Goal: Task Accomplishment & Management: Use online tool/utility

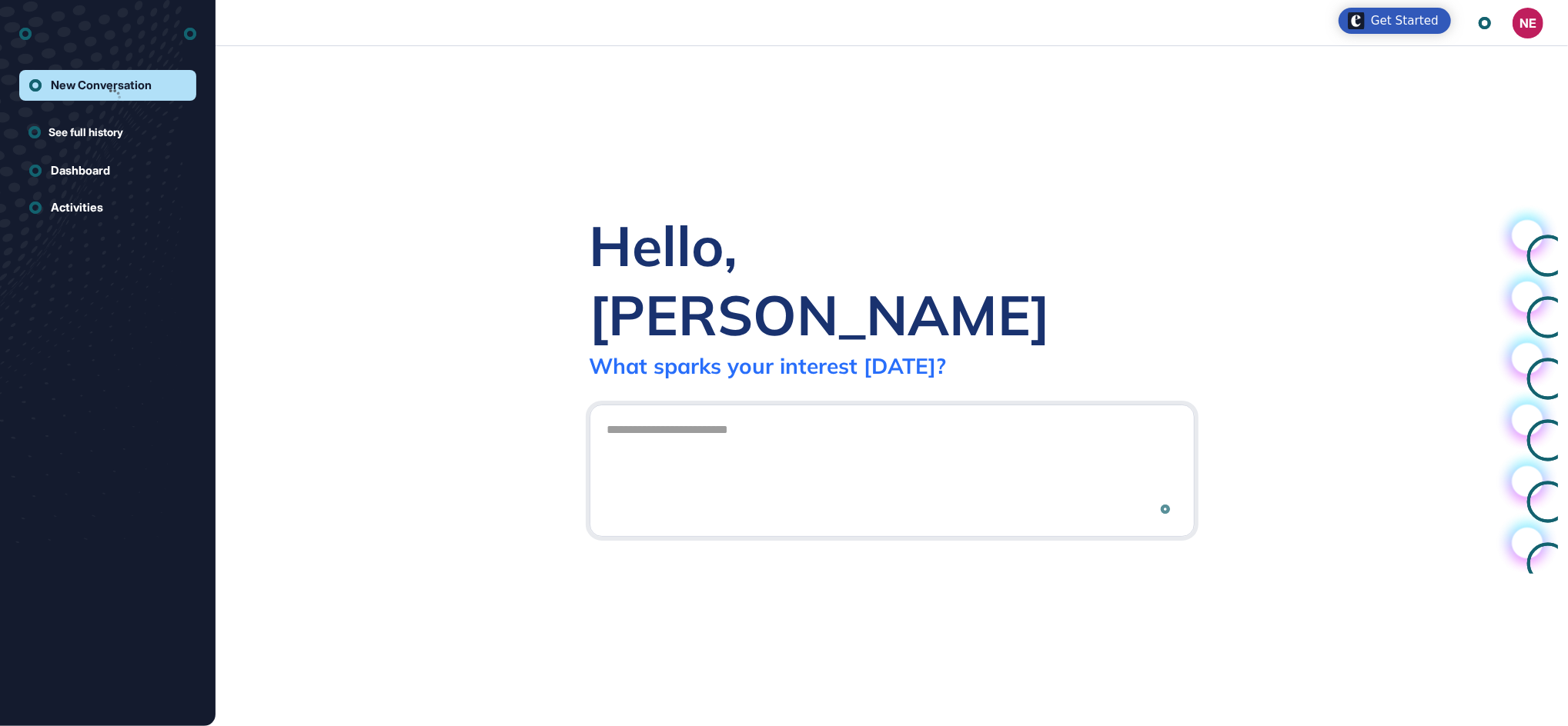
scroll to position [1, 1]
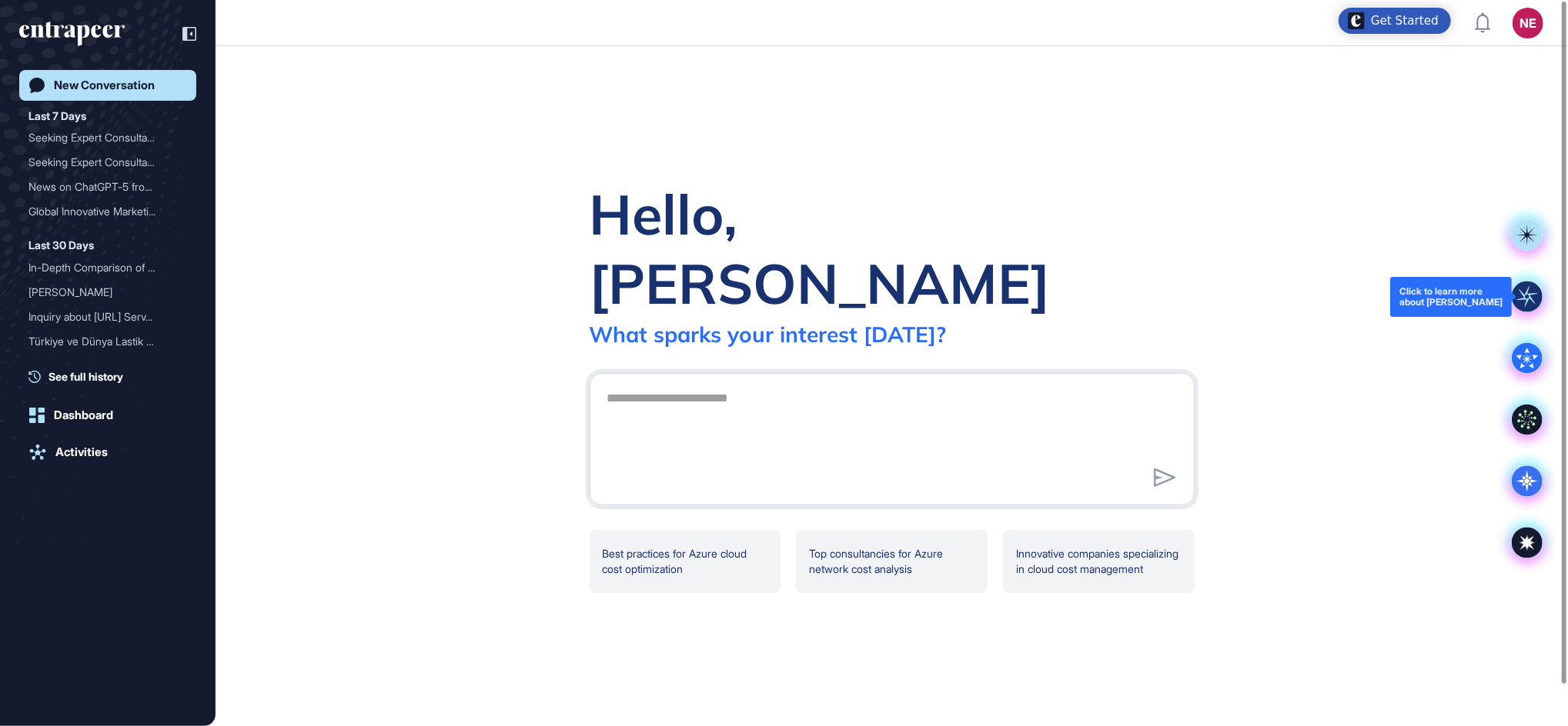
click at [1526, 315] on div at bounding box center [1527, 297] width 62 height 62
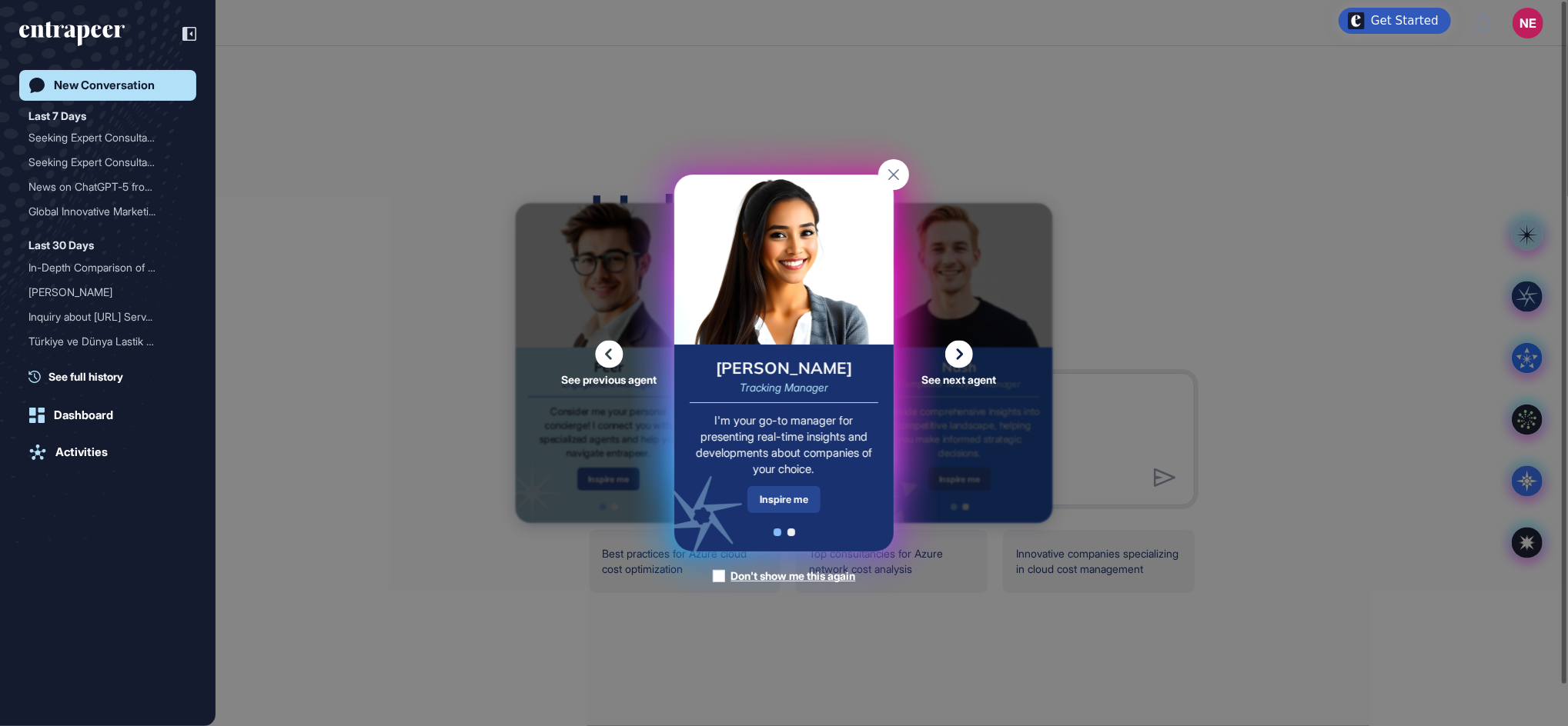
click at [769, 503] on div "Inspire me" at bounding box center [784, 499] width 73 height 27
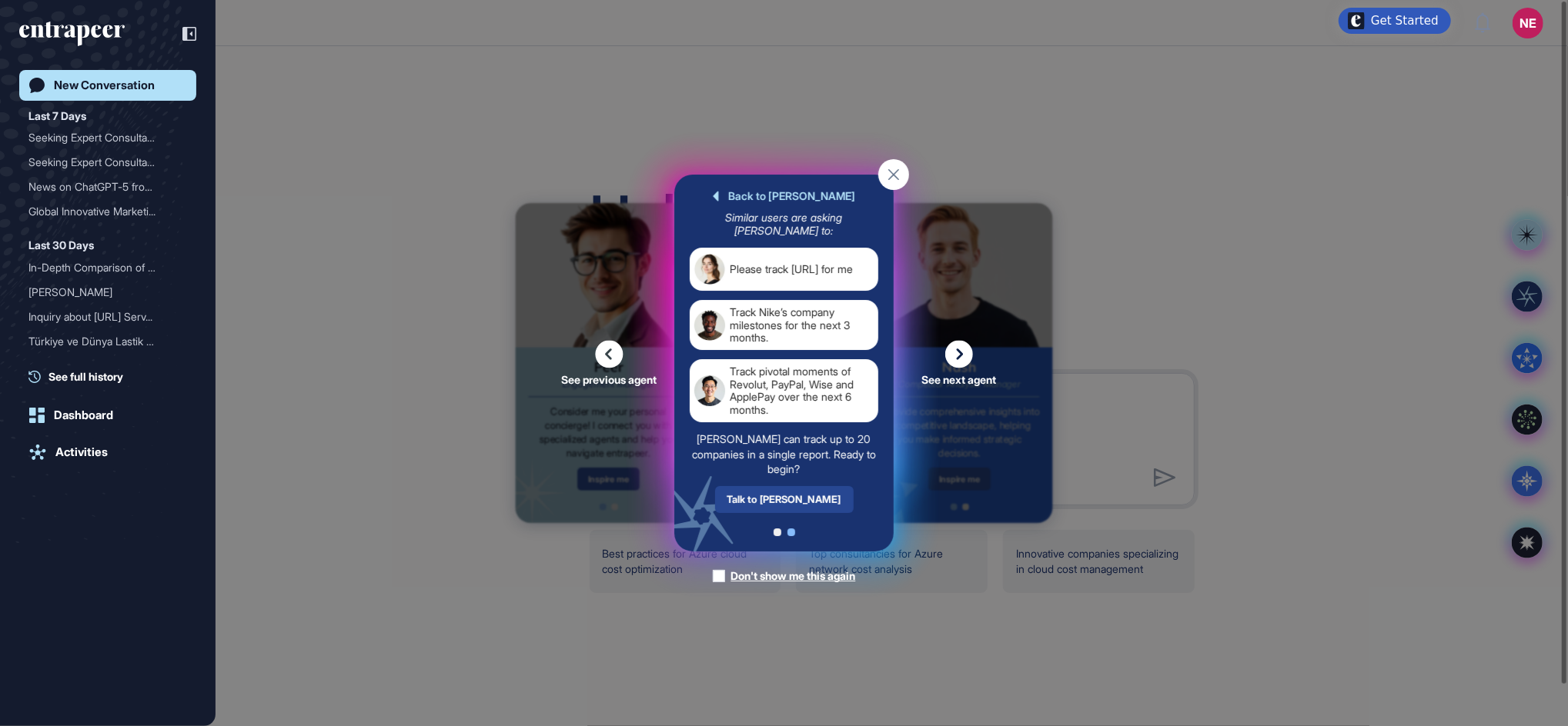
click at [767, 501] on div "Talk to Tracy" at bounding box center [784, 499] width 138 height 27
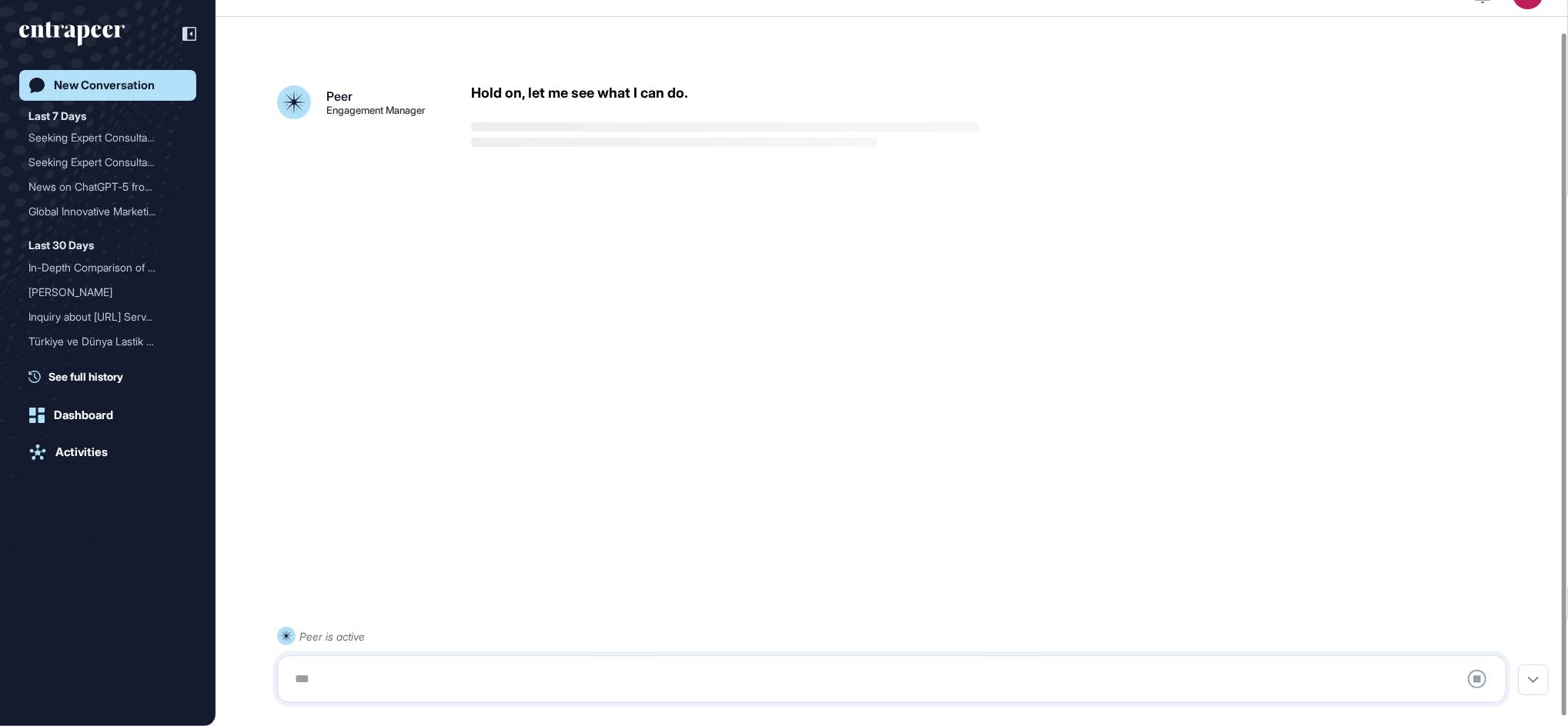
scroll to position [43, 0]
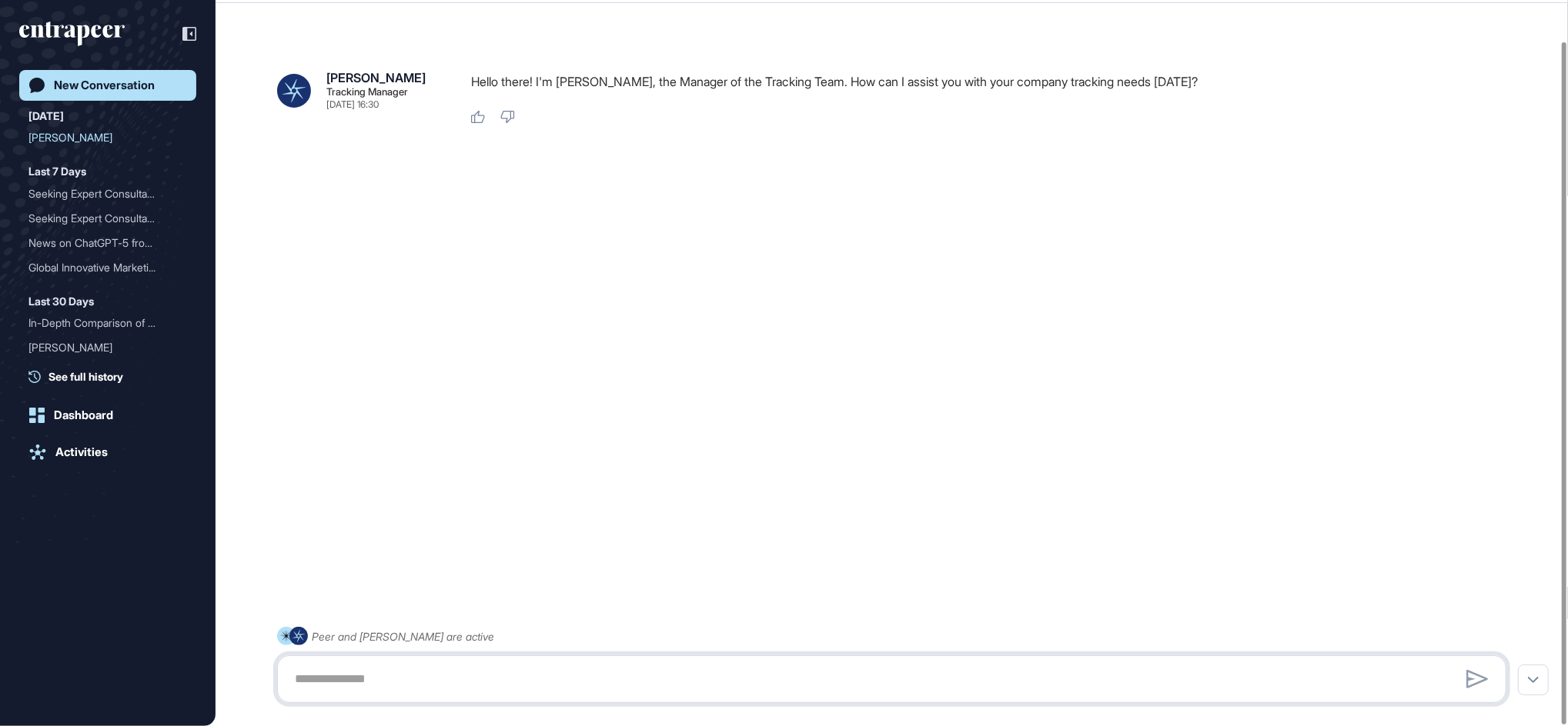
click at [338, 679] on textarea at bounding box center [891, 678] width 1212 height 31
type textarea "*********"
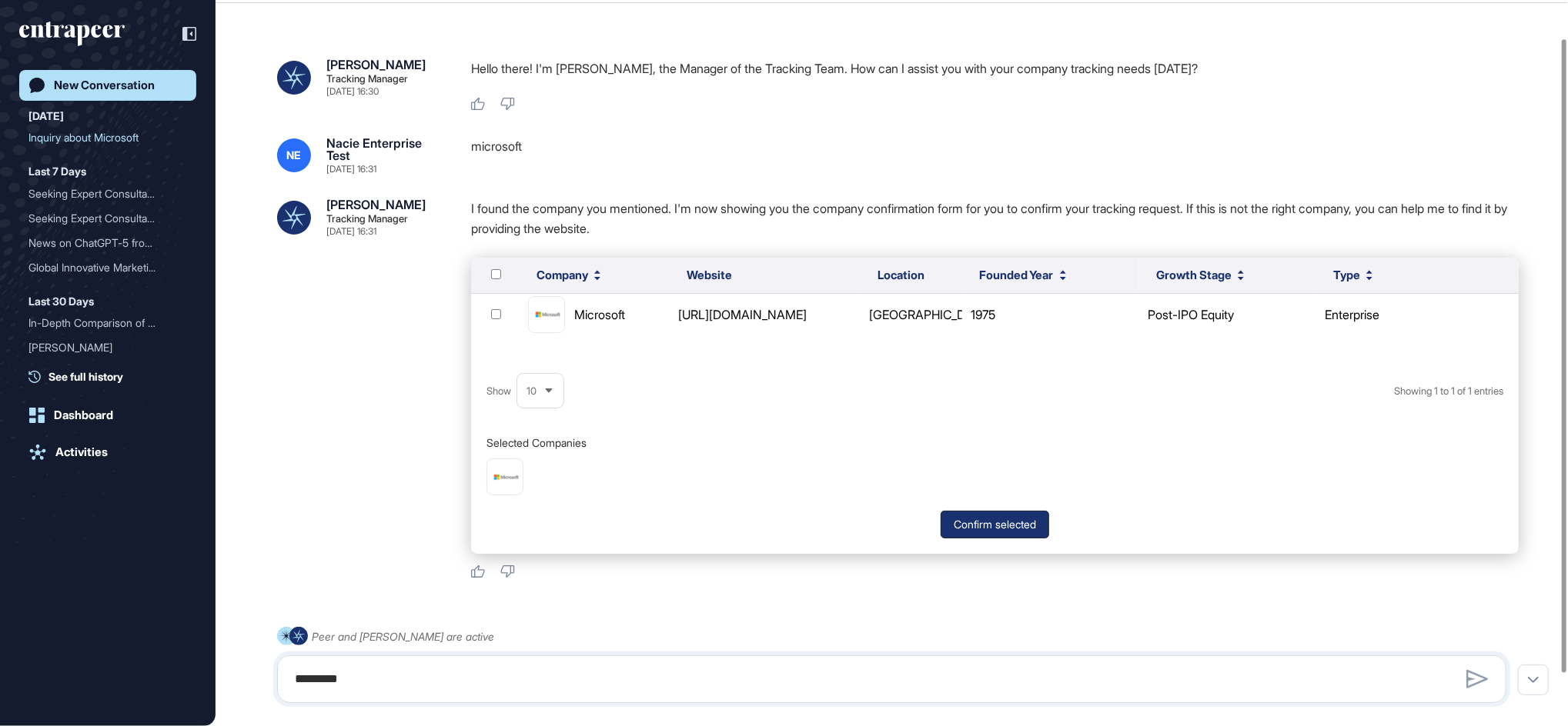
click at [1012, 531] on button "Confirm selected" at bounding box center [994, 524] width 108 height 27
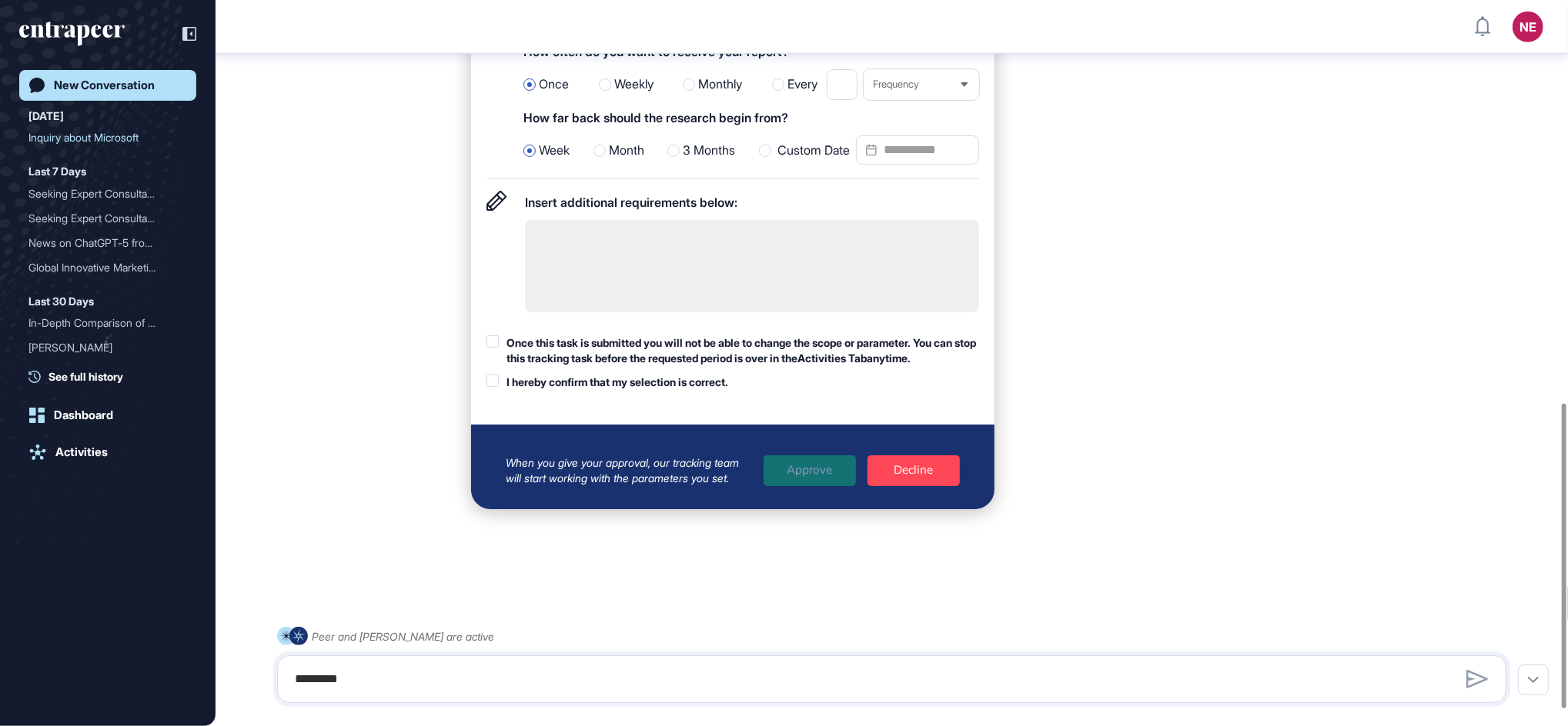
scroll to position [993, 0]
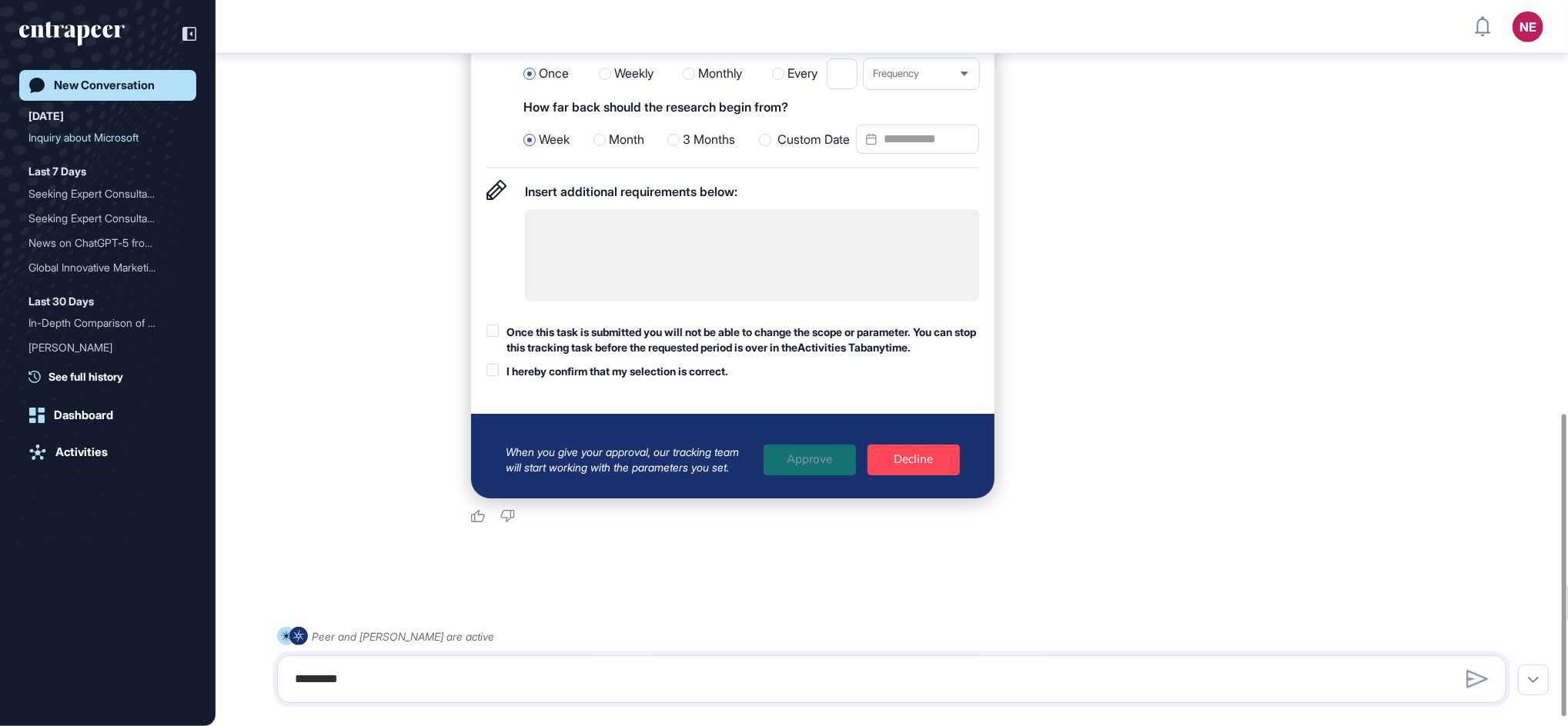
click at [791, 156] on div "Custom Date" at bounding box center [869, 140] width 220 height 31
click at [887, 154] on input "Custom Date" at bounding box center [917, 139] width 123 height 29
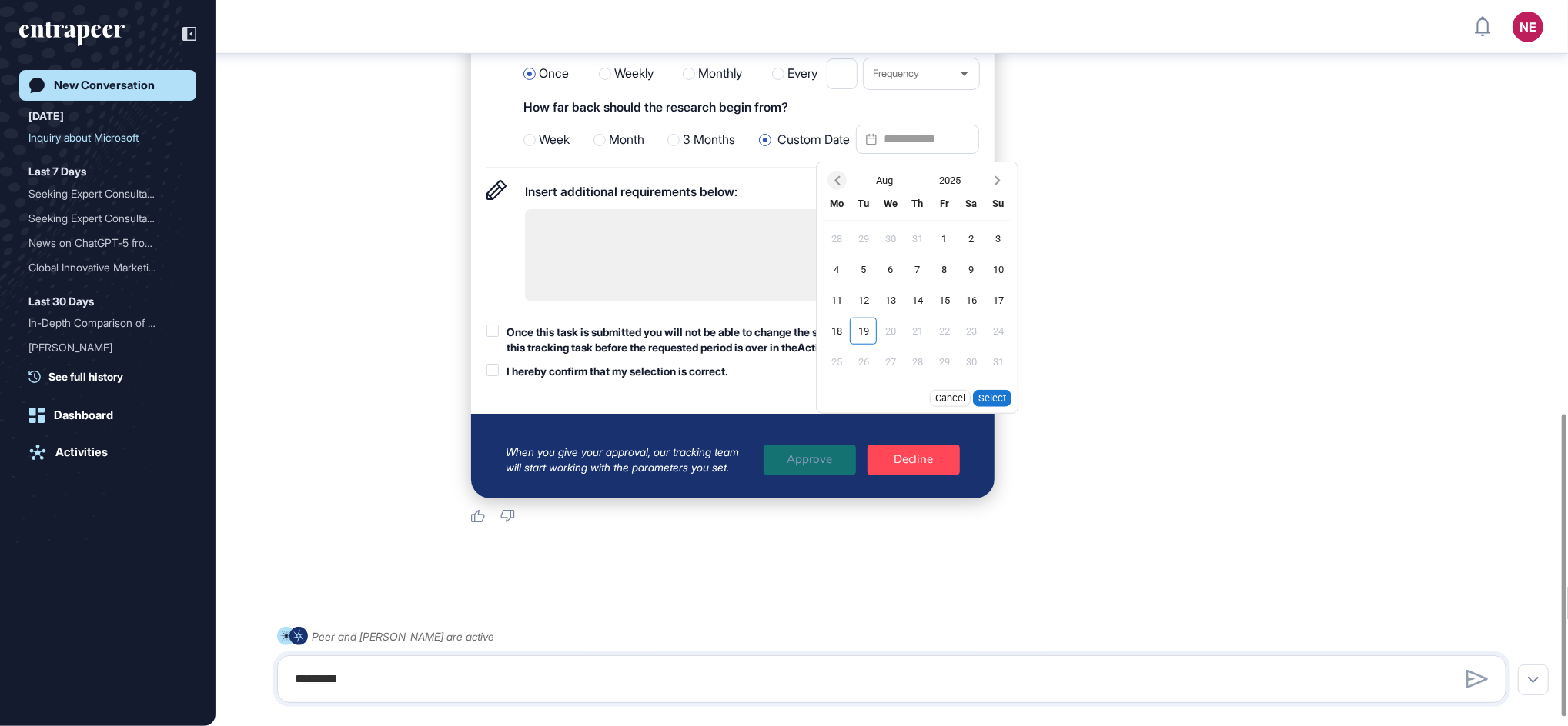
click at [835, 188] on icon "Previous month" at bounding box center [836, 180] width 15 height 15
click at [860, 252] on div "1" at bounding box center [863, 238] width 27 height 27
click at [988, 407] on button "Select" at bounding box center [992, 398] width 39 height 17
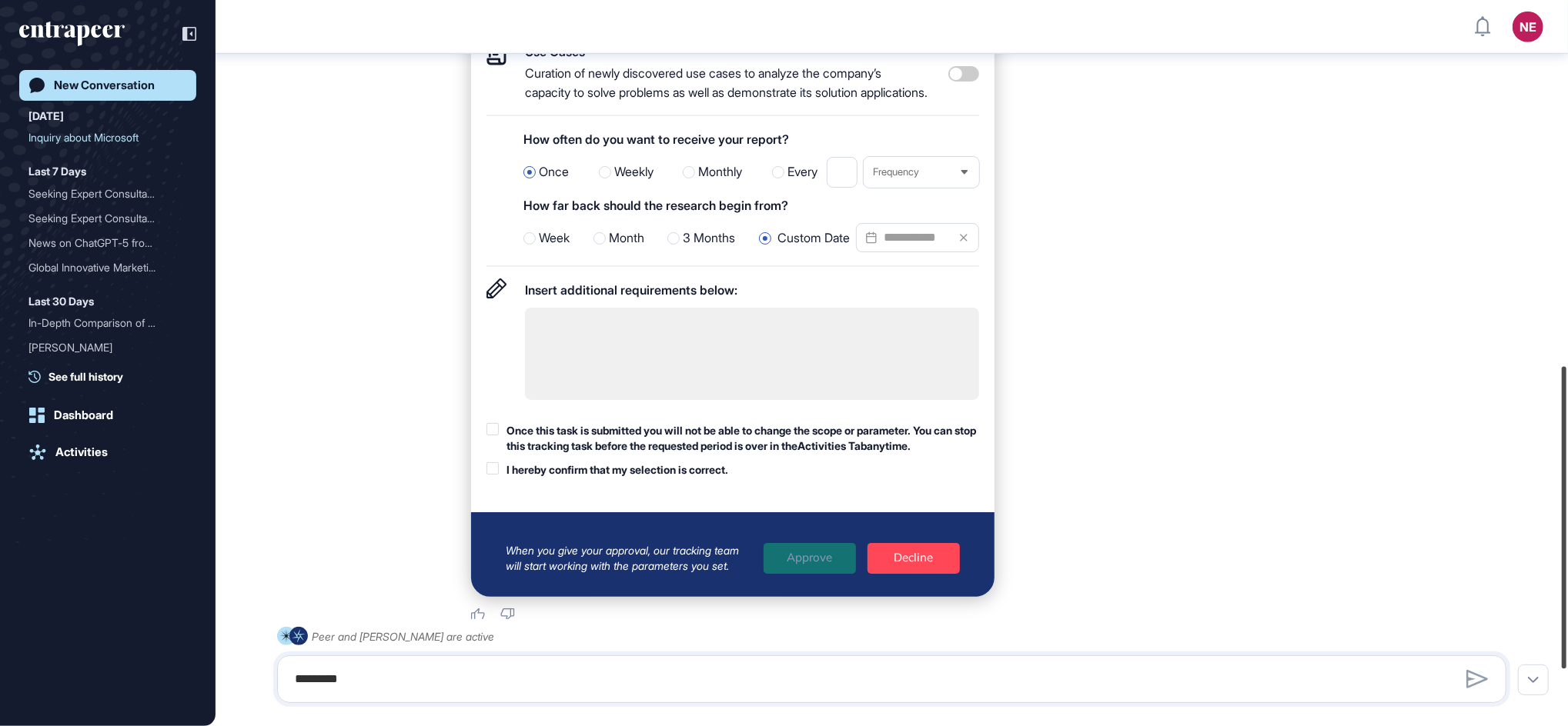
scroll to position [878, 0]
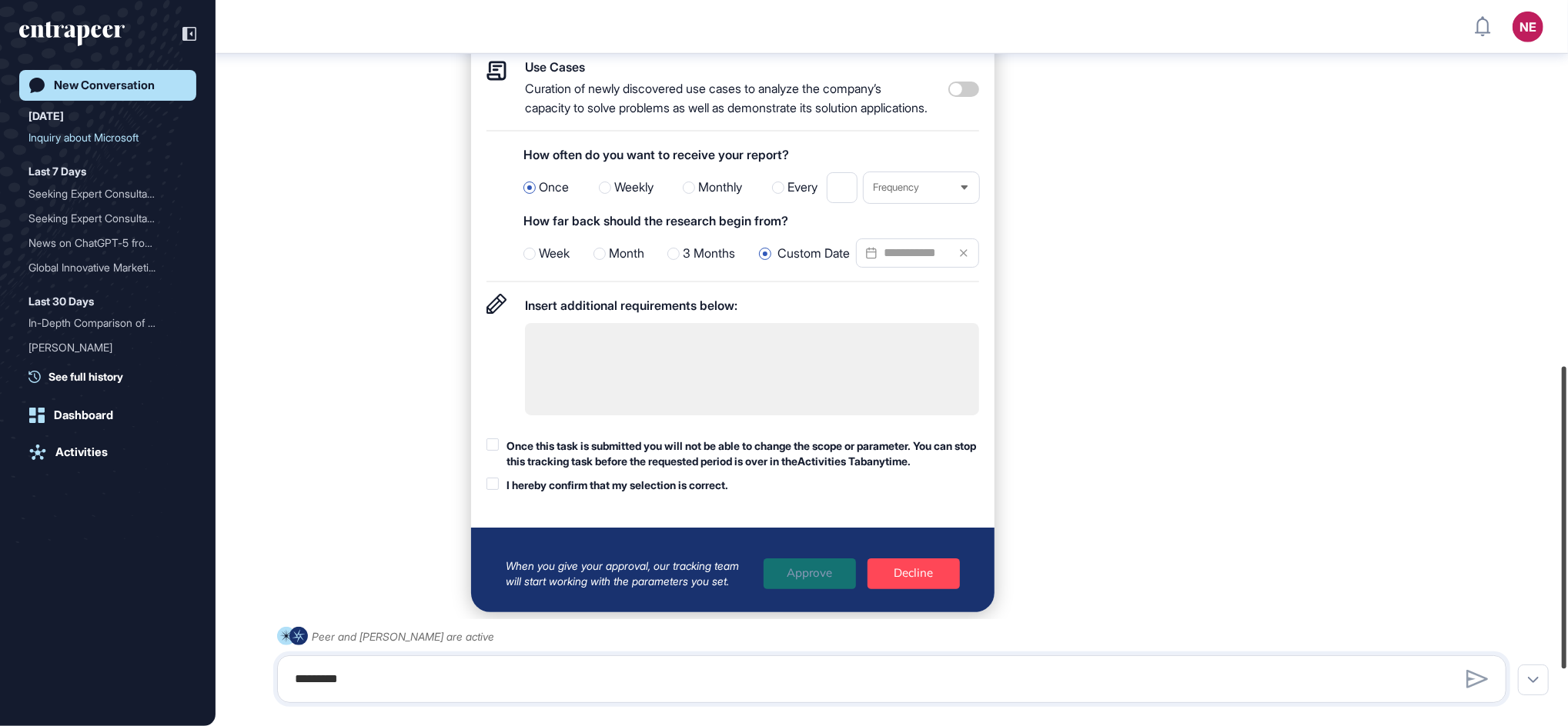
drag, startPoint x: 1567, startPoint y: 460, endPoint x: 1571, endPoint y: 413, distance: 47.2
click at [1567, 413] on html "NE Dashboard Profile My Content Request More Data New Conversation Today Inquir…" at bounding box center [784, 363] width 1568 height 726
click at [630, 198] on span "Weekly" at bounding box center [634, 187] width 40 height 20
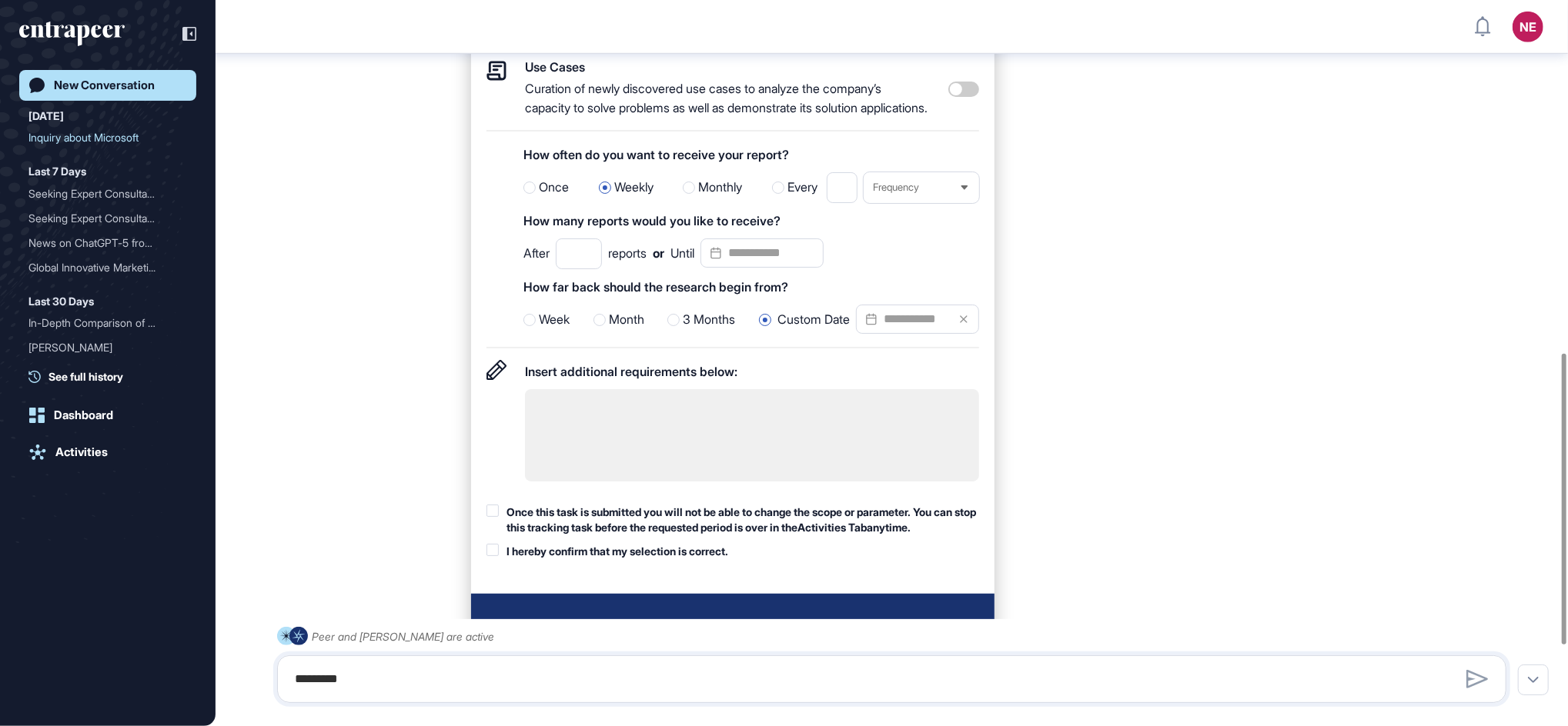
click at [548, 198] on span "Once" at bounding box center [554, 187] width 30 height 20
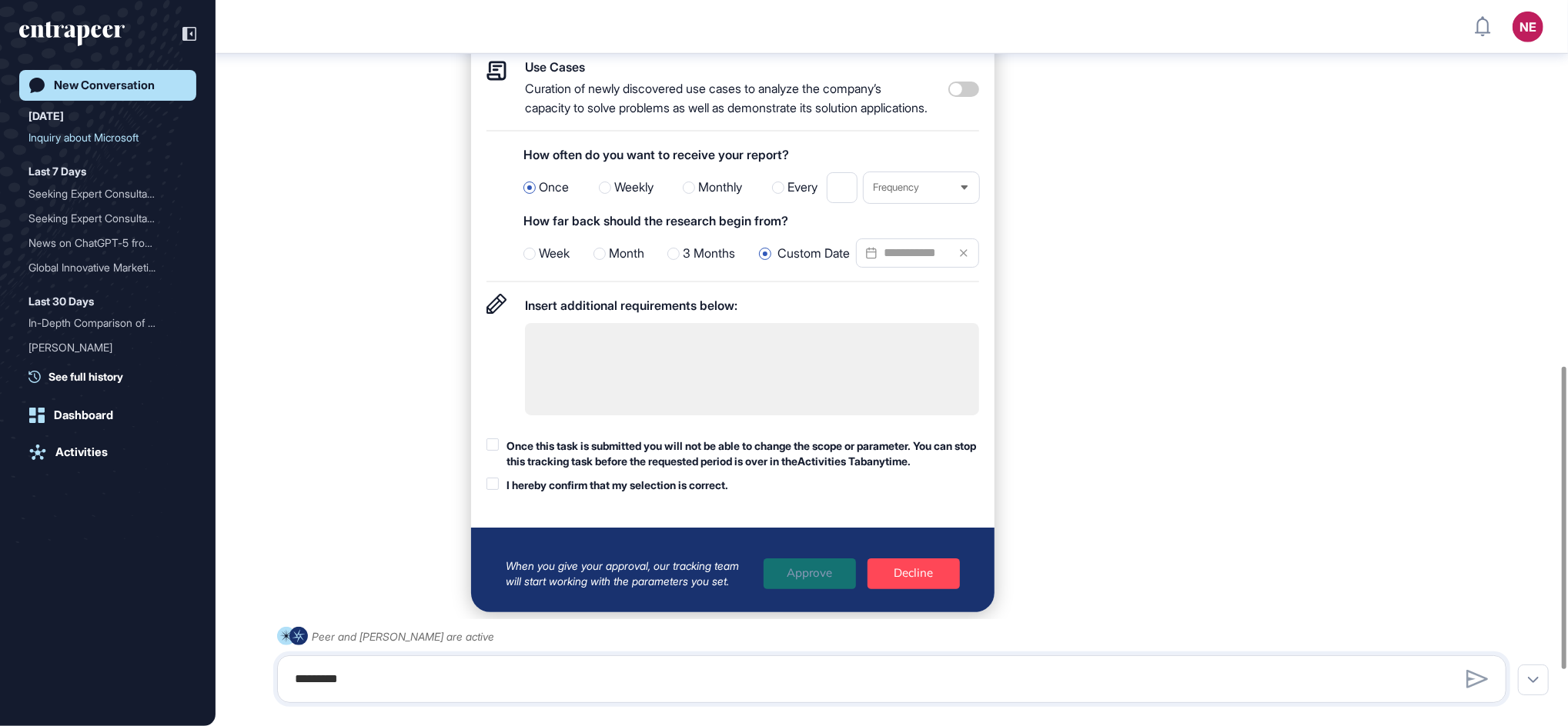
click at [740, 468] on div "Once this task is submitted you will not be able to change the scope or paramet…" at bounding box center [742, 453] width 473 height 30
click at [690, 493] on div "I hereby confirm that my selection is correct." at bounding box center [617, 485] width 222 height 15
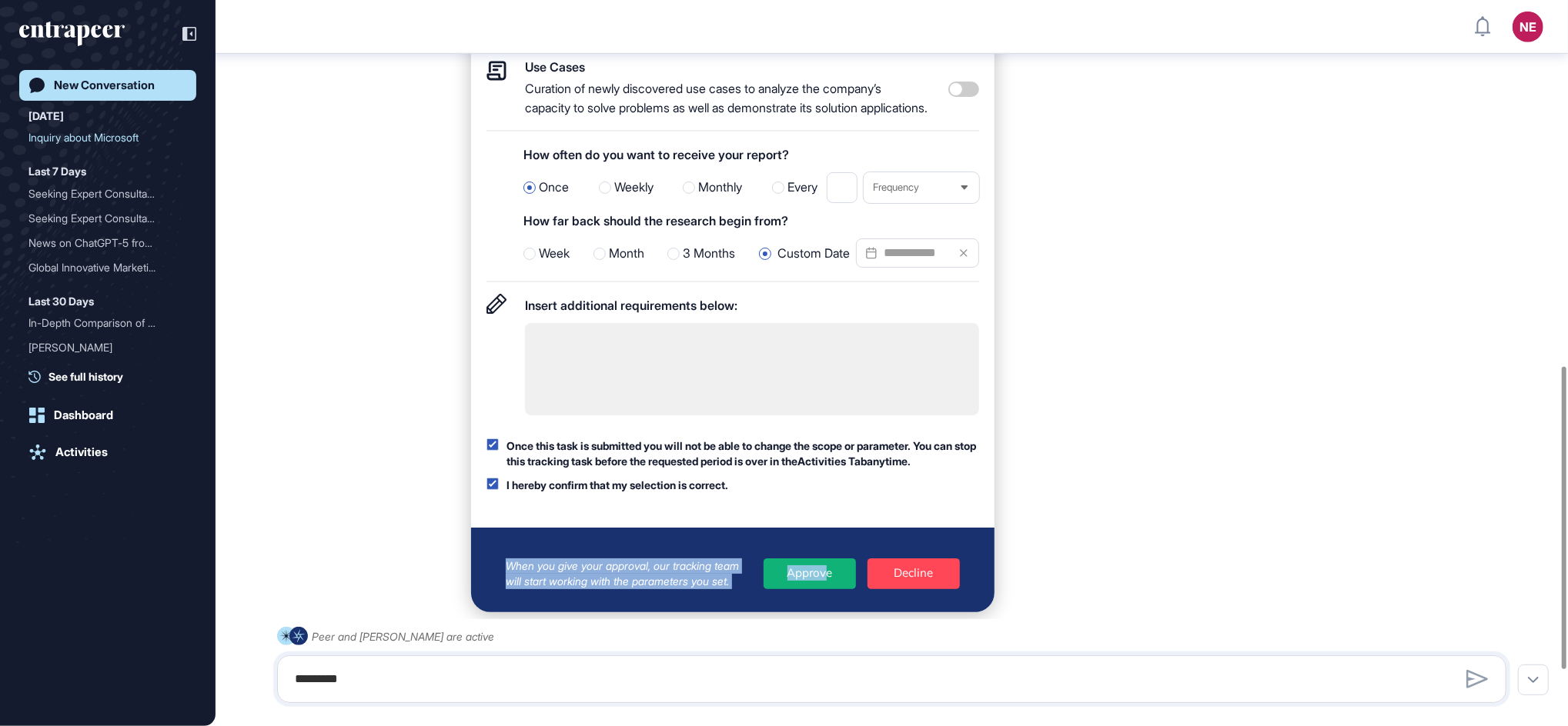
drag, startPoint x: 825, startPoint y: 587, endPoint x: 1047, endPoint y: 462, distance: 254.8
click at [1047, 462] on div "Milestones Tracking significant news, announcements and developments with focus…" at bounding box center [995, 192] width 1048 height 841
click at [627, 264] on span "Month" at bounding box center [626, 253] width 35 height 20
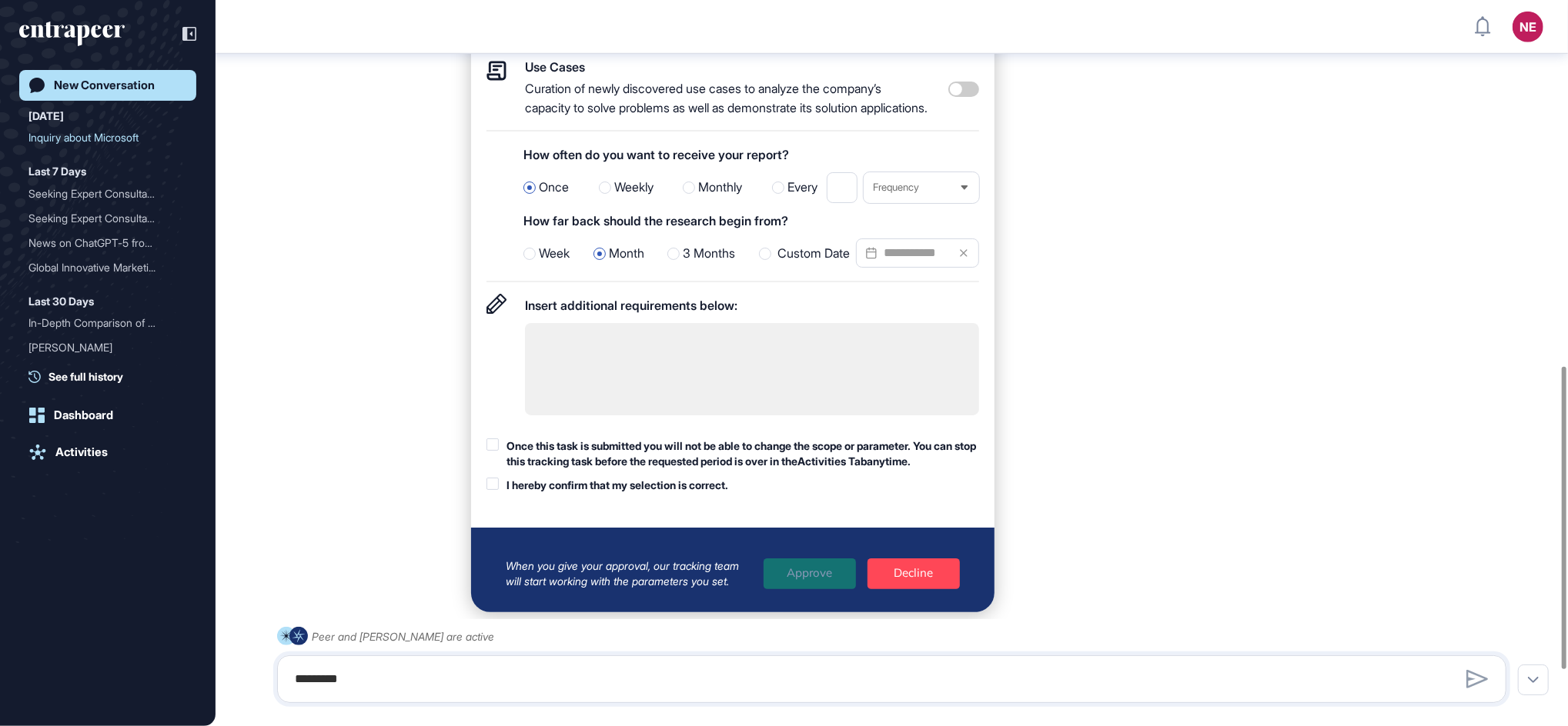
click at [885, 264] on icon at bounding box center [871, 253] width 31 height 21
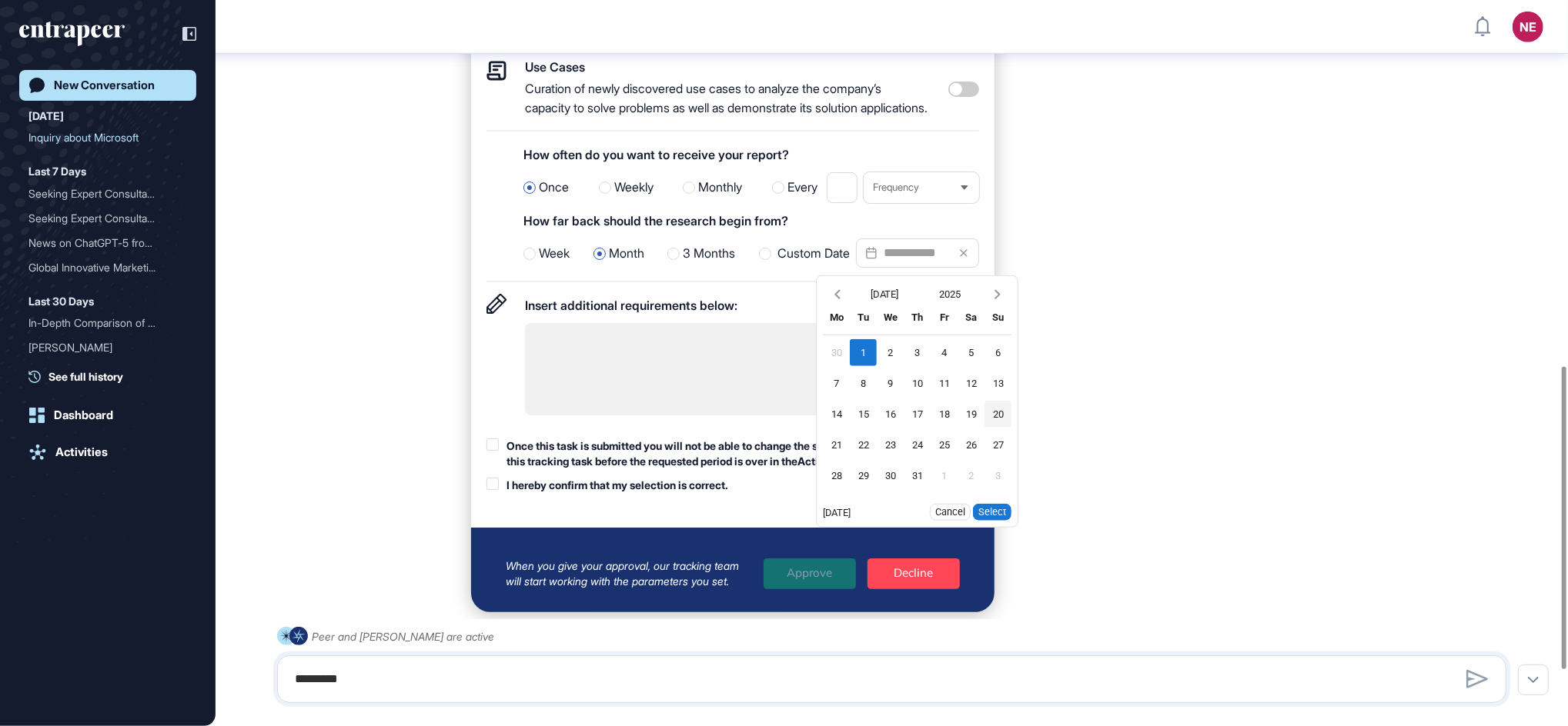
click at [1000, 426] on div "20" at bounding box center [997, 414] width 27 height 27
click at [991, 521] on button "Select" at bounding box center [992, 512] width 39 height 17
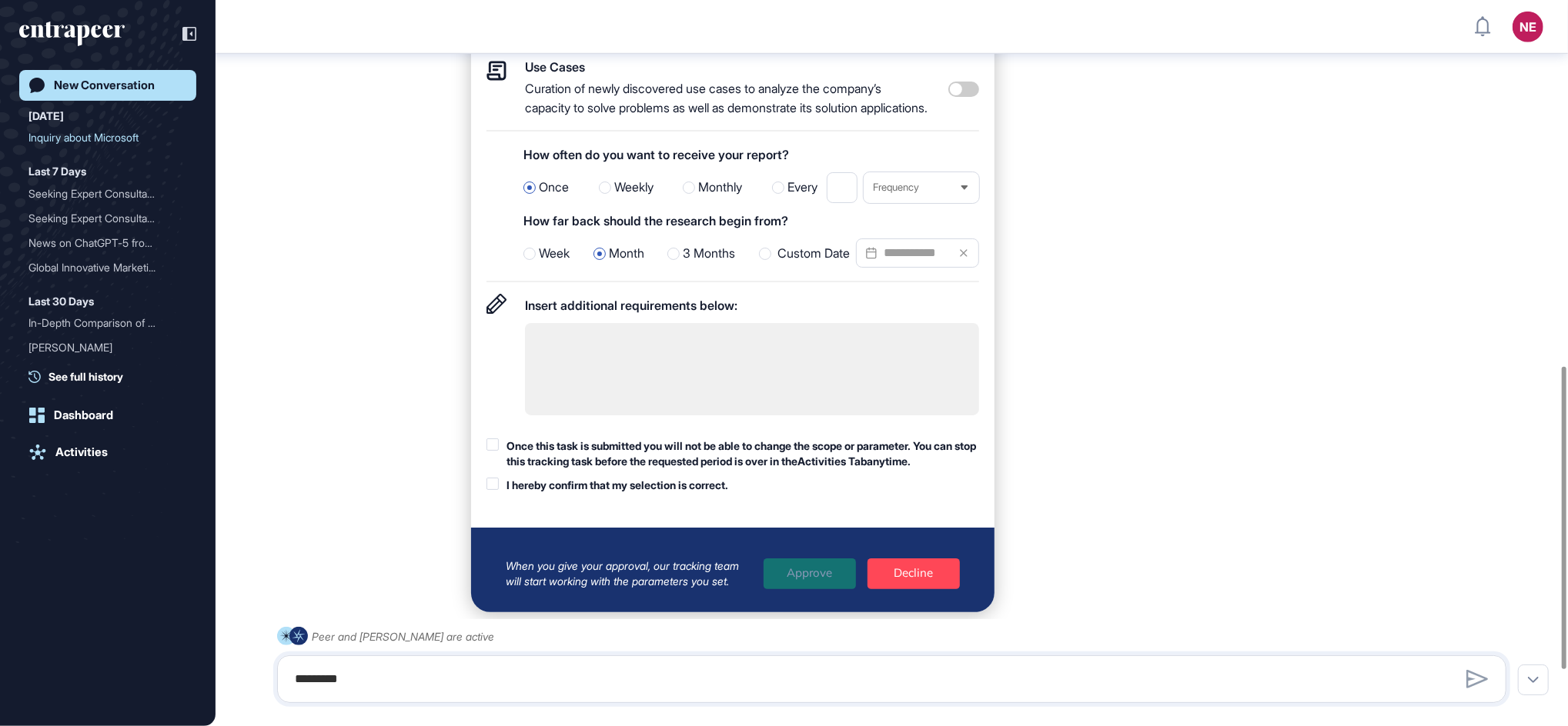
click at [781, 269] on div "Custom Date" at bounding box center [869, 253] width 220 height 31
click at [749, 468] on div "Once this task is submitted you will not be able to change the scope or paramet…" at bounding box center [742, 453] width 473 height 30
click at [714, 493] on div "I hereby confirm that my selection is correct." at bounding box center [617, 485] width 222 height 15
click at [818, 587] on div "Approve" at bounding box center [809, 574] width 92 height 31
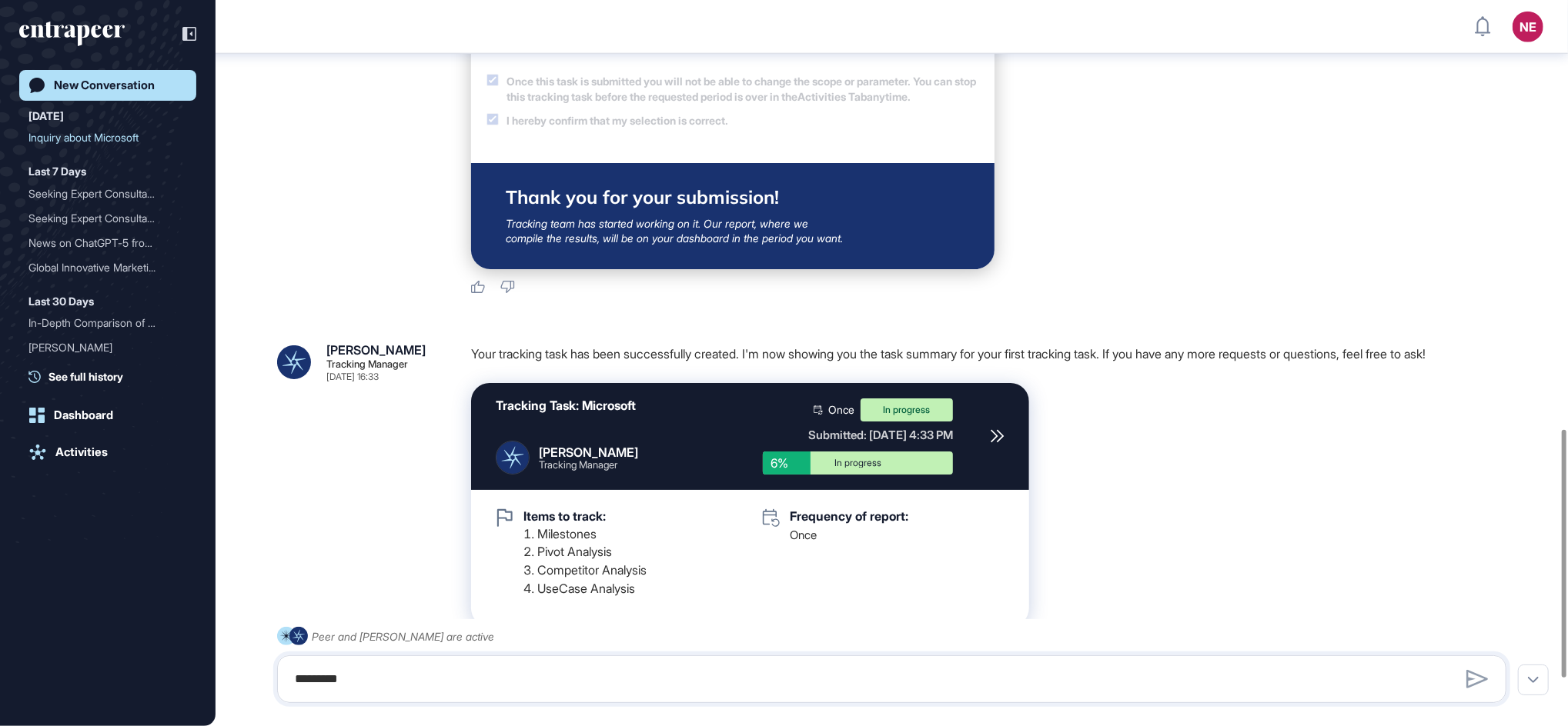
scroll to position [1391, 0]
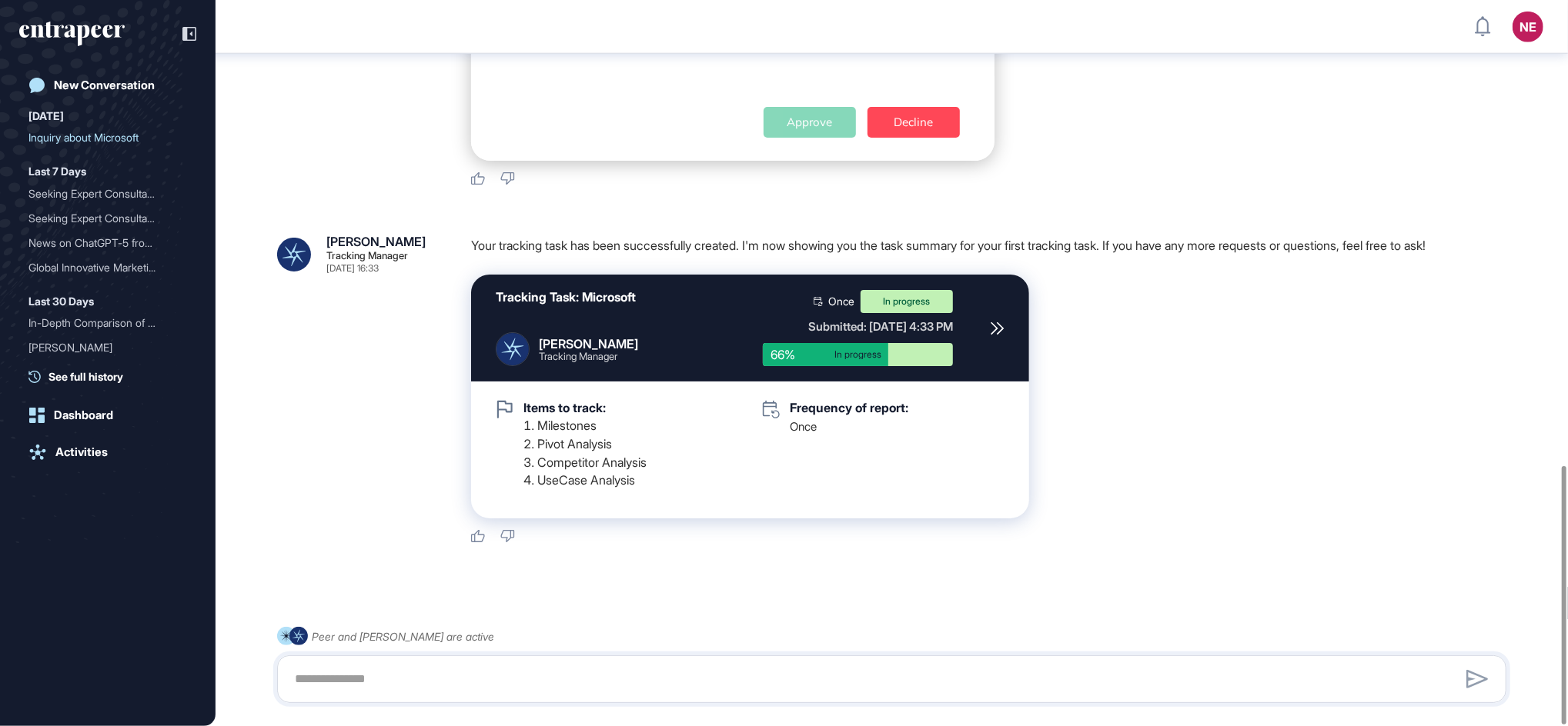
scroll to position [1306, 0]
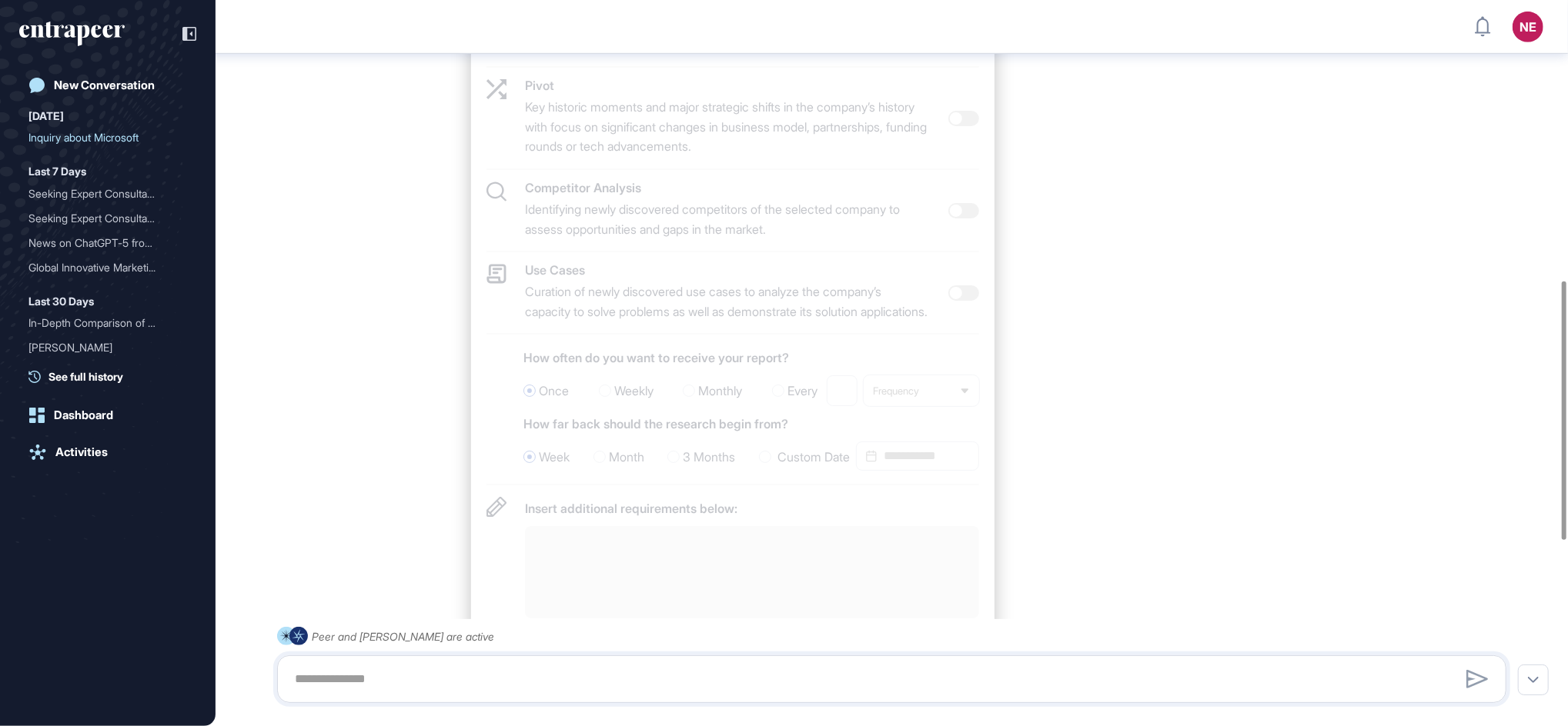
scroll to position [1306, 0]
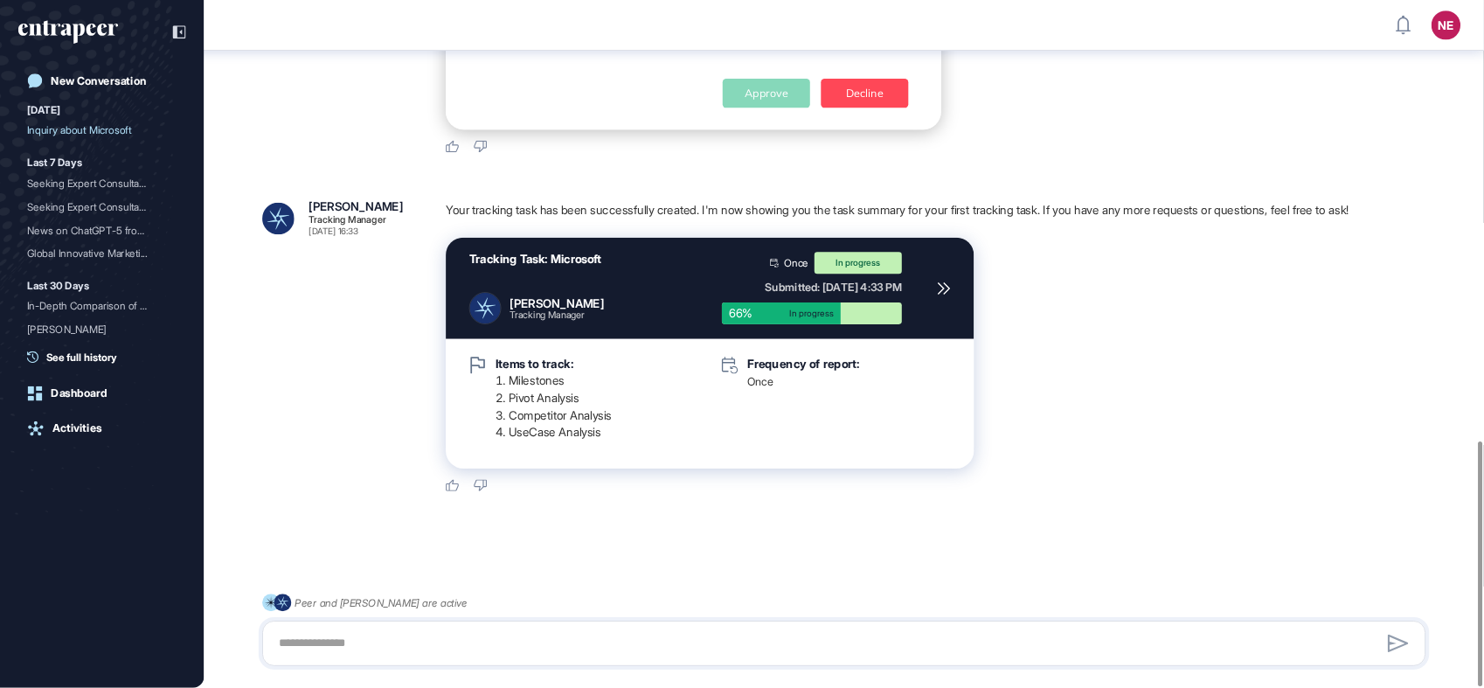
scroll to position [1484, 0]
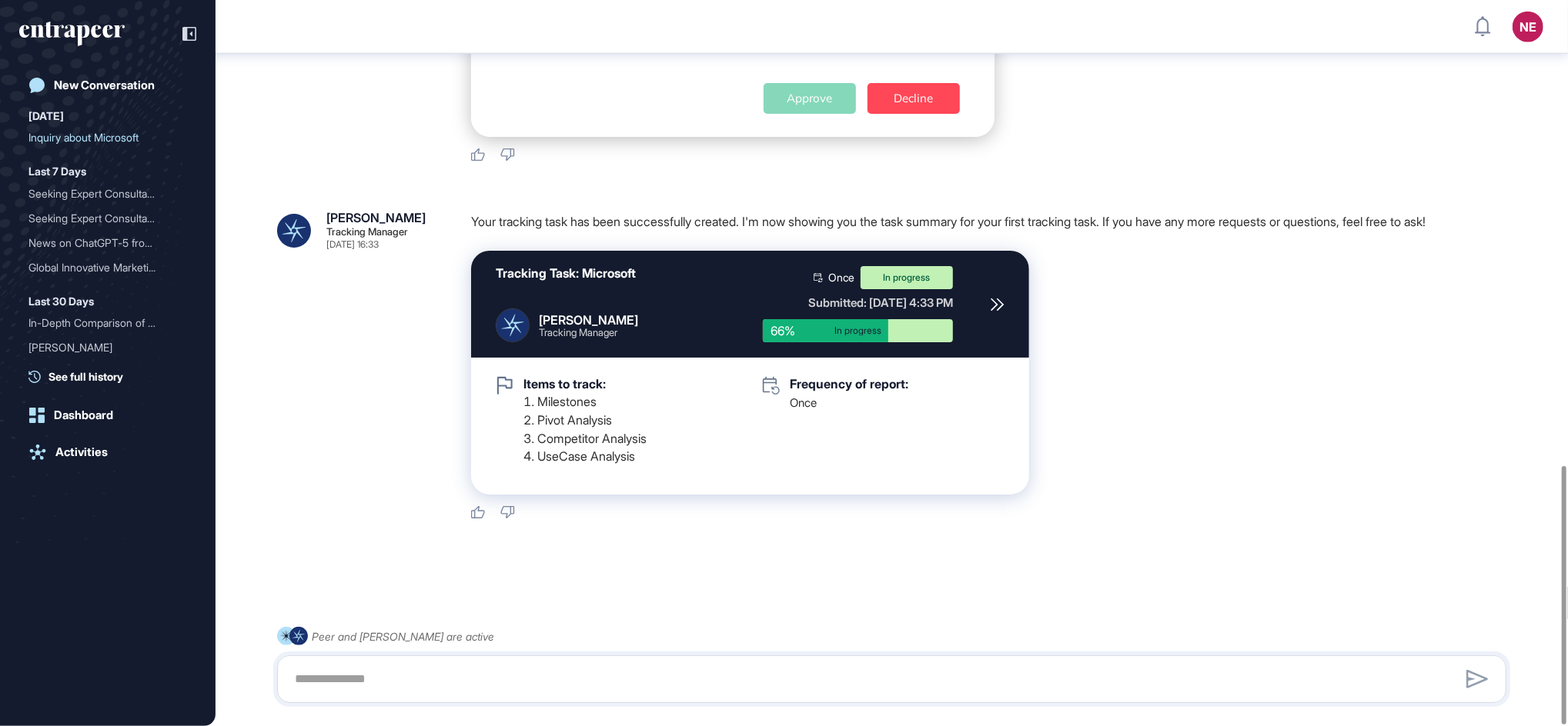
click at [1003, 297] on icon at bounding box center [997, 304] width 14 height 14
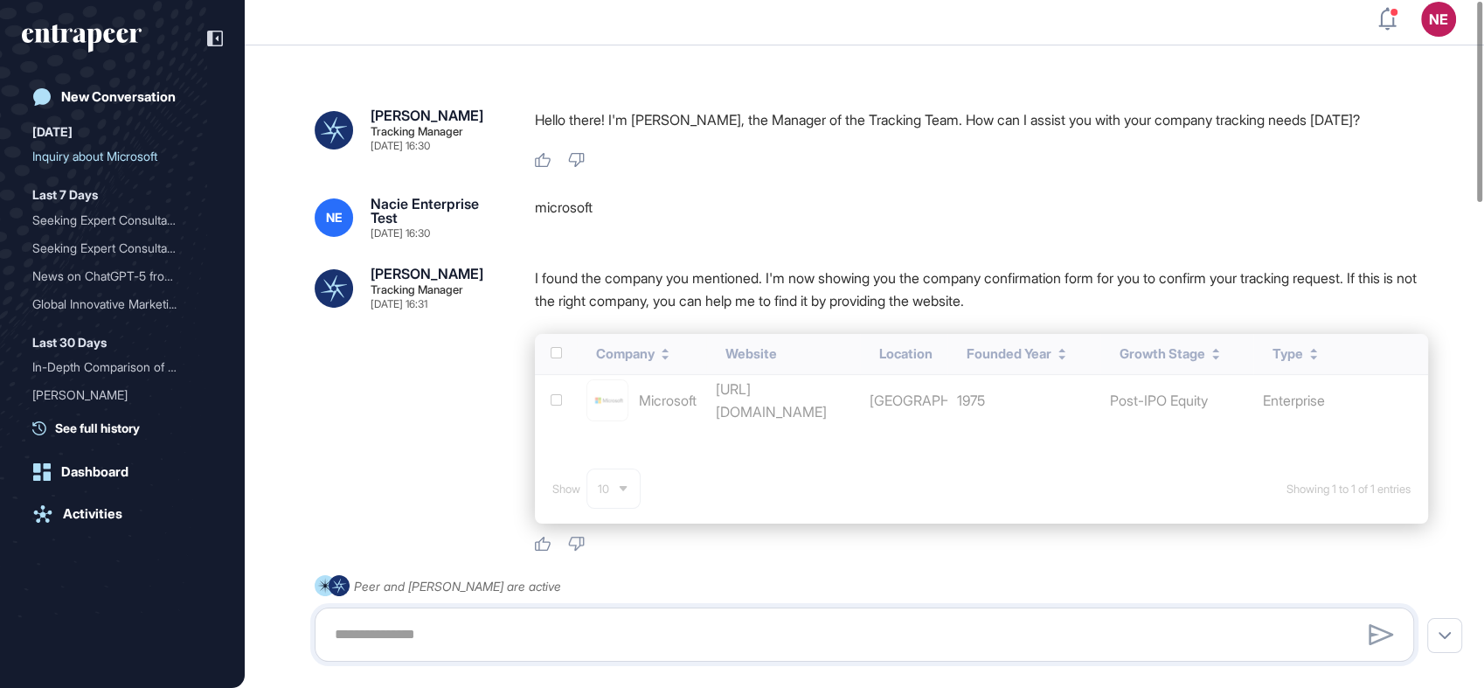
scroll to position [0, 0]
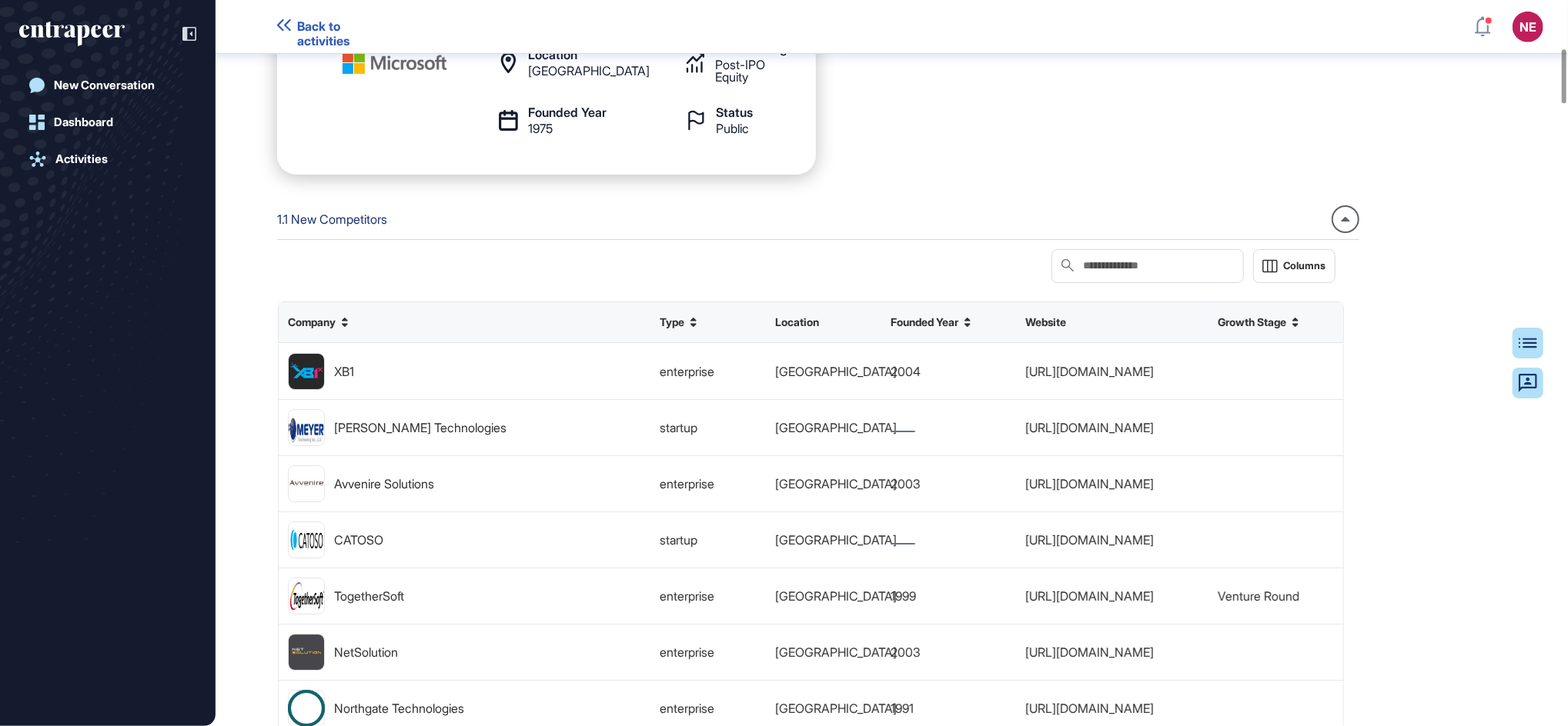
scroll to position [1278, 0]
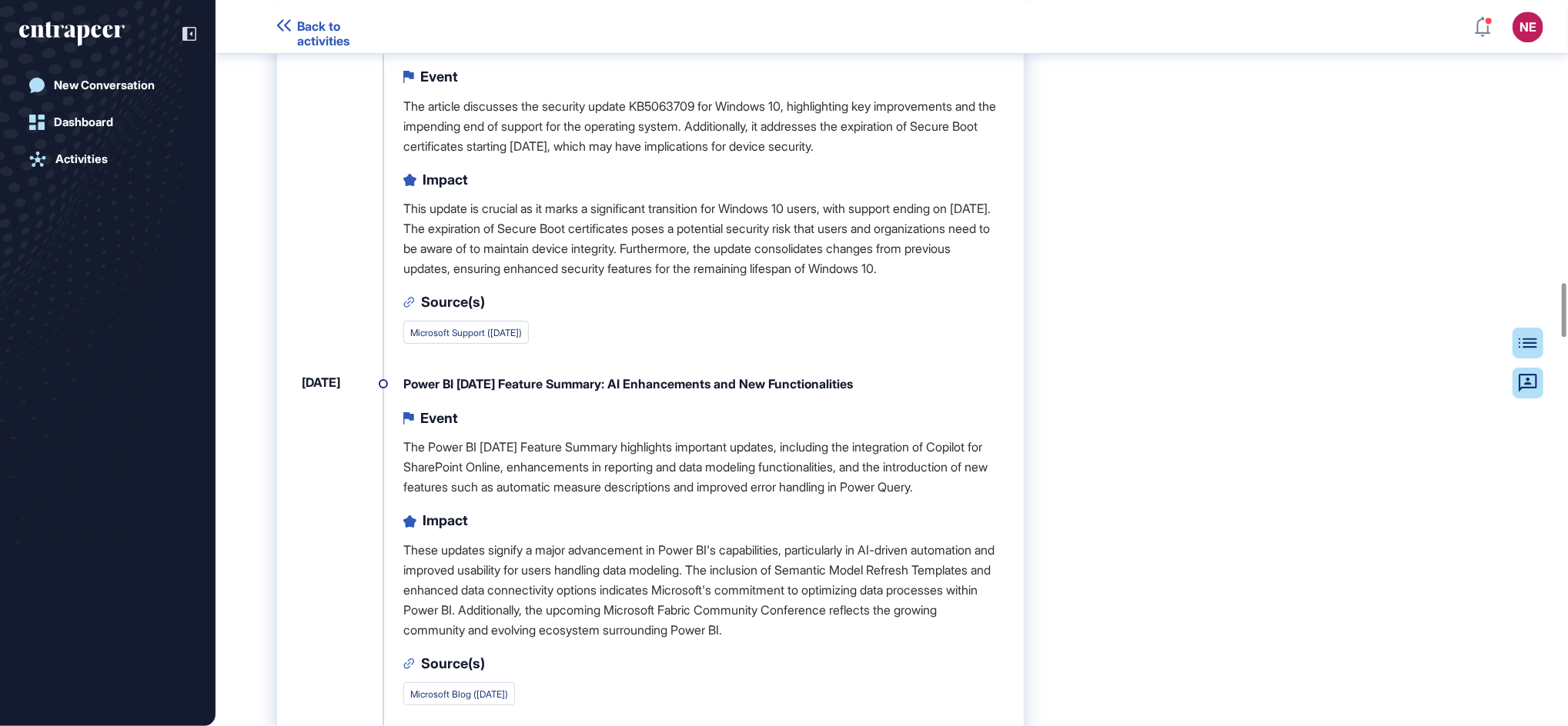
scroll to position [3780, 0]
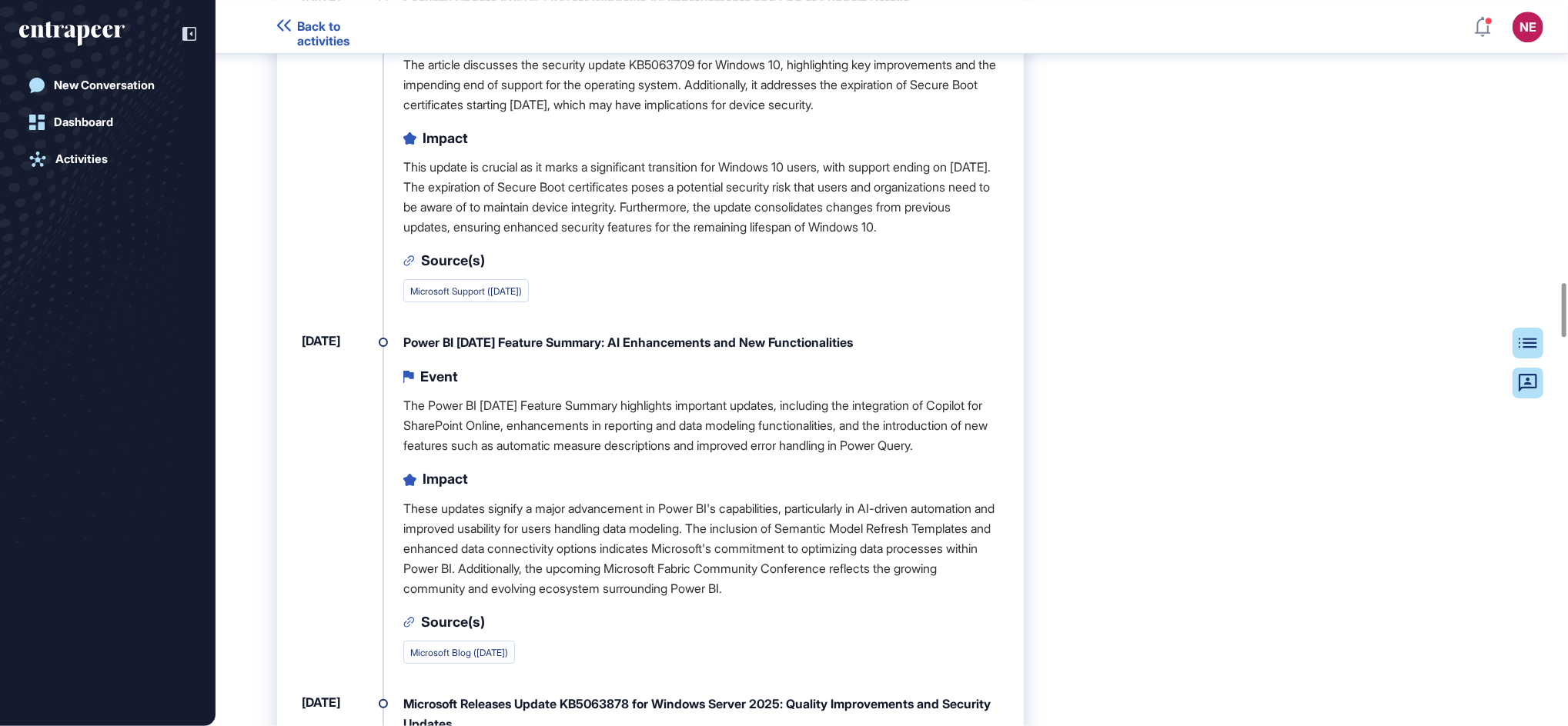
click at [506, 297] on link "Microsoft Support ([DATE])" at bounding box center [466, 290] width 112 height 11
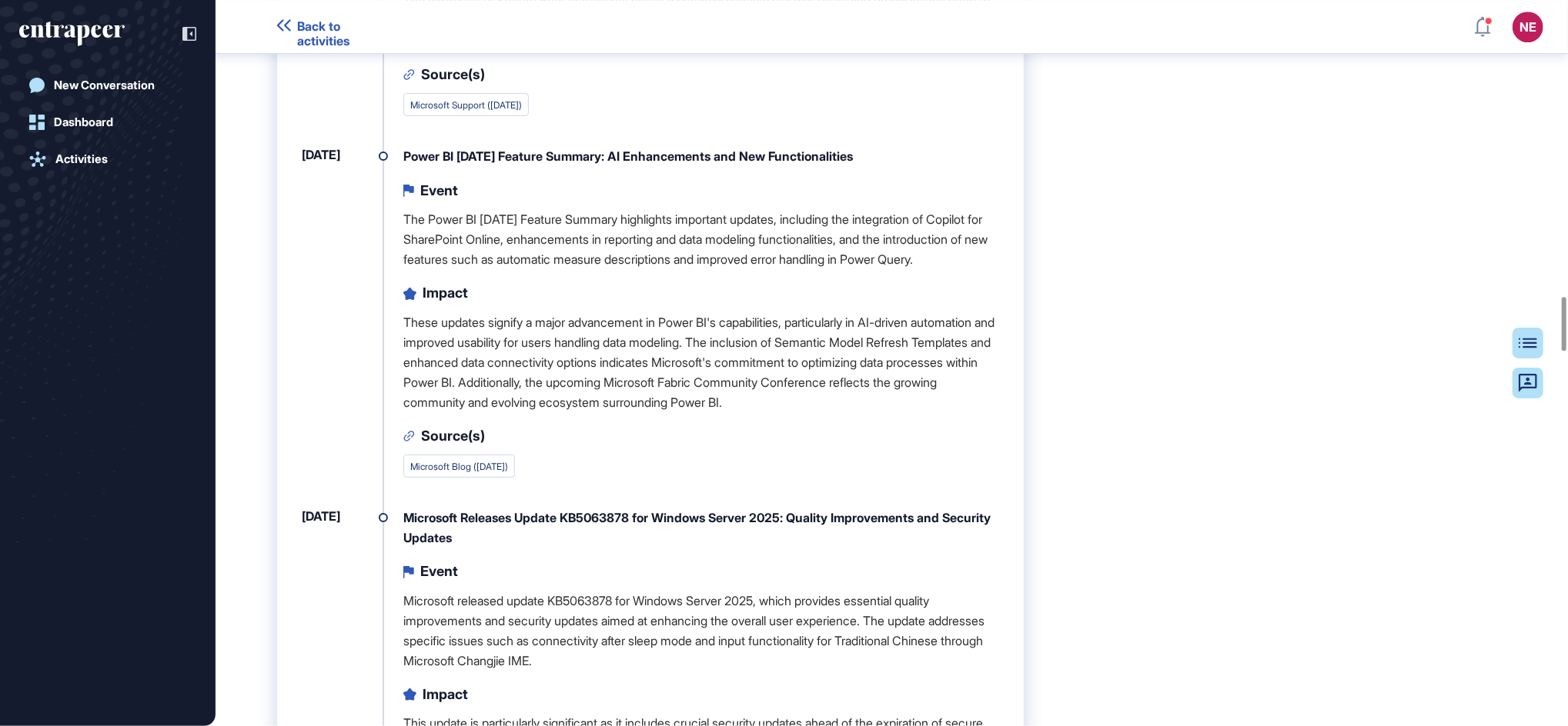
scroll to position [3986, 0]
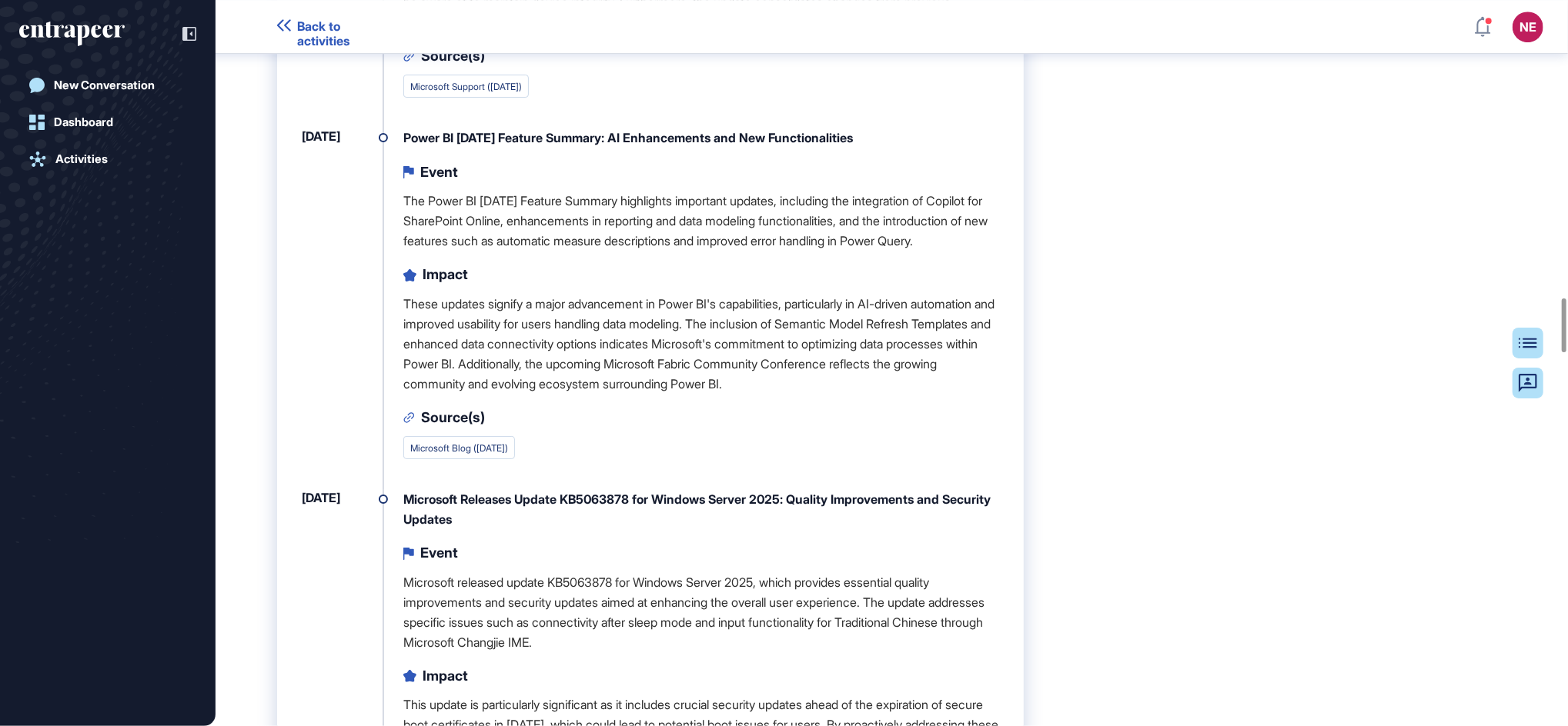
click at [508, 454] on link "Microsoft Blog ([DATE])" at bounding box center [459, 448] width 98 height 11
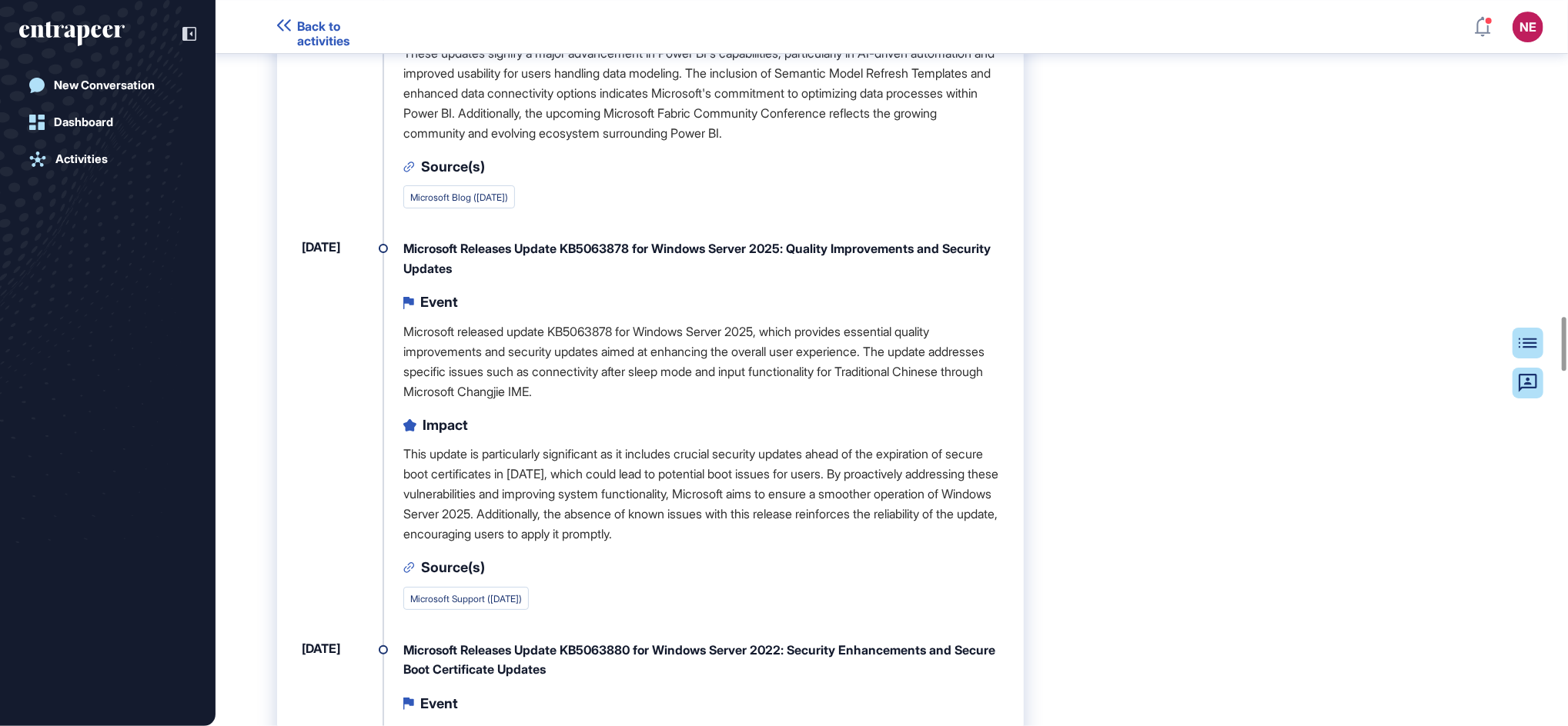
scroll to position [4273, 0]
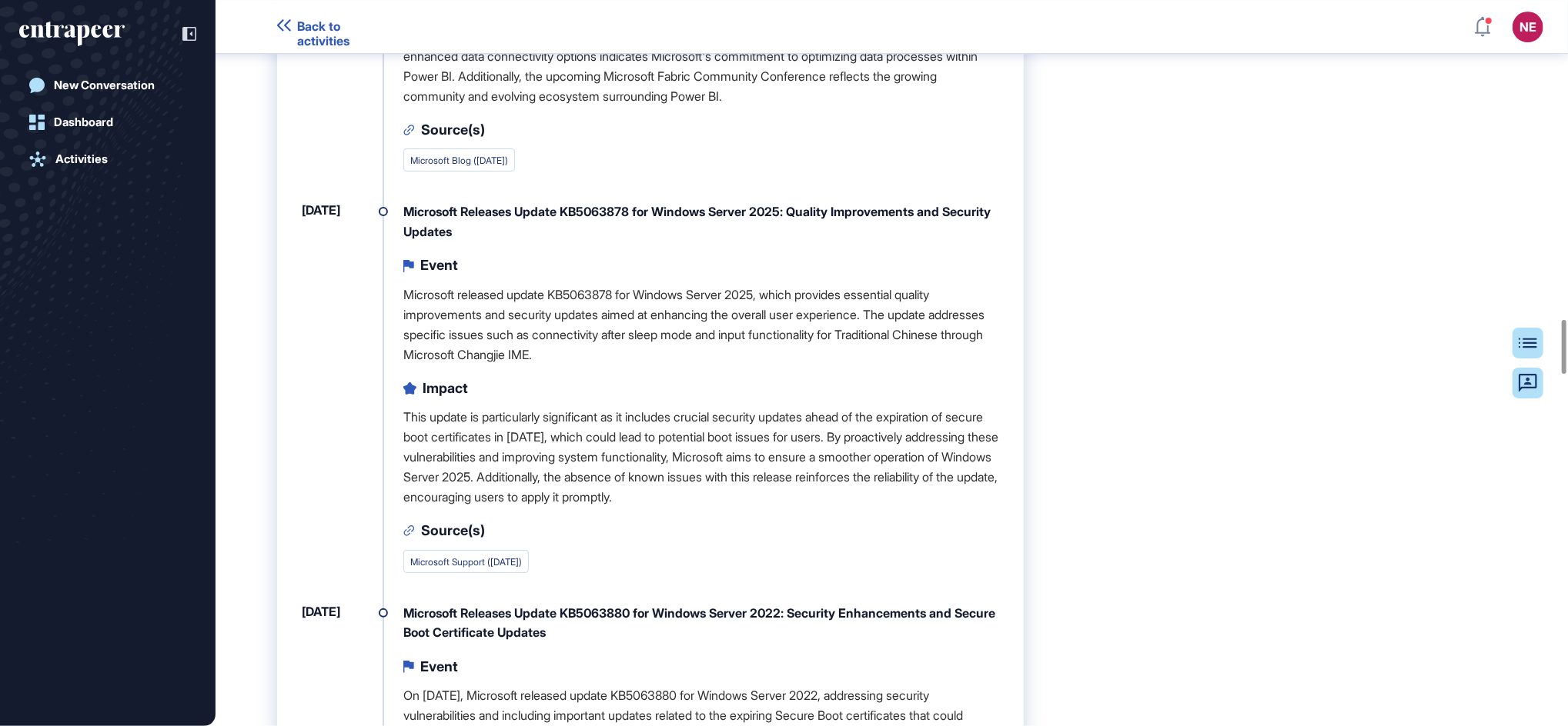
click at [1092, 420] on div "1.2 Milestones and News [DATE] Windows Message Center Updates: [DATE] Servicing…" at bounding box center [818, 630] width 1082 height 6721
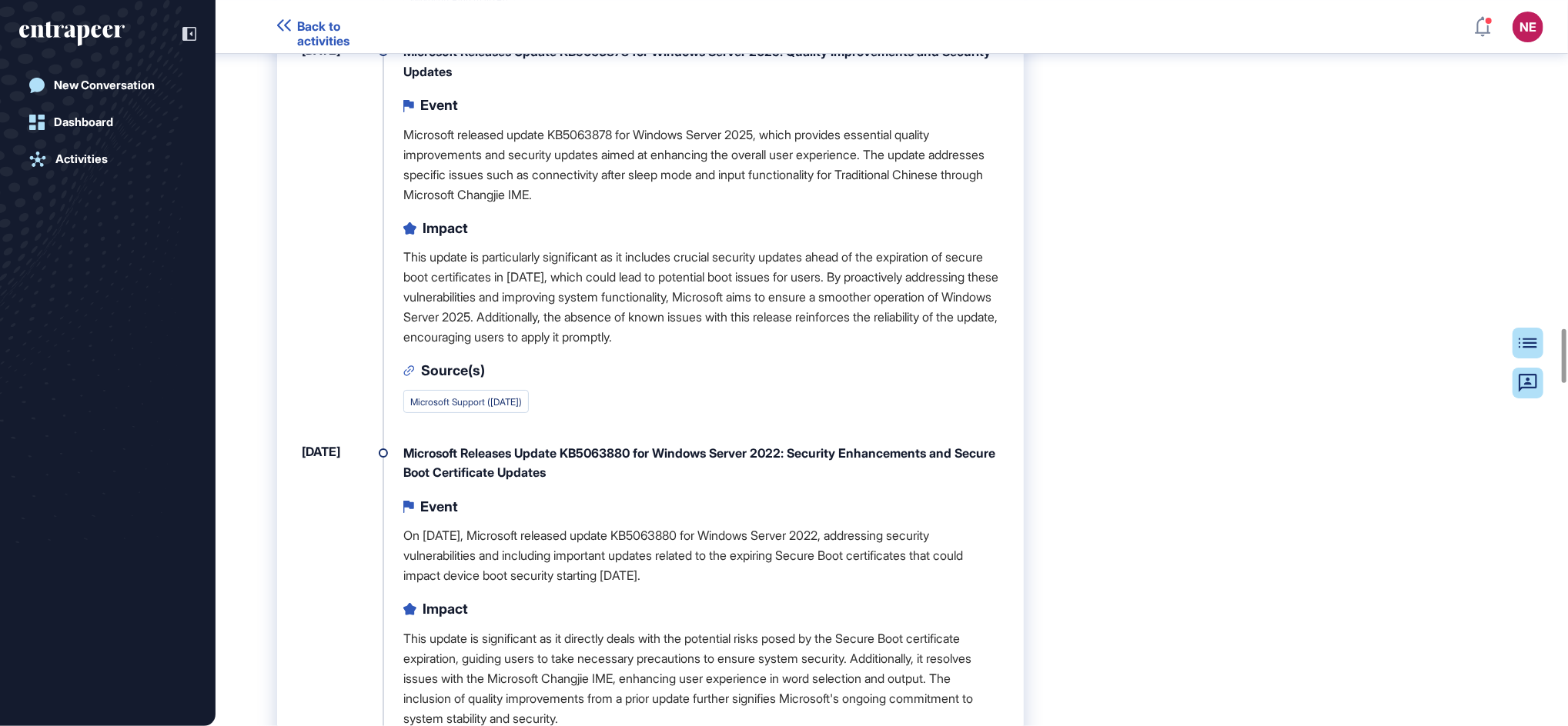
scroll to position [4437, 0]
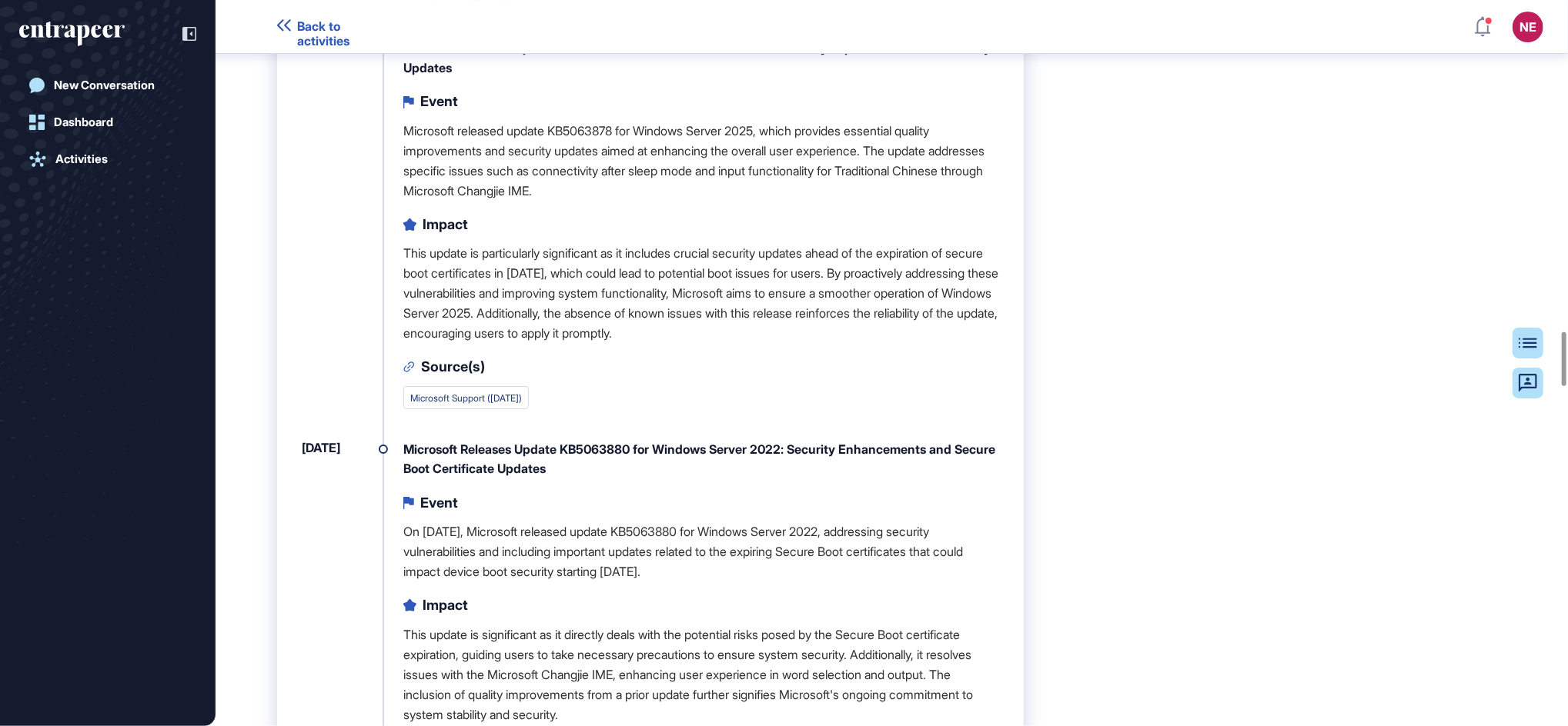
click at [491, 404] on link "Microsoft Support ([DATE])" at bounding box center [466, 398] width 112 height 11
click at [1246, 433] on div "1.2 Milestones and News [DATE] Windows Message Center Updates: [DATE] Servicing…" at bounding box center [818, 466] width 1082 height 6721
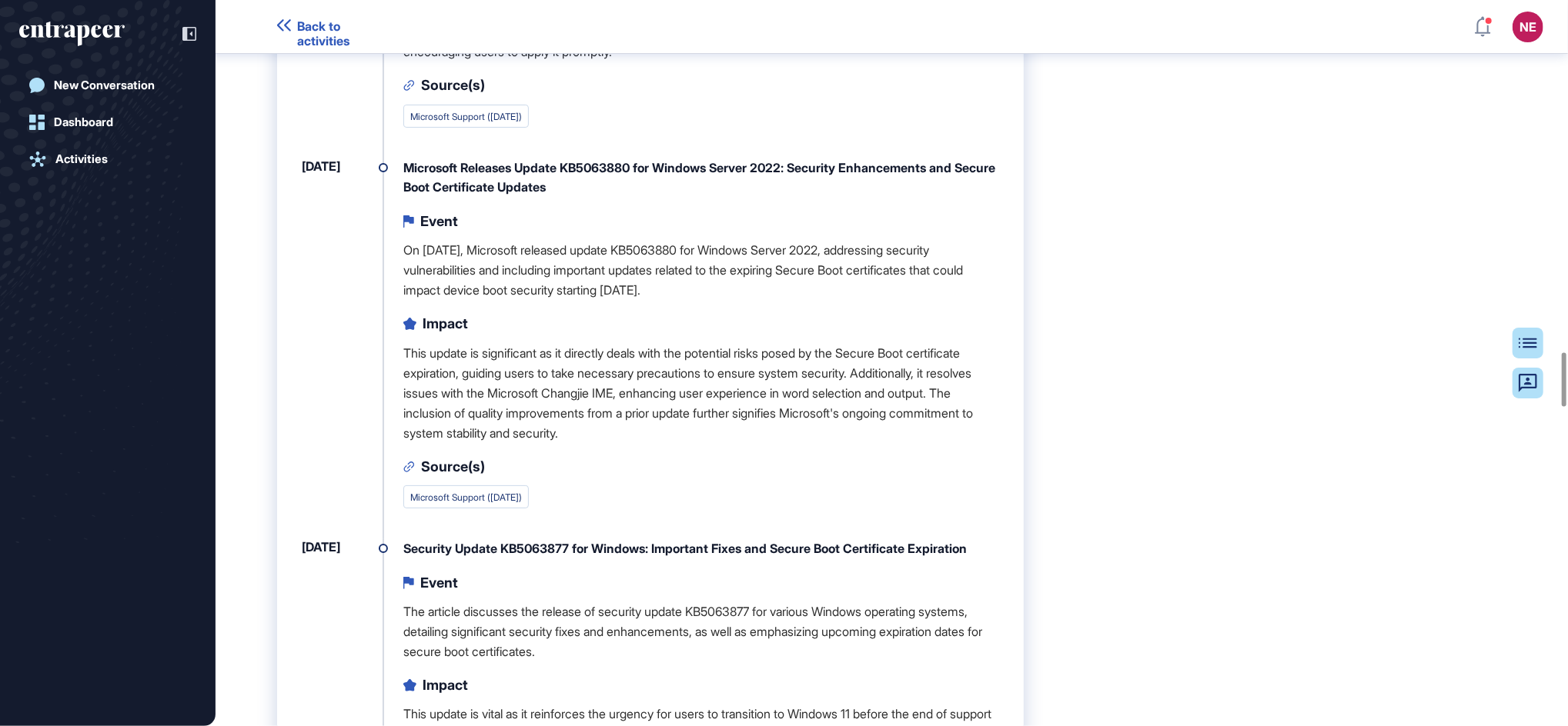
scroll to position [4724, 0]
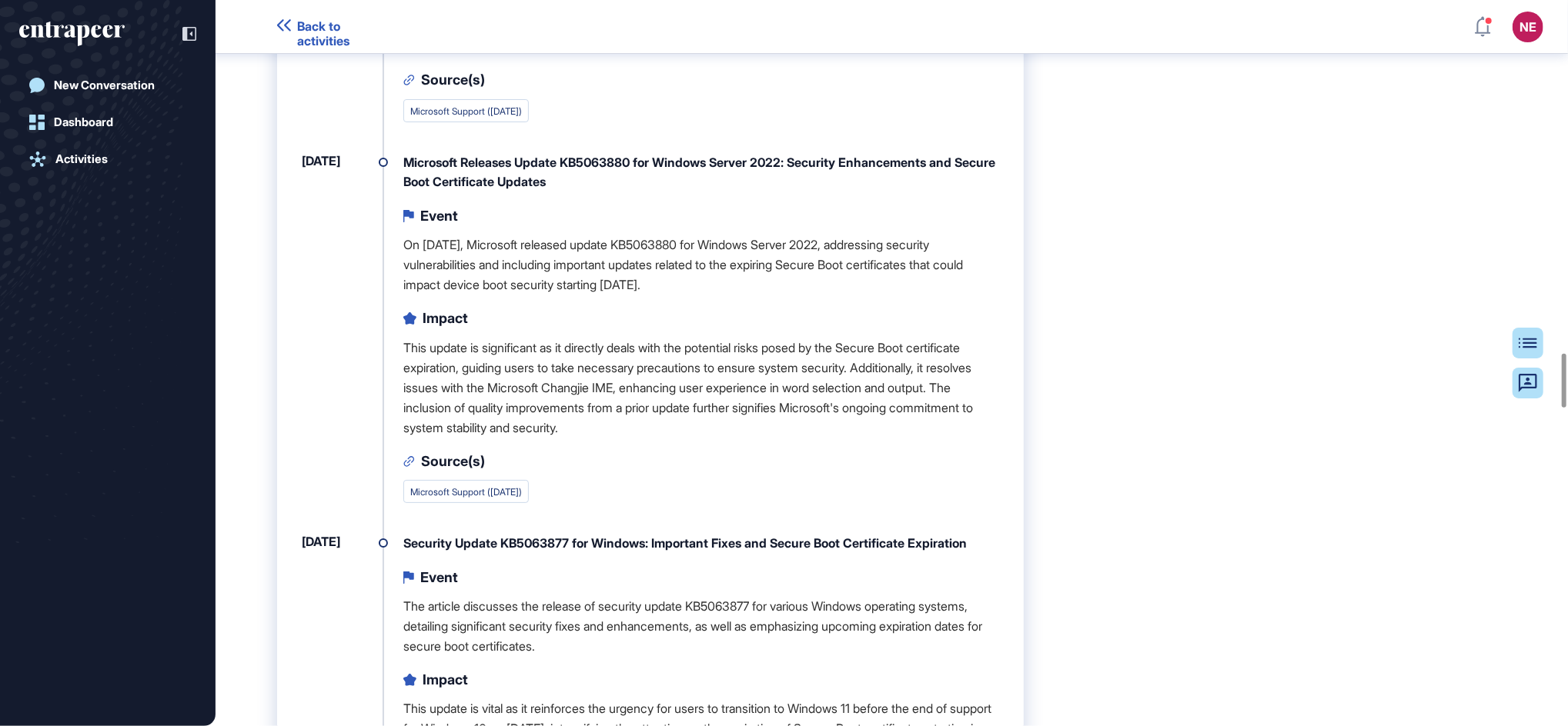
click at [505, 498] on link "Microsoft Support ([DATE])" at bounding box center [466, 491] width 112 height 11
click at [1182, 327] on div "1.2 Milestones and News [DATE] Windows Message Center Updates: [DATE] Servicing…" at bounding box center [818, 180] width 1082 height 6721
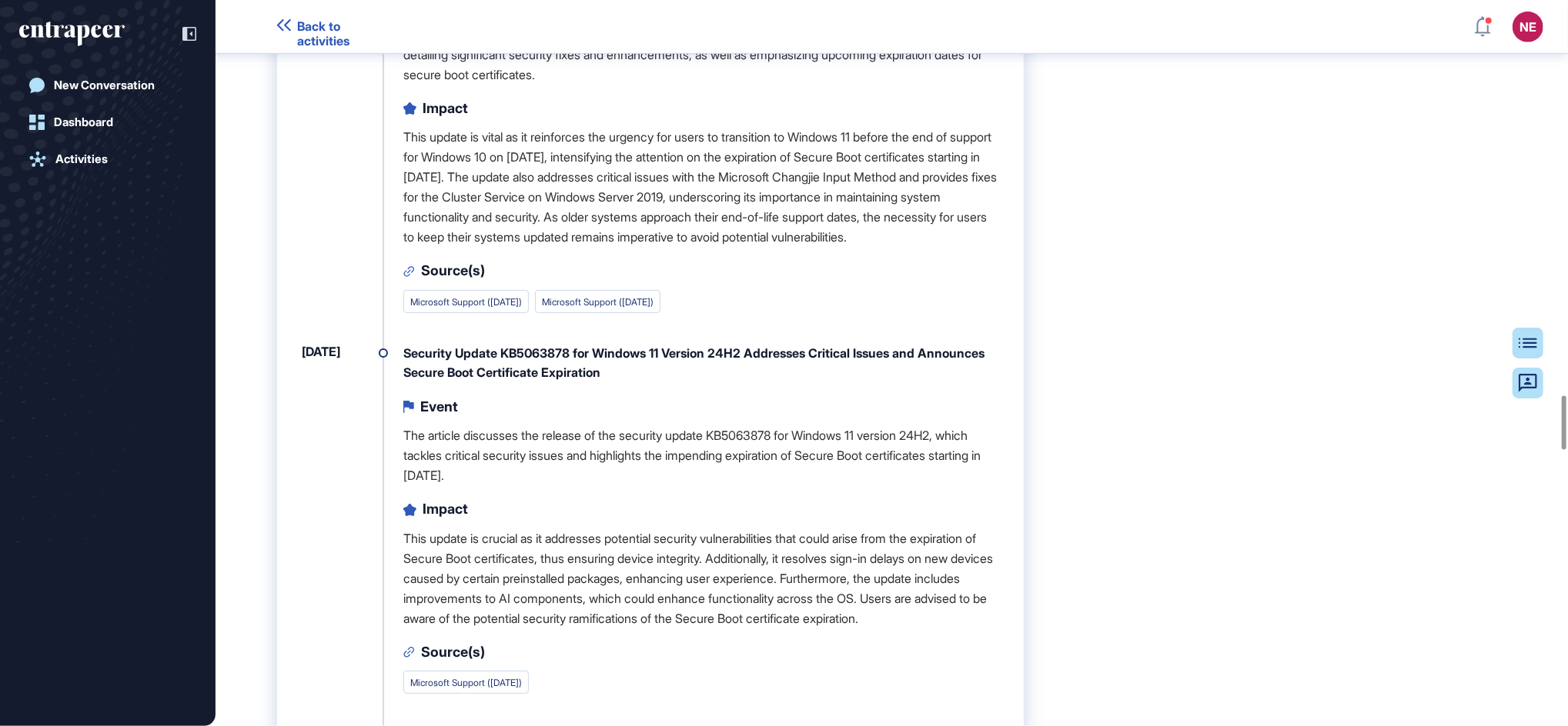
scroll to position [5298, 0]
click at [512, 304] on link "Microsoft Support ([DATE])" at bounding box center [466, 298] width 112 height 11
click at [653, 304] on link "Microsoft Support ([DATE])" at bounding box center [597, 298] width 112 height 11
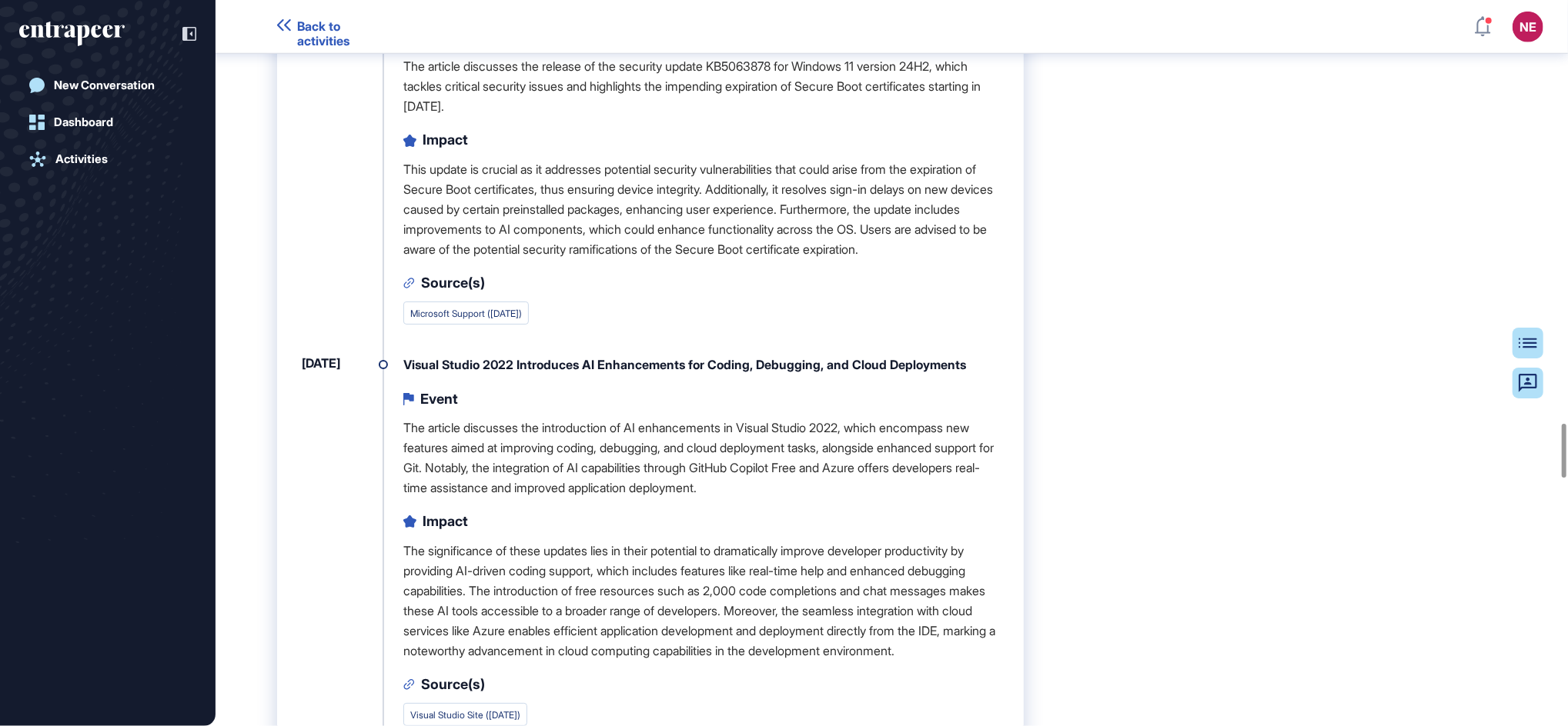
scroll to position [5668, 0]
click at [465, 316] on link "Microsoft Support ([DATE])" at bounding box center [466, 310] width 112 height 11
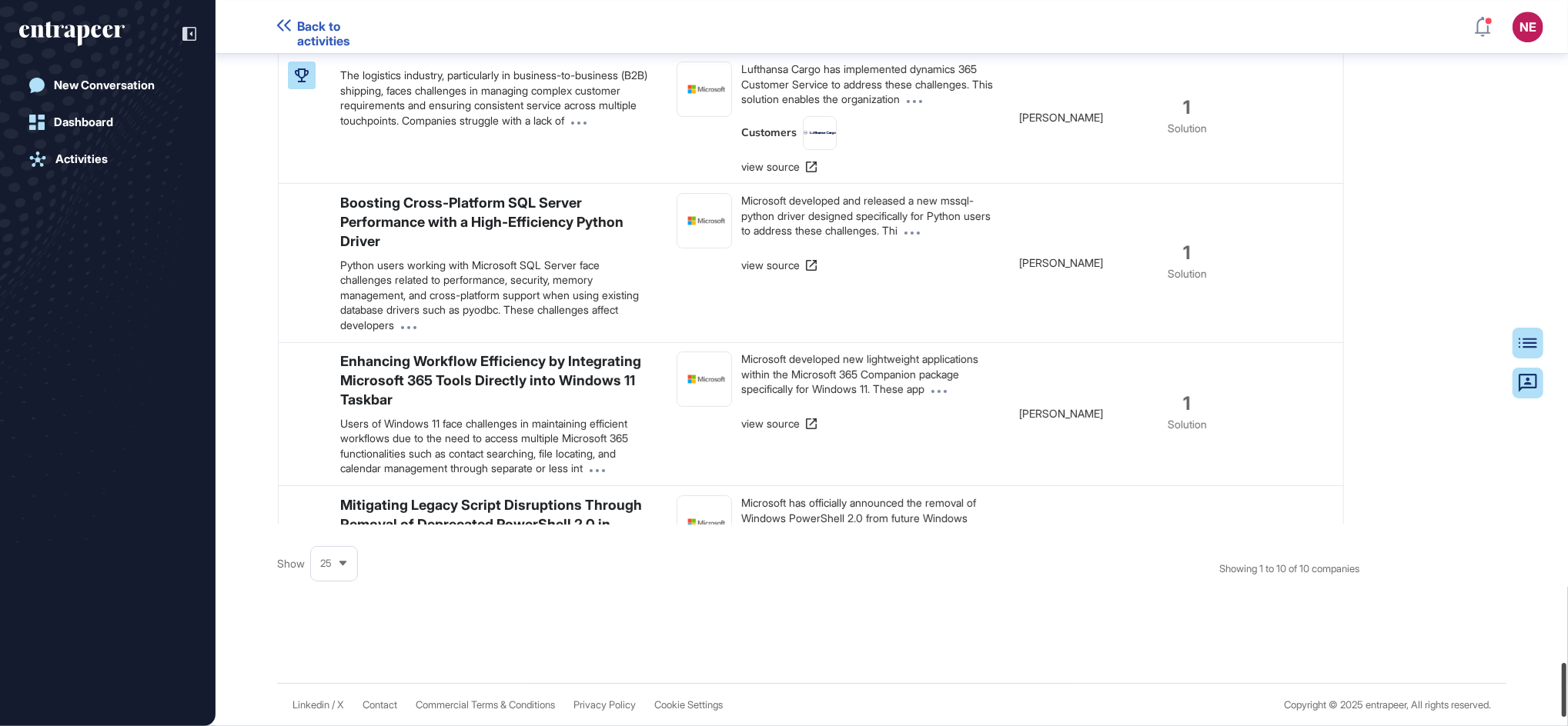
scroll to position [8836, 0]
drag, startPoint x: 1567, startPoint y: 585, endPoint x: 1568, endPoint y: 687, distance: 102.0
click at [1567, 687] on html "Back to activities NE Dashboard Profile My Content Request More Data New Conver…" at bounding box center [784, 363] width 1568 height 726
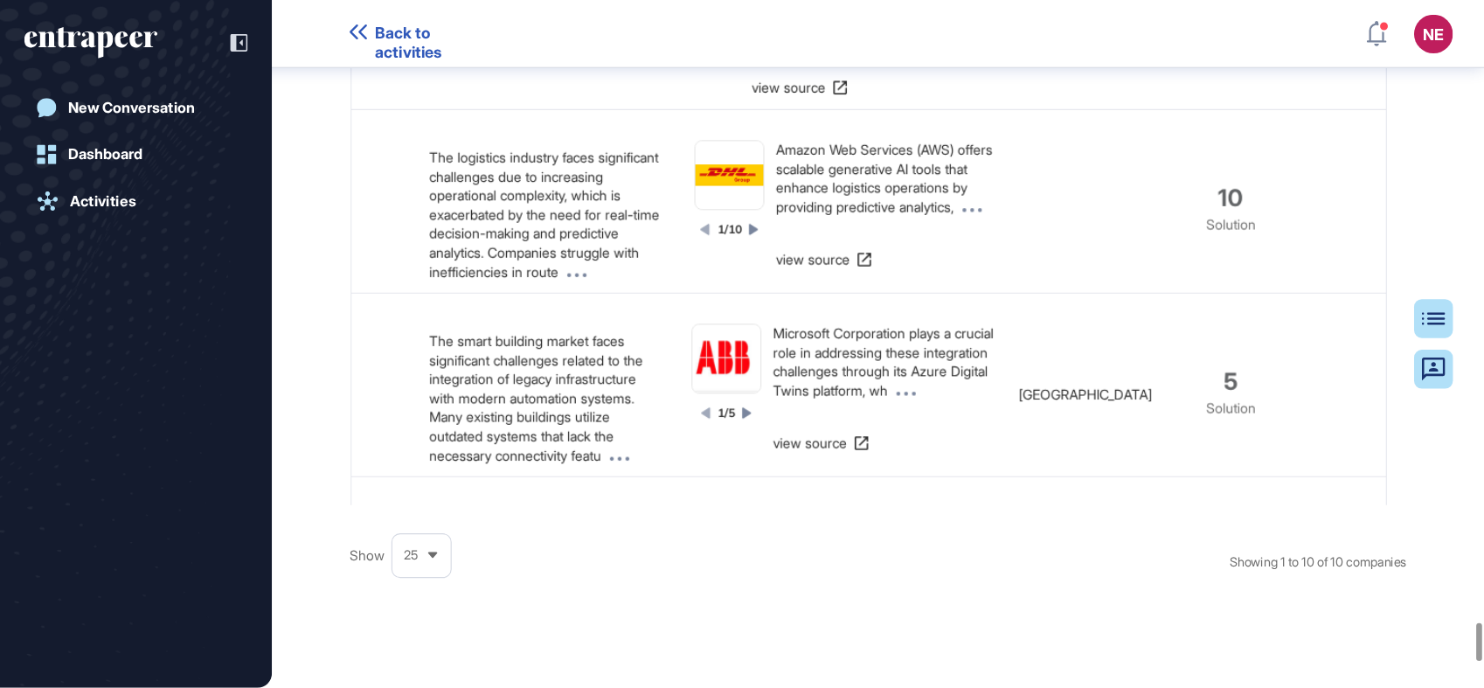
scroll to position [1567, 0]
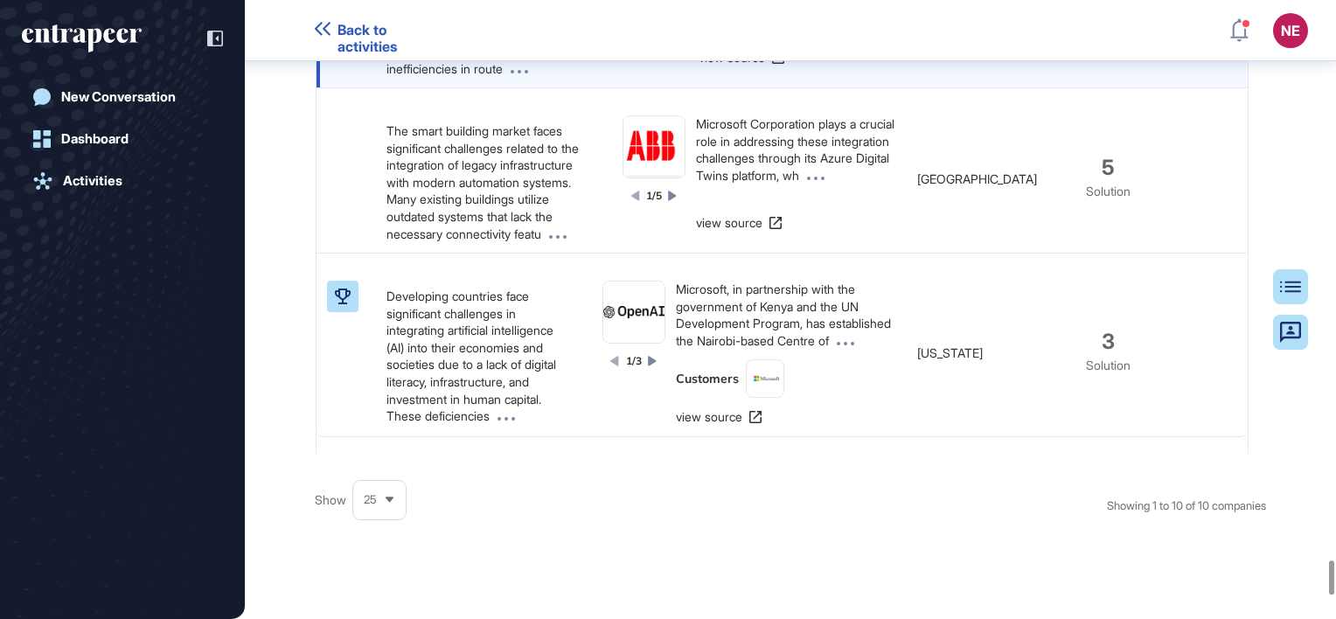
click at [676, 35] on icon at bounding box center [678, 30] width 8 height 10
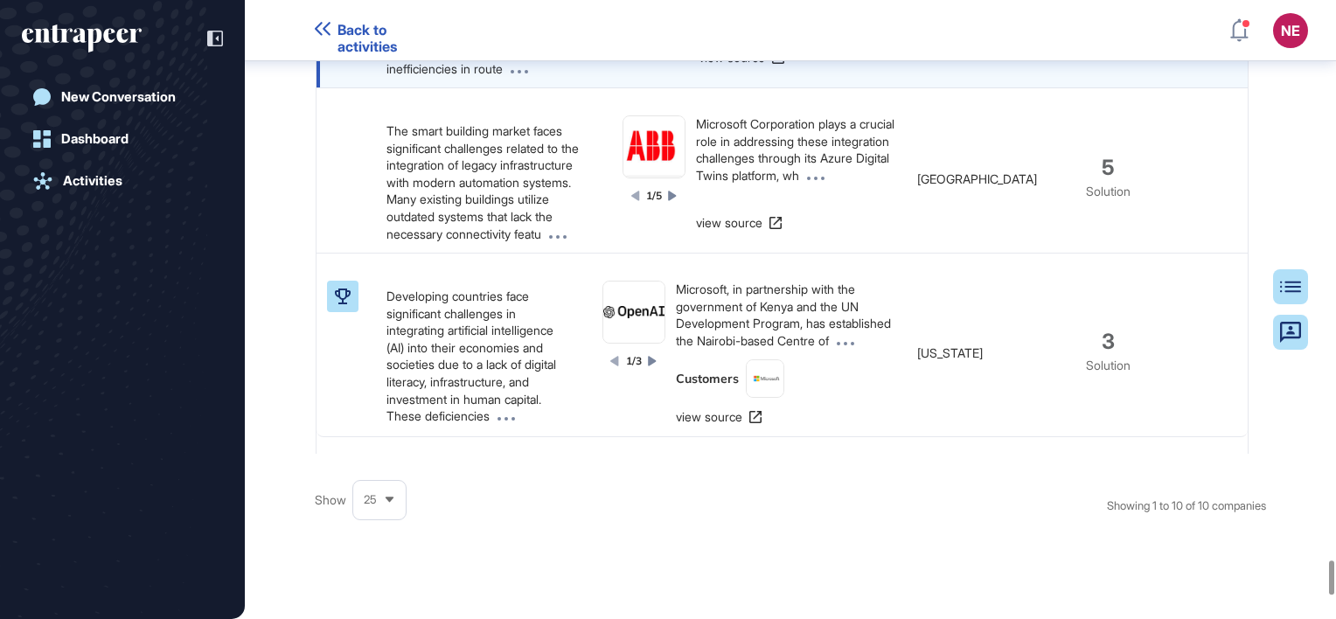
click at [676, 35] on icon at bounding box center [678, 30] width 8 height 10
click at [1085, 87] on div "10 Solution" at bounding box center [1107, 14] width 105 height 148
click at [515, 77] on p "The logistics industry faces significant challenges due to increasing operation…" at bounding box center [491, 17] width 211 height 120
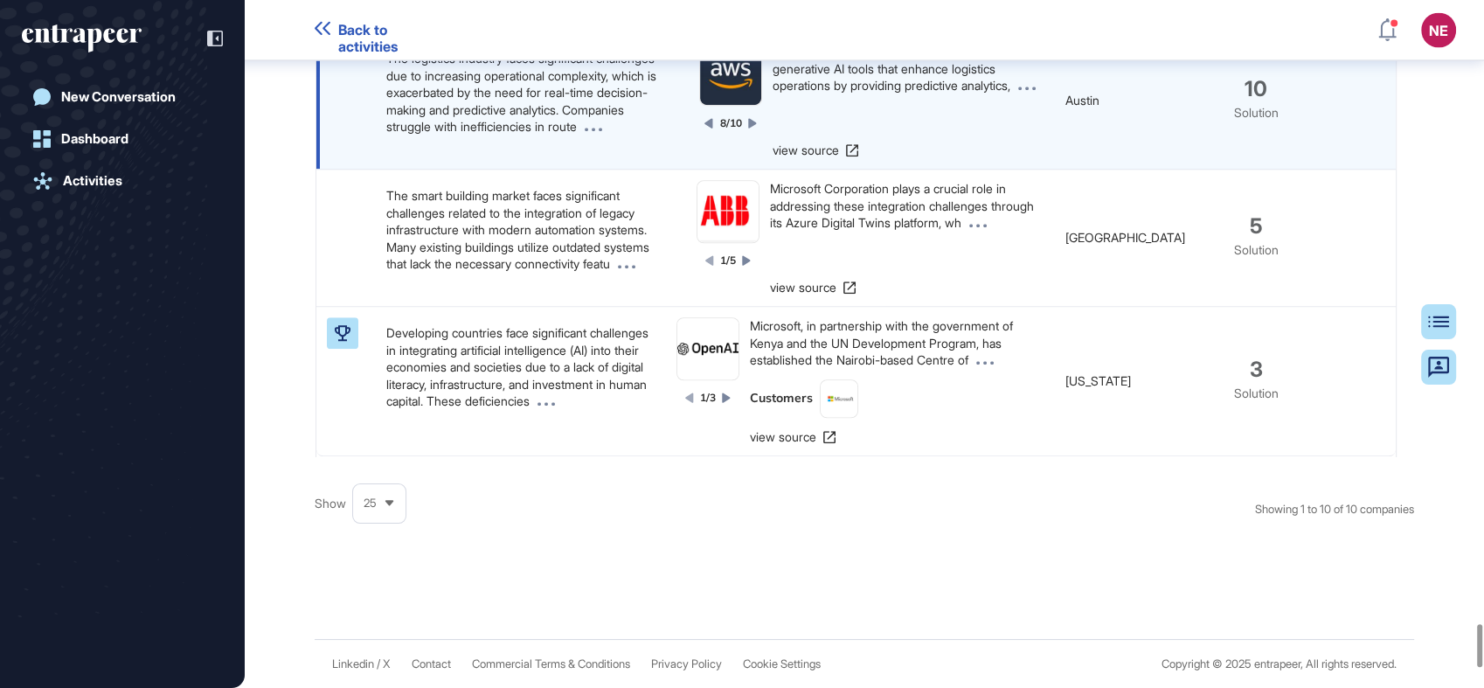
scroll to position [0, 0]
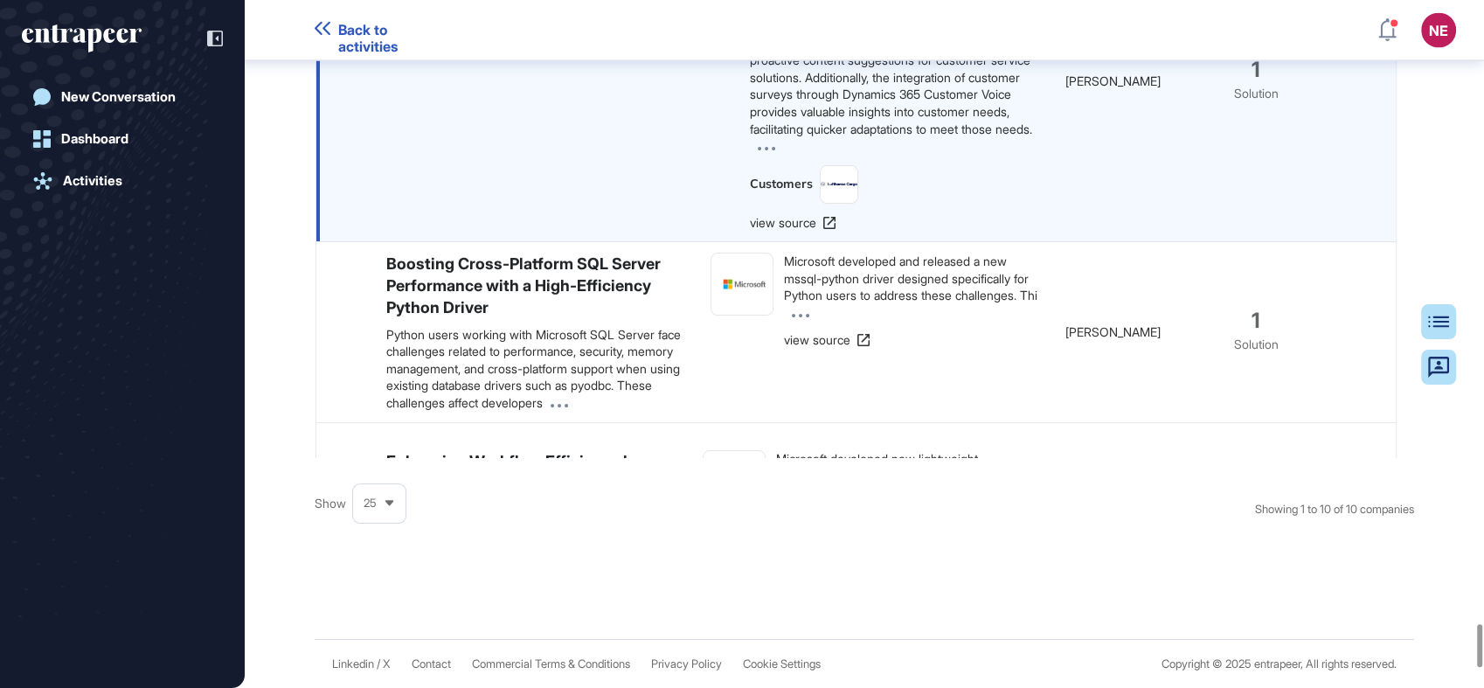
click at [975, 156] on div "Lufthansa Cargo has implemented dynamics 365 Customer Service to address these …" at bounding box center [897, 44] width 295 height 223
click at [412, 38] on icon at bounding box center [402, 36] width 17 height 3
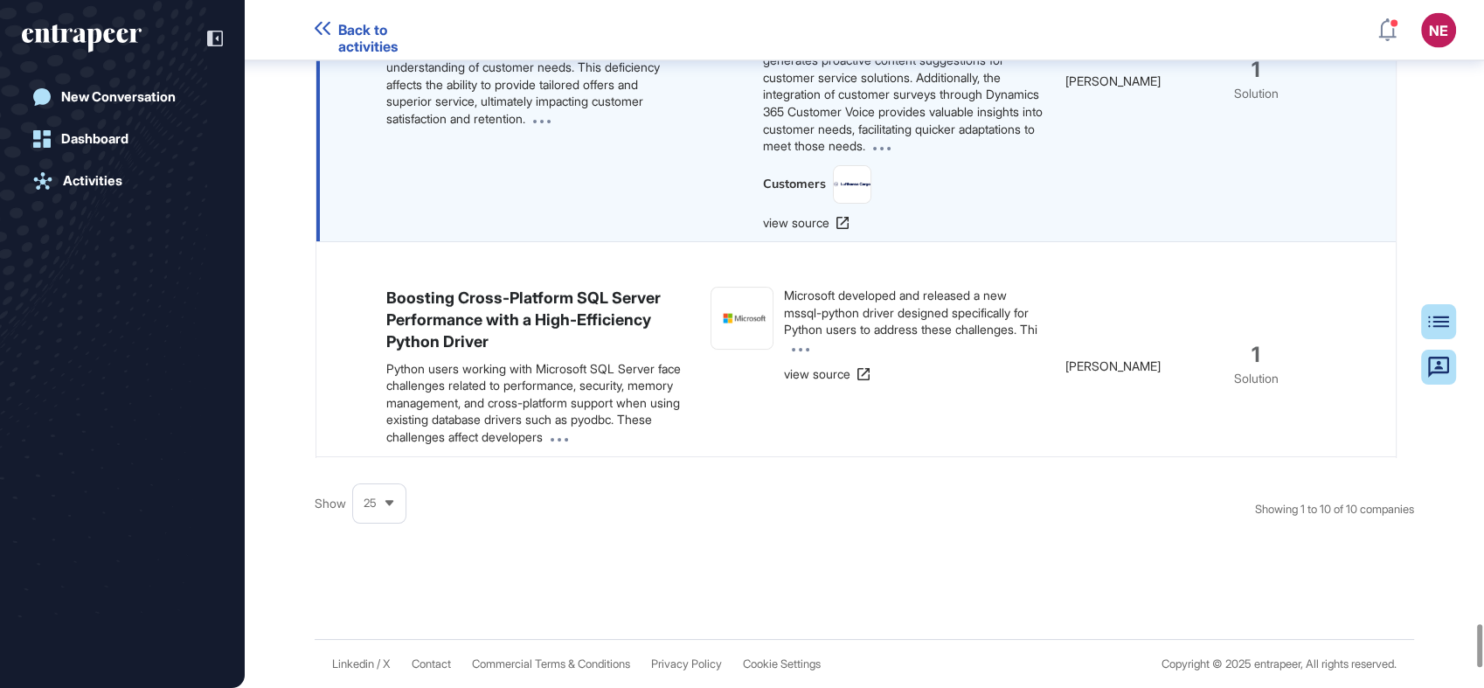
click at [948, 156] on div "Lufthansa Cargo has implemented dynamics 365 Customer Service to address these …" at bounding box center [903, 44] width 281 height 223
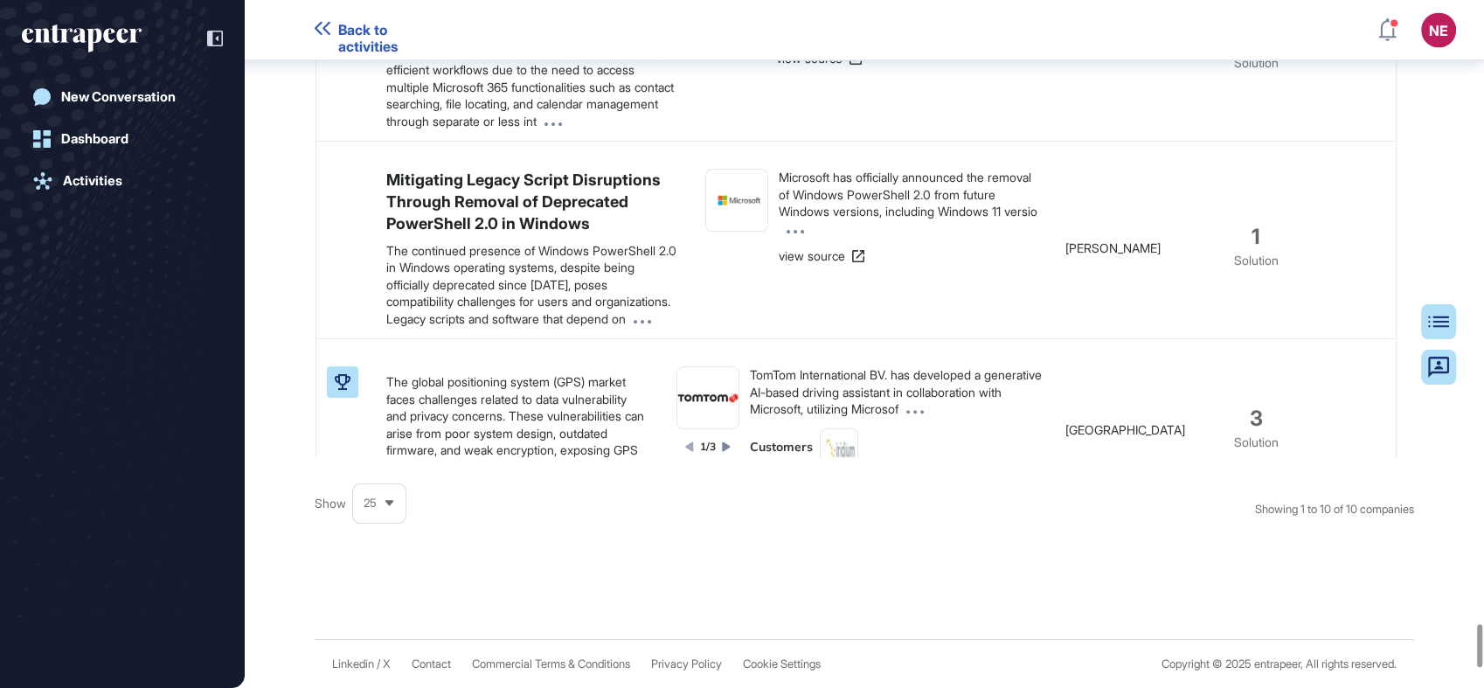
scroll to position [1025, 0]
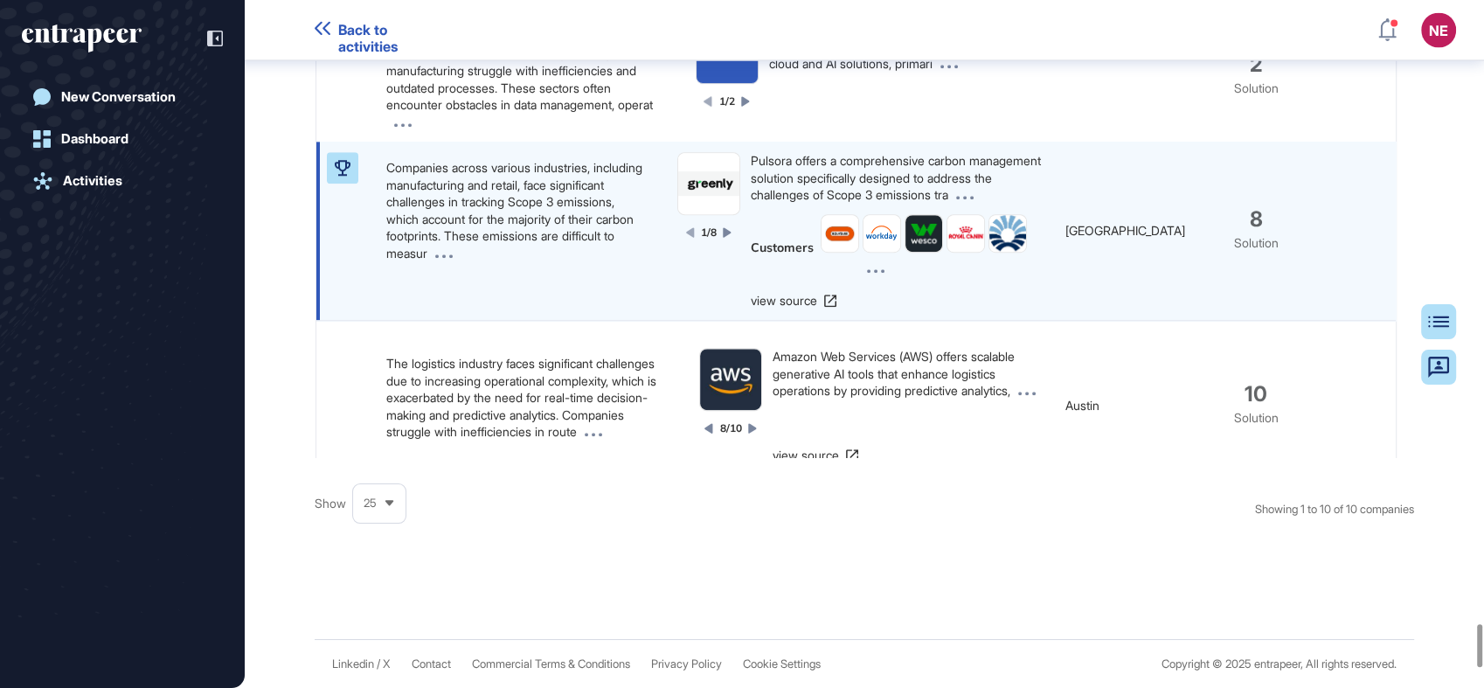
click at [723, 238] on icon at bounding box center [727, 233] width 8 height 10
click at [689, 238] on icon at bounding box center [690, 233] width 8 height 10
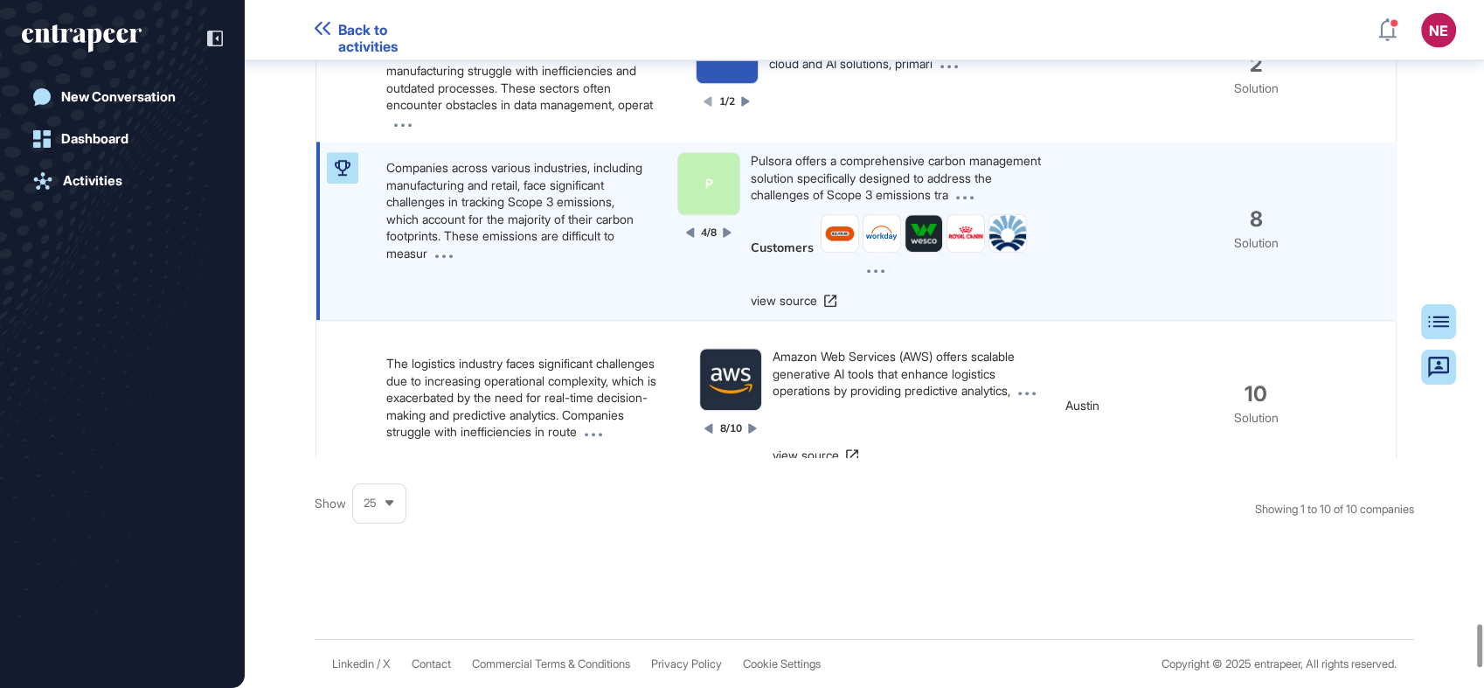
click at [689, 238] on icon at bounding box center [690, 233] width 8 height 10
click at [724, 238] on icon at bounding box center [727, 233] width 8 height 10
click at [725, 238] on icon at bounding box center [727, 233] width 8 height 10
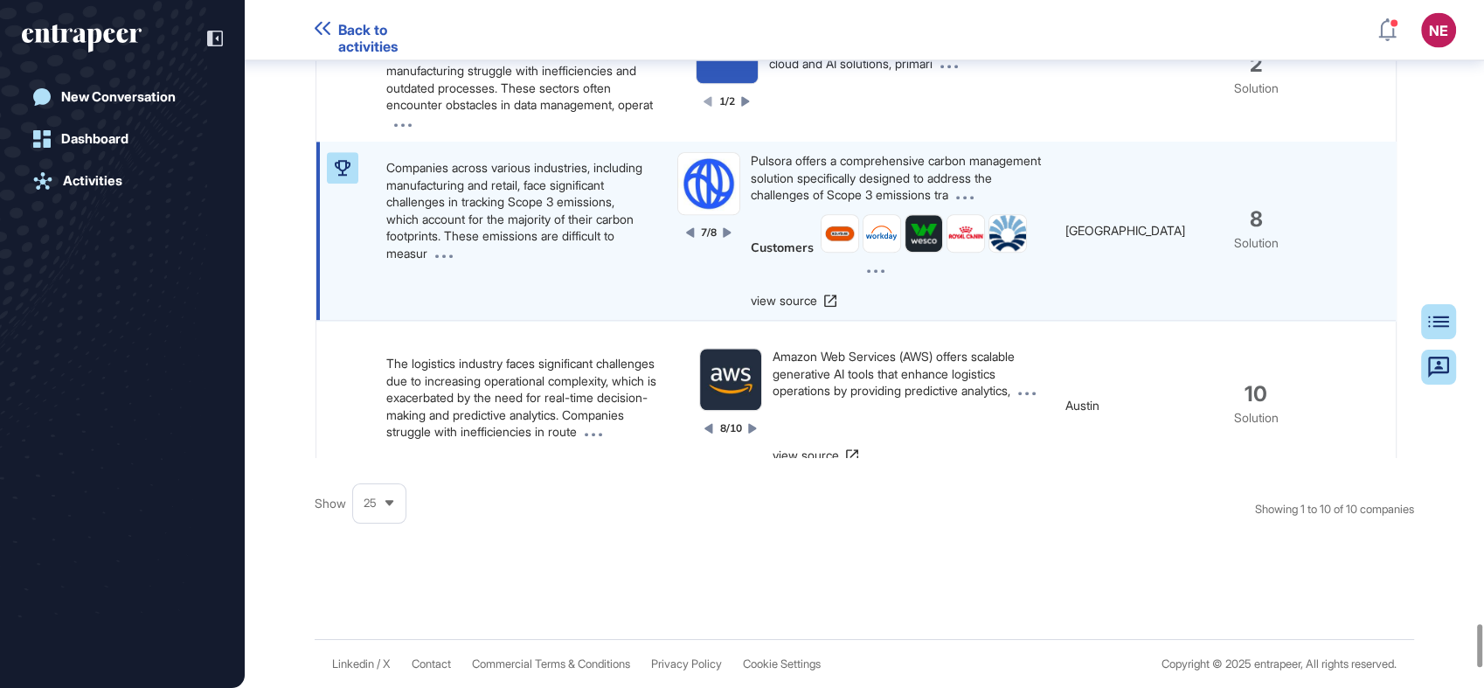
click at [956, 200] on icon at bounding box center [964, 198] width 17 height 3
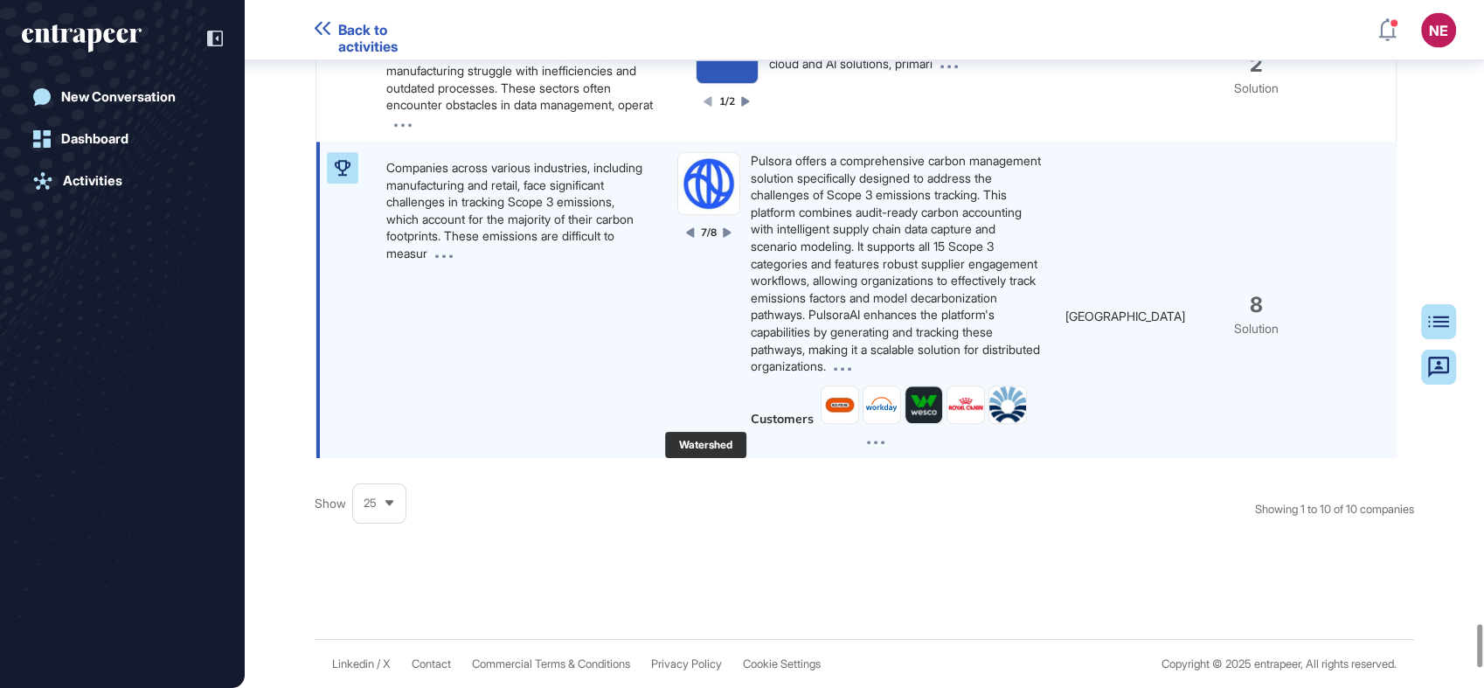
click at [713, 215] on img at bounding box center [708, 184] width 61 height 61
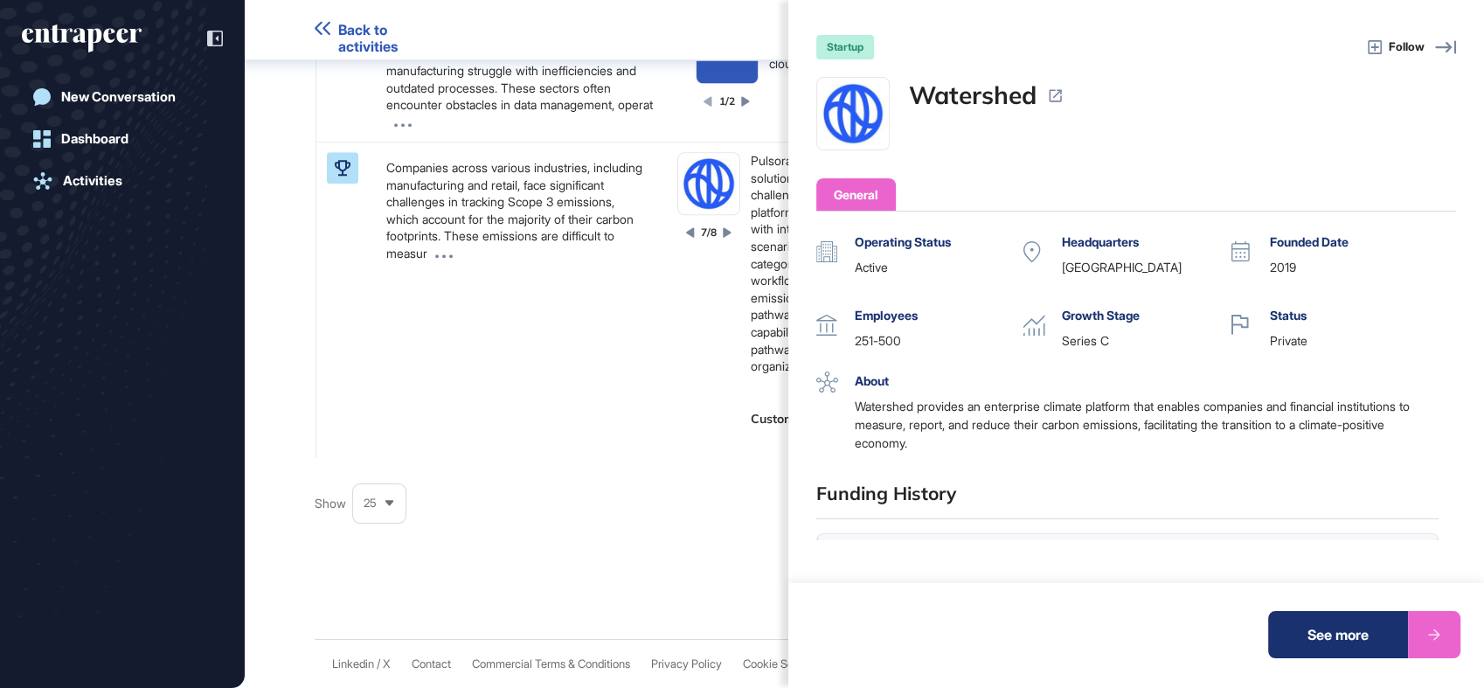
click at [1088, 575] on div "startup Follow Watershed General Operating Status active Headquarters [GEOGRAPH…" at bounding box center [1136, 344] width 696 height 688
click at [684, 500] on div "startup Follow Watershed General Operating Status active Headquarters [GEOGRAPH…" at bounding box center [742, 344] width 1484 height 688
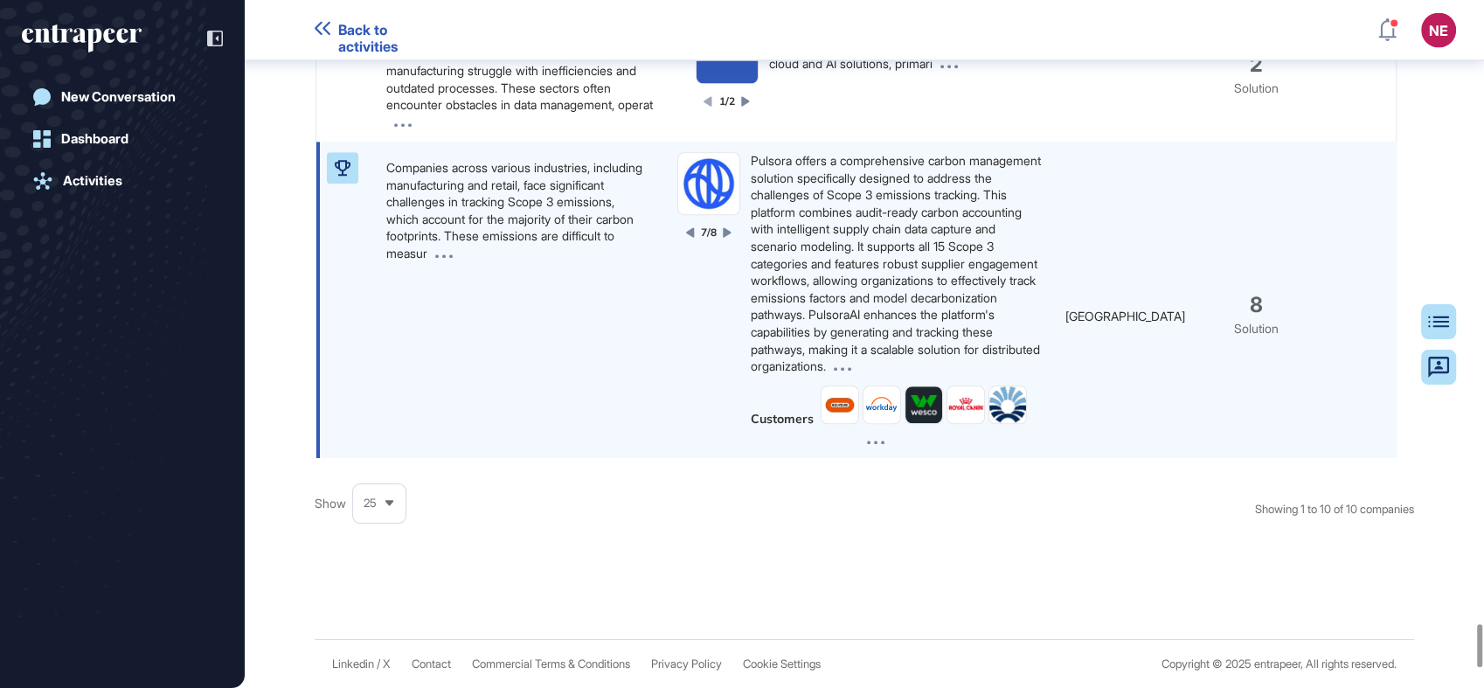
click at [751, 376] on div "Pulsora offers a comprehensive carbon management solution specifically designed…" at bounding box center [898, 264] width 294 height 223
click at [712, 215] on img at bounding box center [708, 184] width 61 height 61
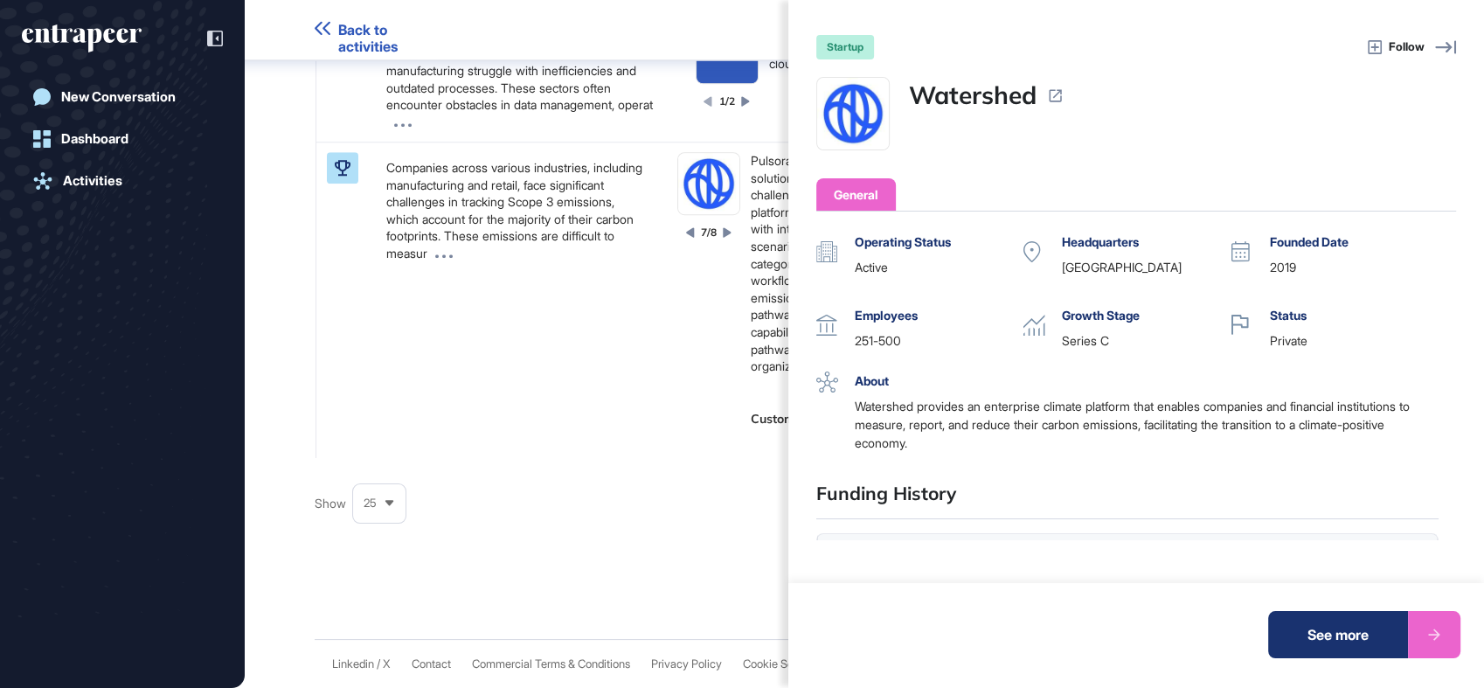
click at [1304, 628] on div "See more" at bounding box center [1338, 634] width 140 height 47
click at [286, 378] on div "startup Follow Watershed General Operating Status active Headquarters [GEOGRAPH…" at bounding box center [742, 344] width 1484 height 688
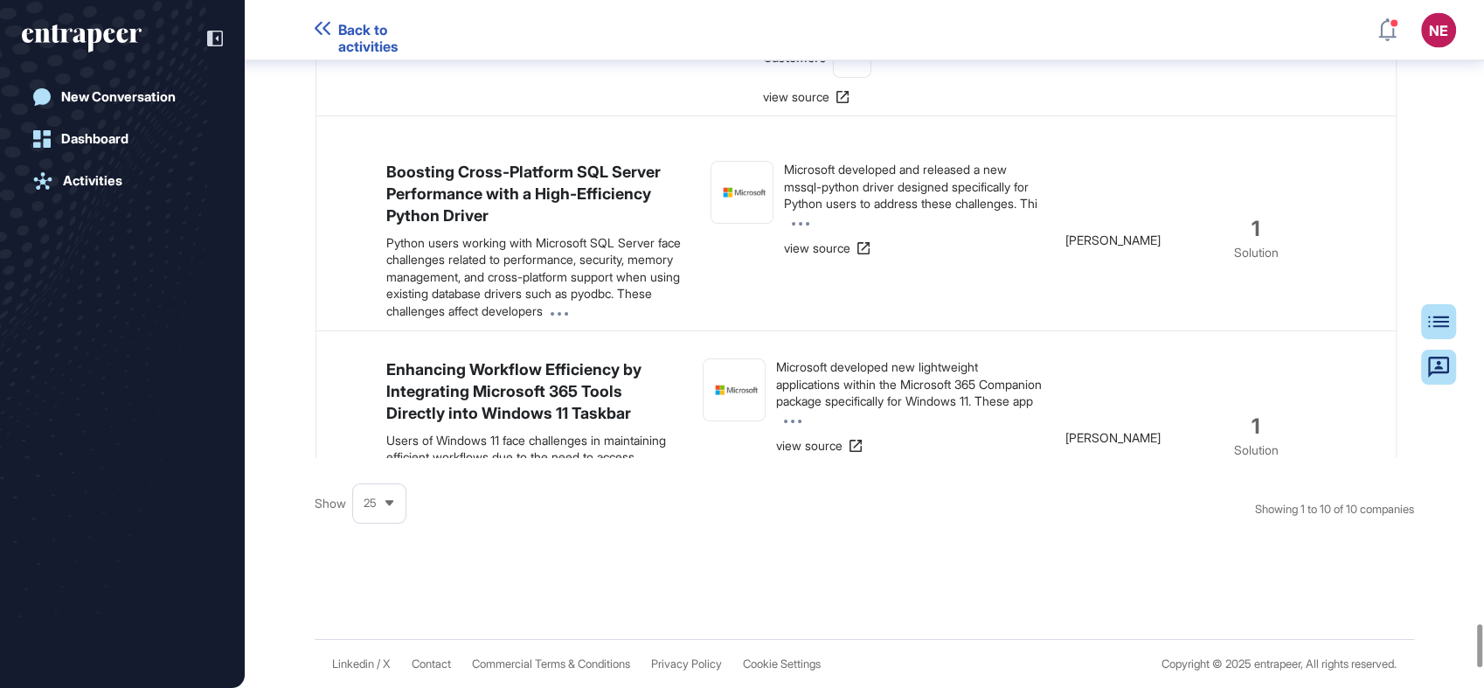
scroll to position [1504, 0]
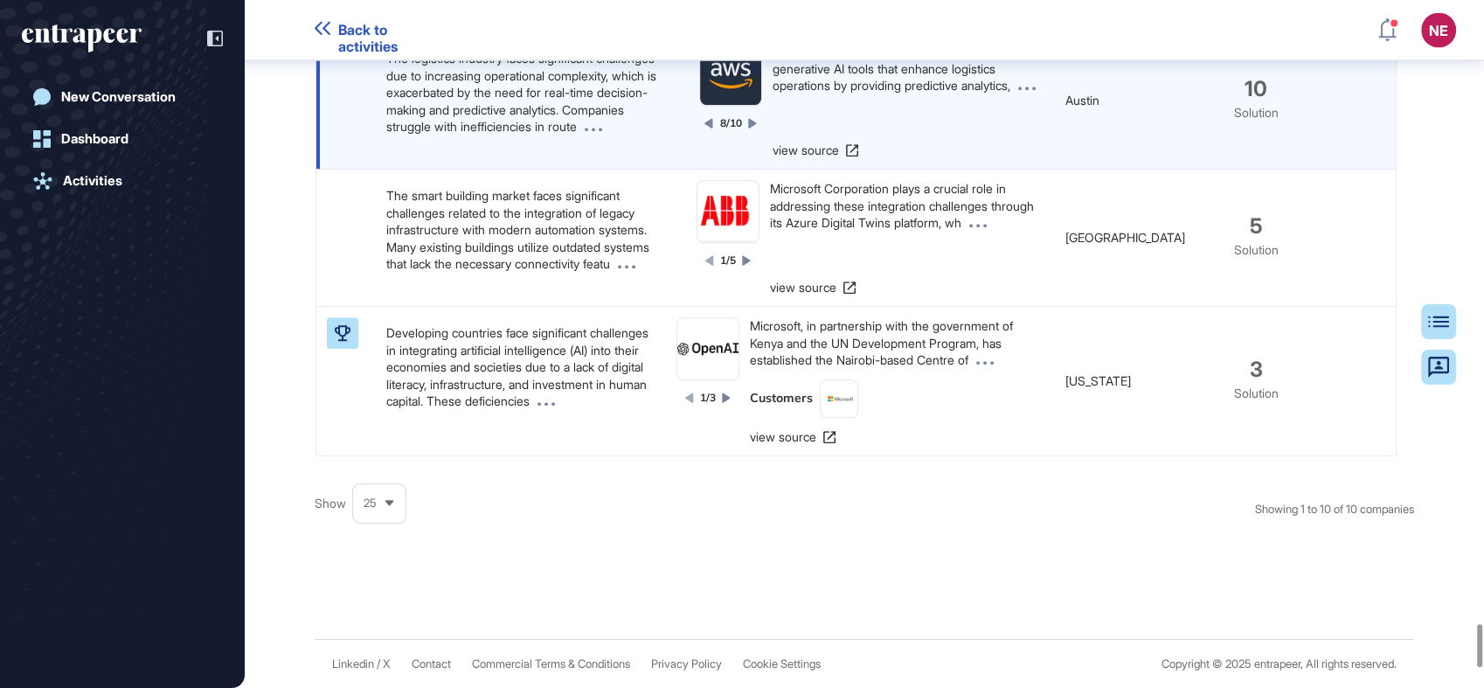
click at [748, 129] on icon at bounding box center [752, 124] width 8 height 10
click at [743, 132] on div "9/10" at bounding box center [731, 124] width 52 height 15
click at [748, 129] on icon at bounding box center [752, 124] width 8 height 10
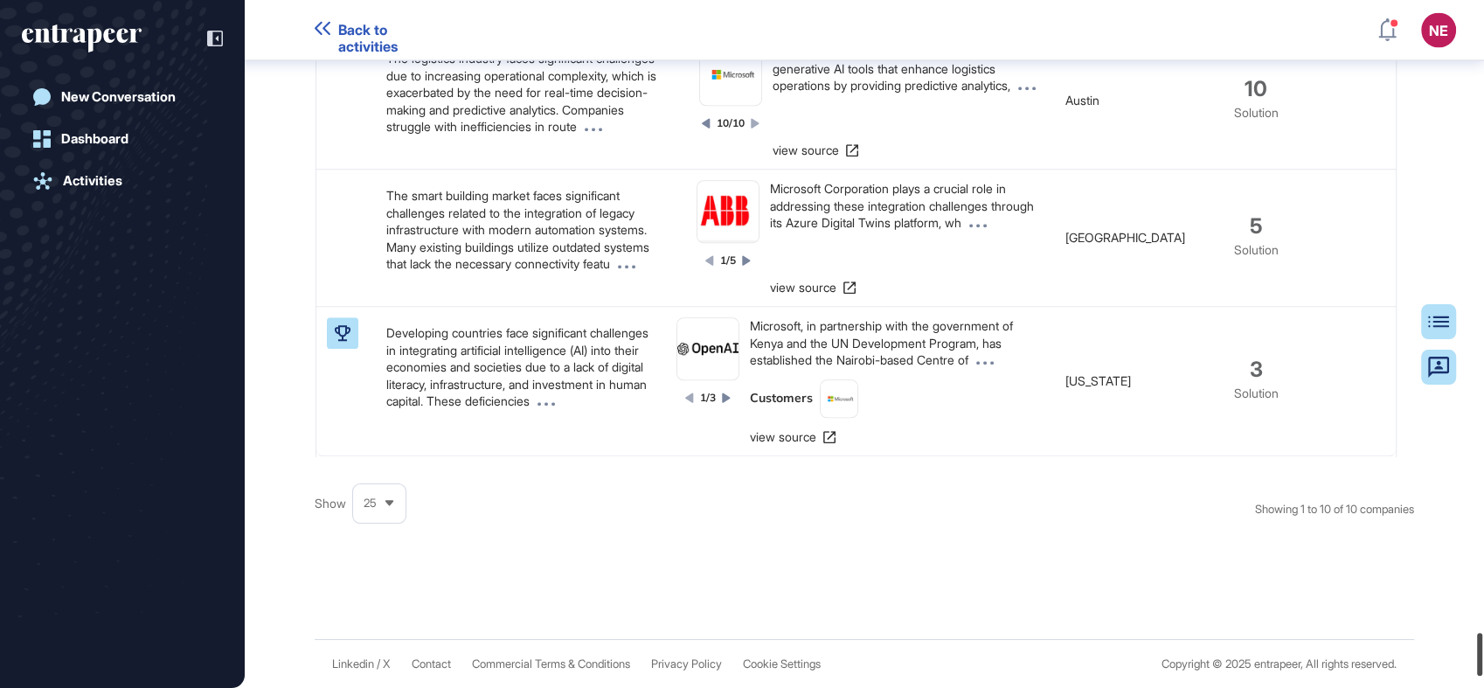
scroll to position [10182, 0]
drag, startPoint x: 1485, startPoint y: 663, endPoint x: 1485, endPoint y: 651, distance: 11.4
click at [1484, 651] on html "Back to activities NE Dashboard Profile My Content Request More Data New Conver…" at bounding box center [742, 344] width 1484 height 688
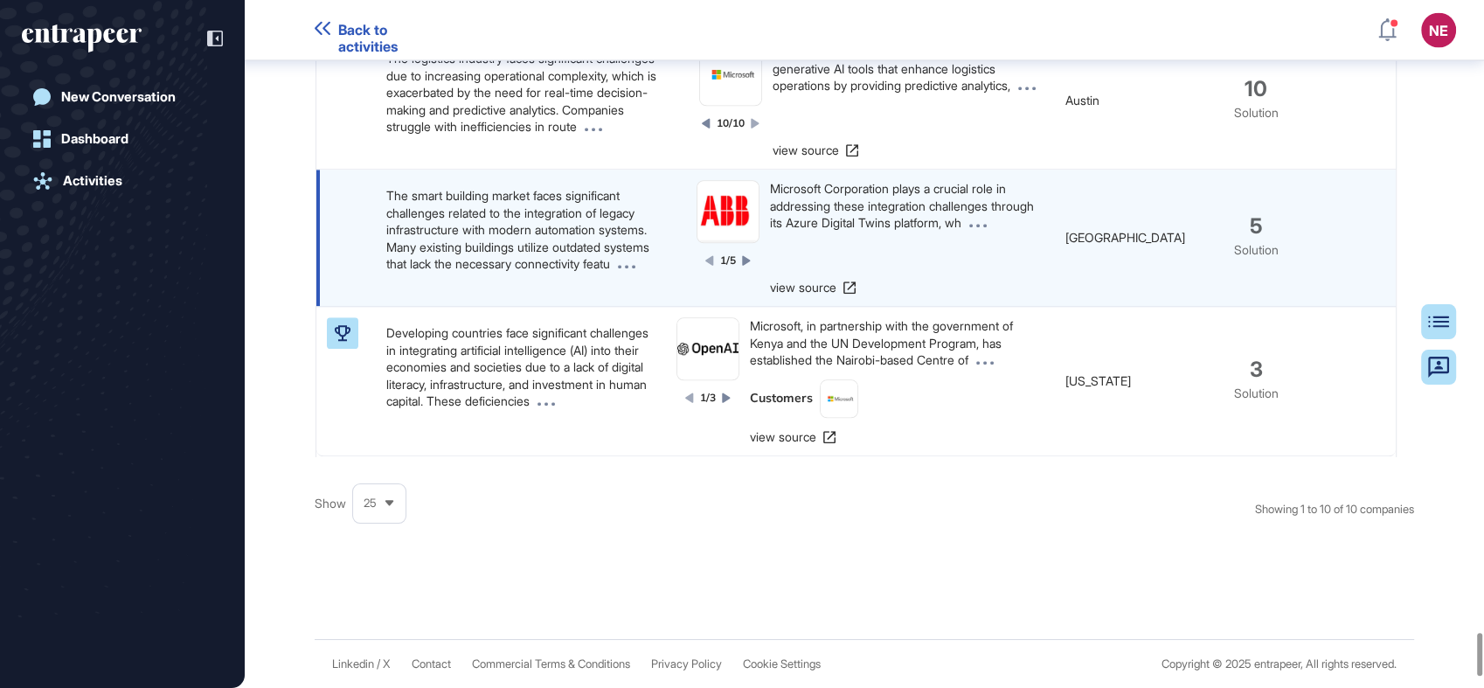
click at [742, 266] on icon at bounding box center [746, 261] width 8 height 10
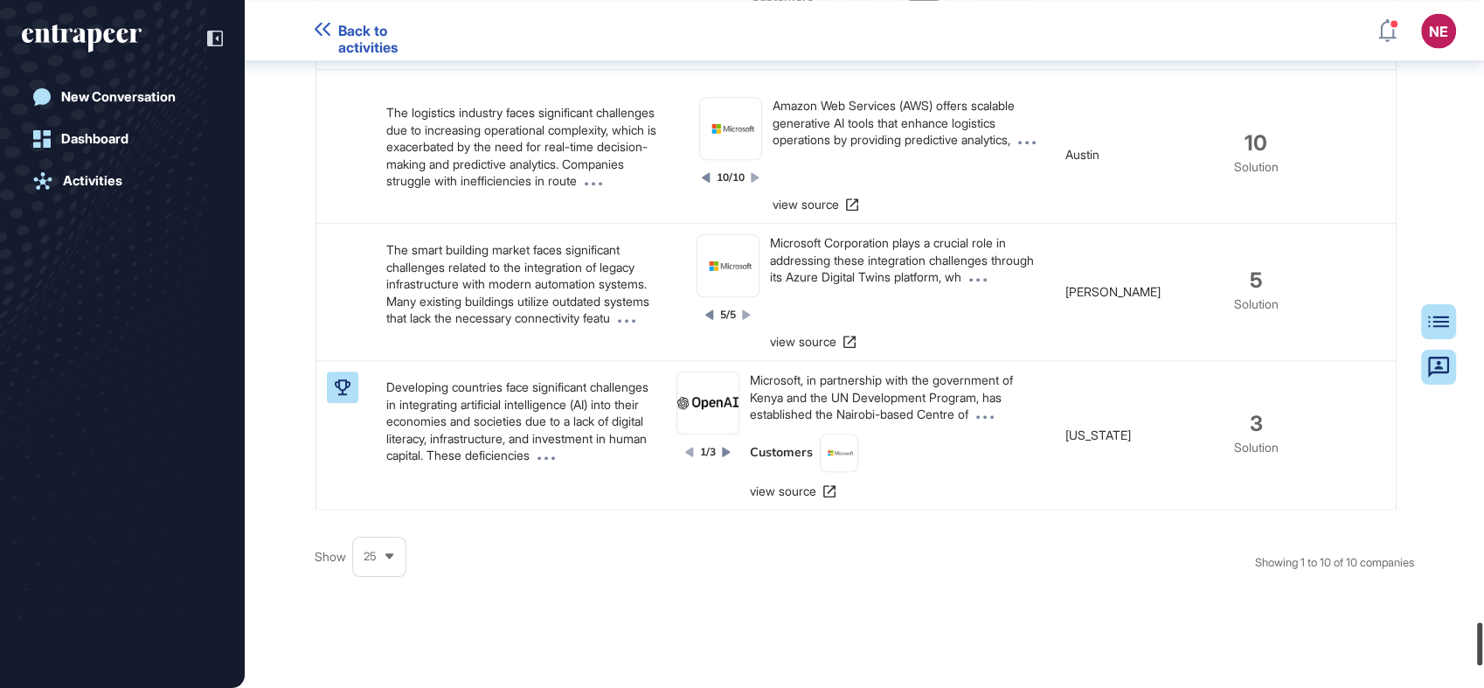
scroll to position [10013, 0]
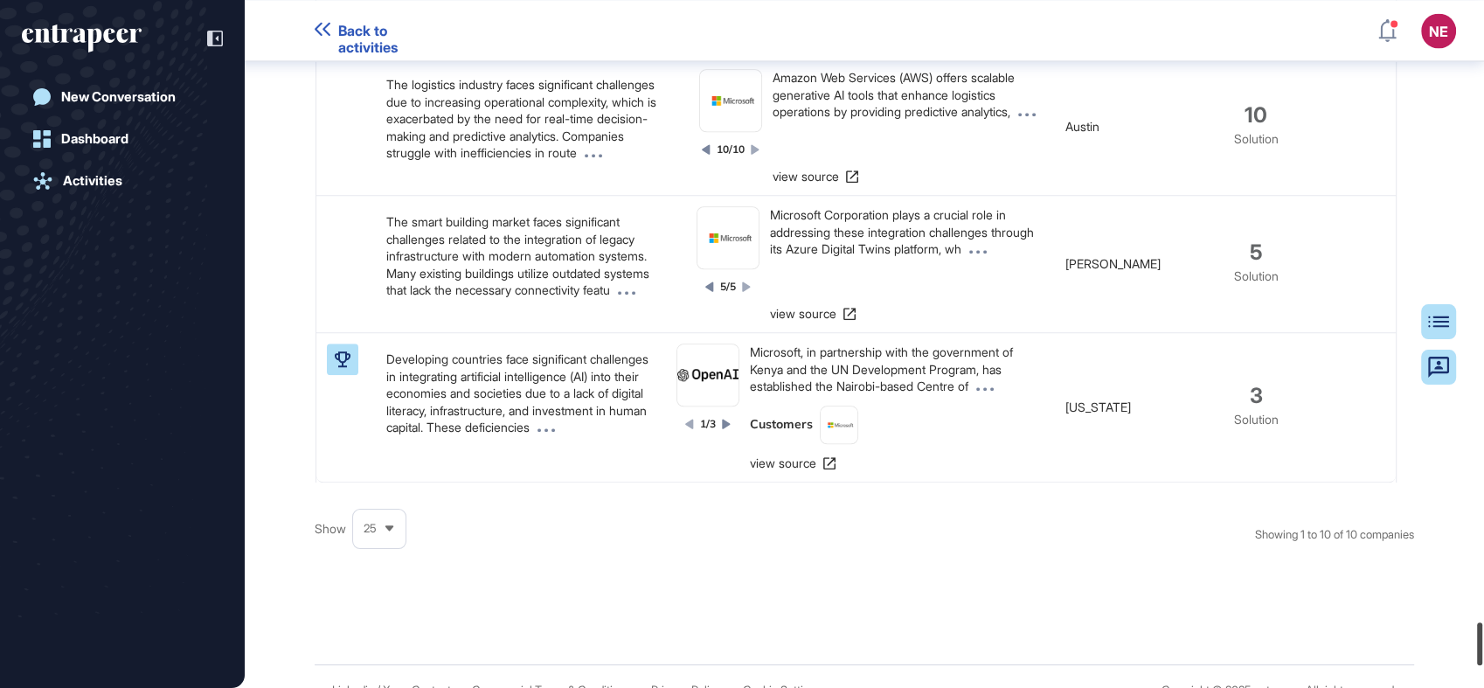
drag, startPoint x: 1483, startPoint y: 656, endPoint x: 1487, endPoint y: 645, distance: 11.4
click at [1484, 645] on html "Back to activities NE Dashboard Profile My Content Request More Data New Conver…" at bounding box center [742, 344] width 1484 height 688
drag, startPoint x: 1414, startPoint y: 652, endPoint x: 1406, endPoint y: 643, distance: 11.8
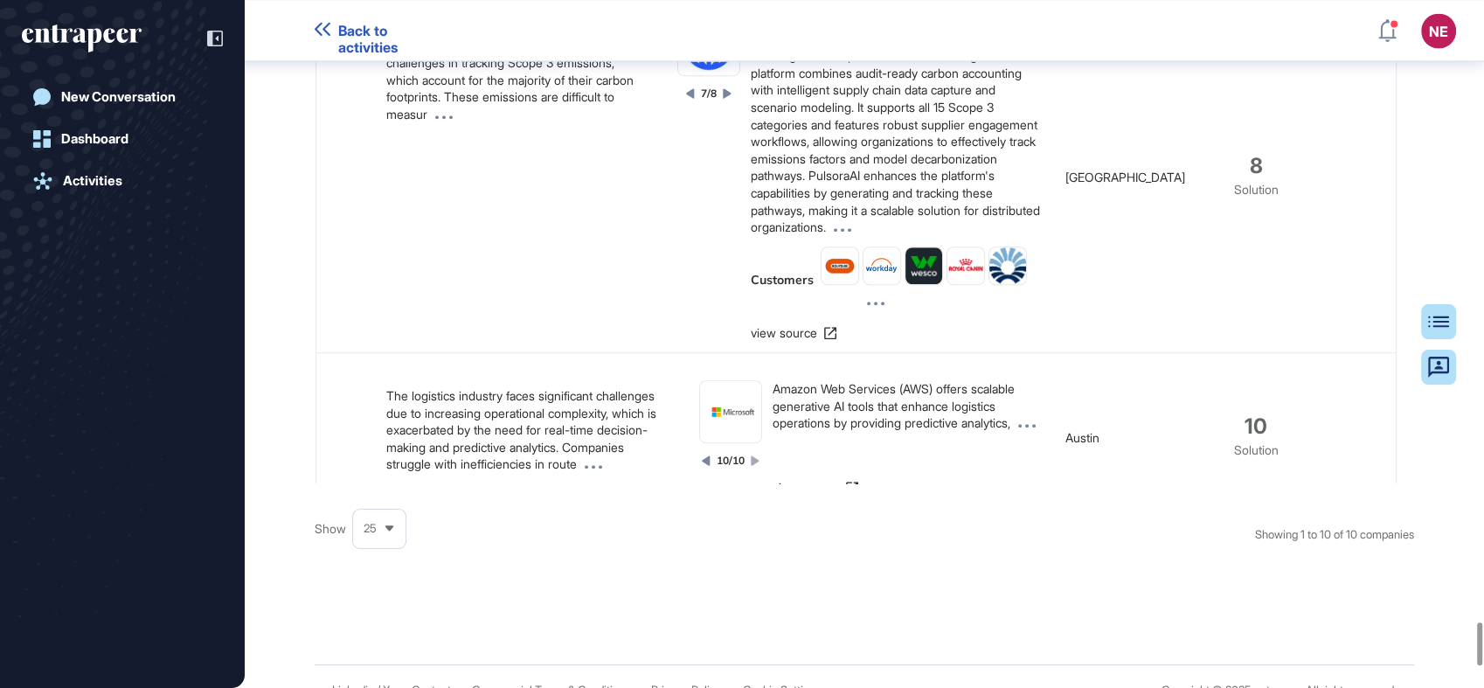
scroll to position [1178, 0]
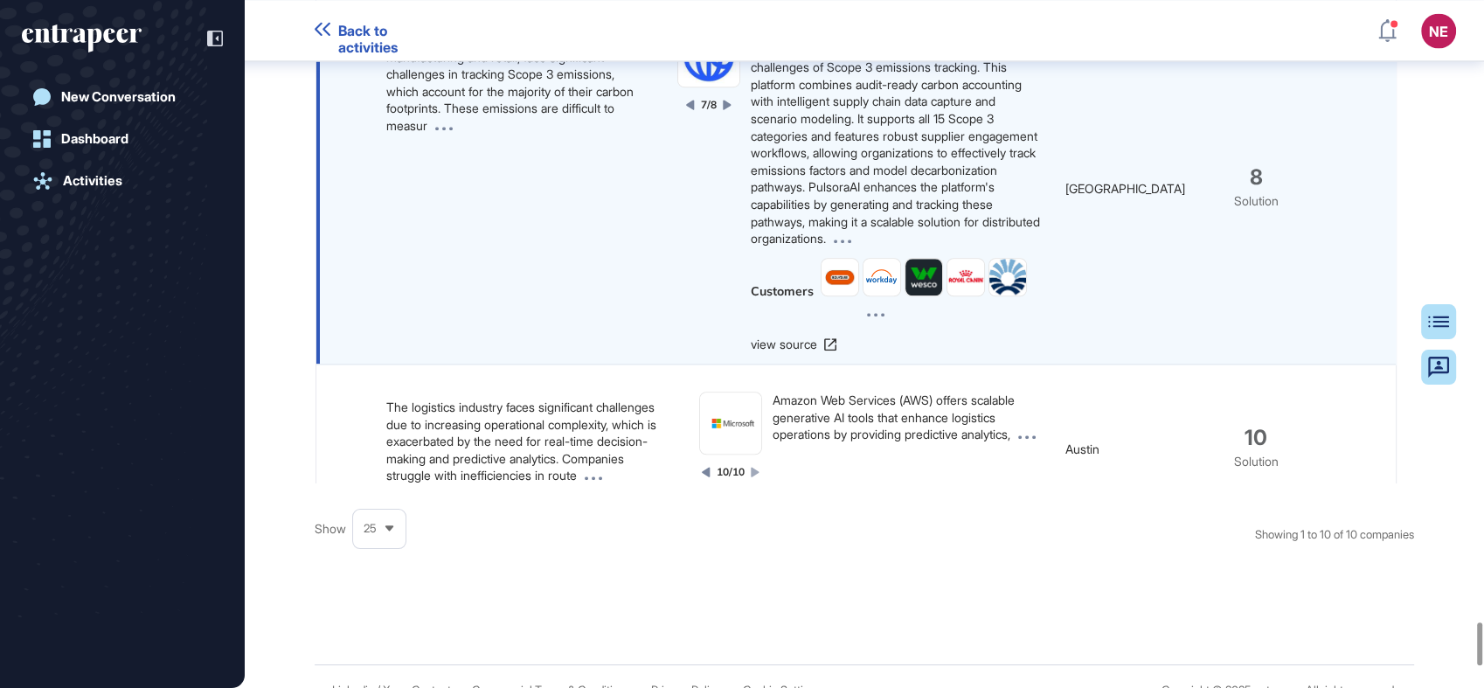
click at [846, 246] on span at bounding box center [838, 238] width 25 height 15
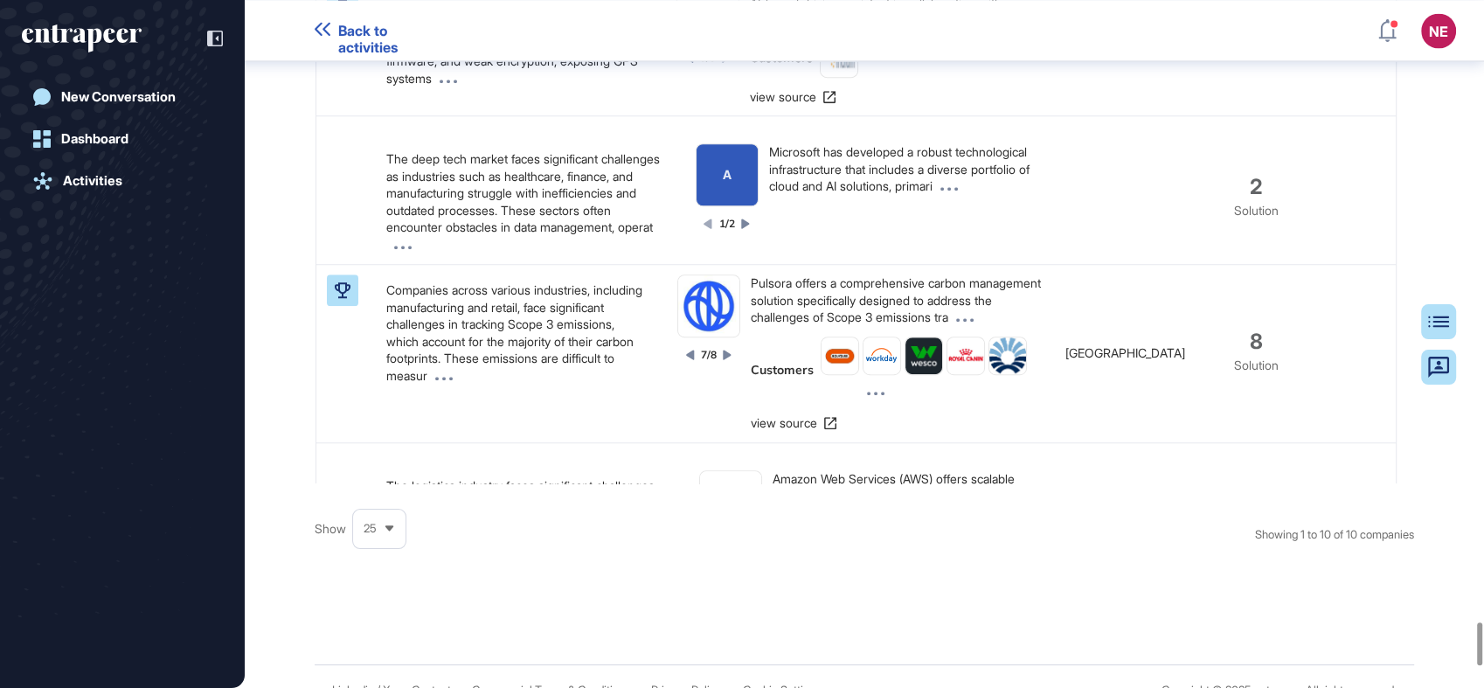
scroll to position [902, 0]
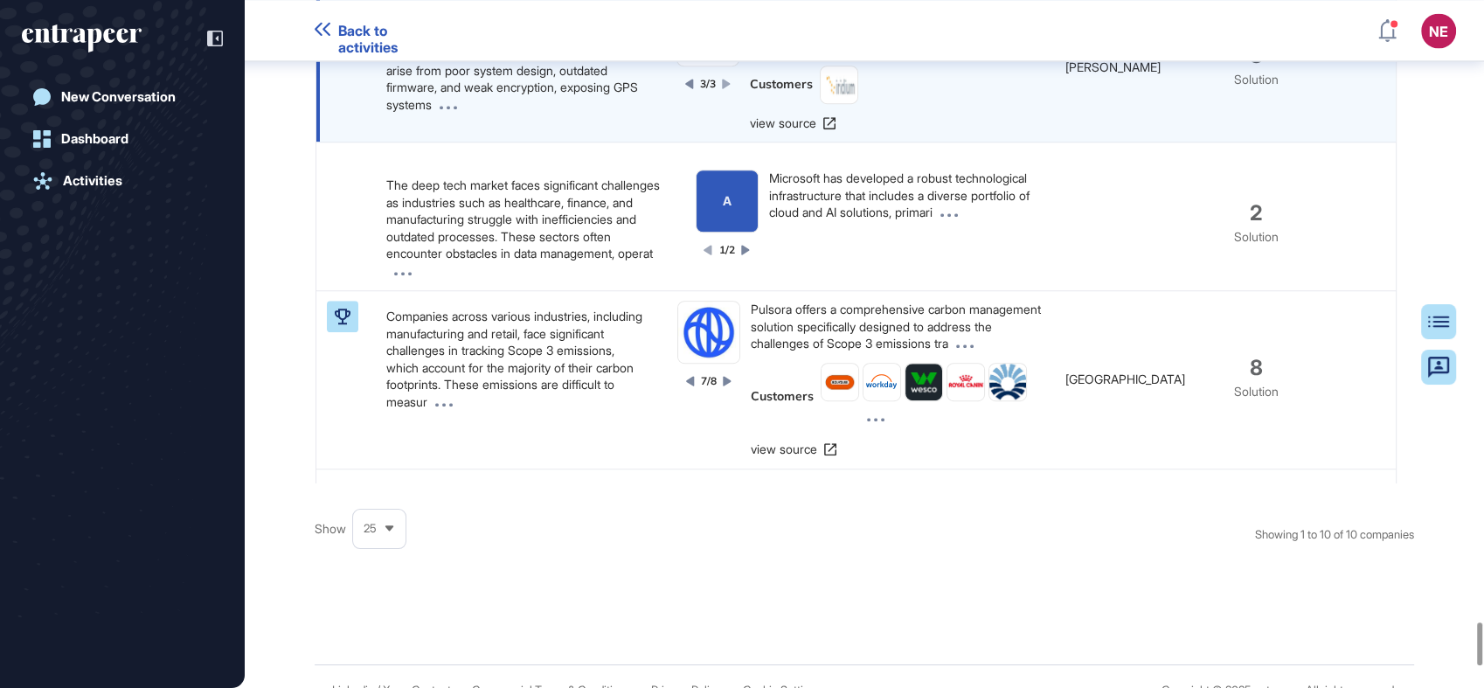
click at [685, 89] on icon at bounding box center [689, 84] width 9 height 10
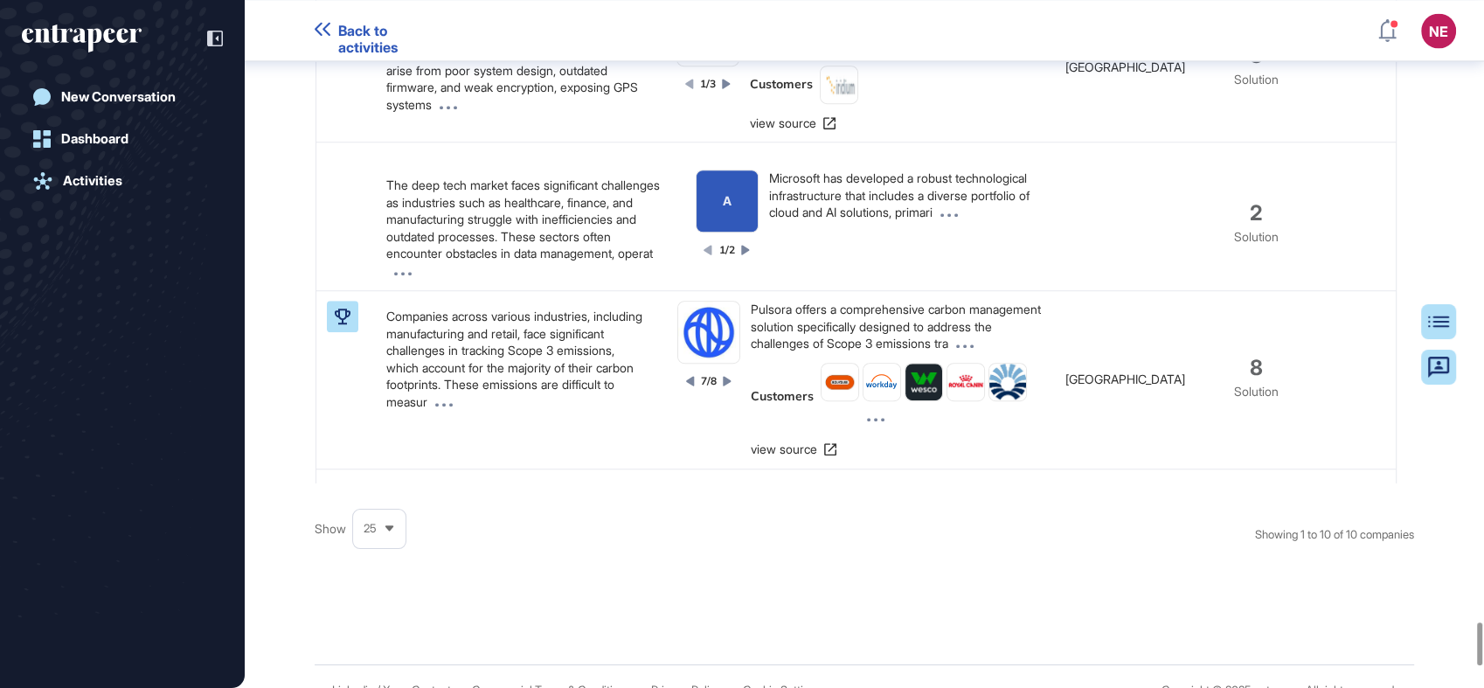
drag, startPoint x: 1240, startPoint y: 228, endPoint x: 1269, endPoint y: 245, distance: 34.0
copy span "Total Solutions"
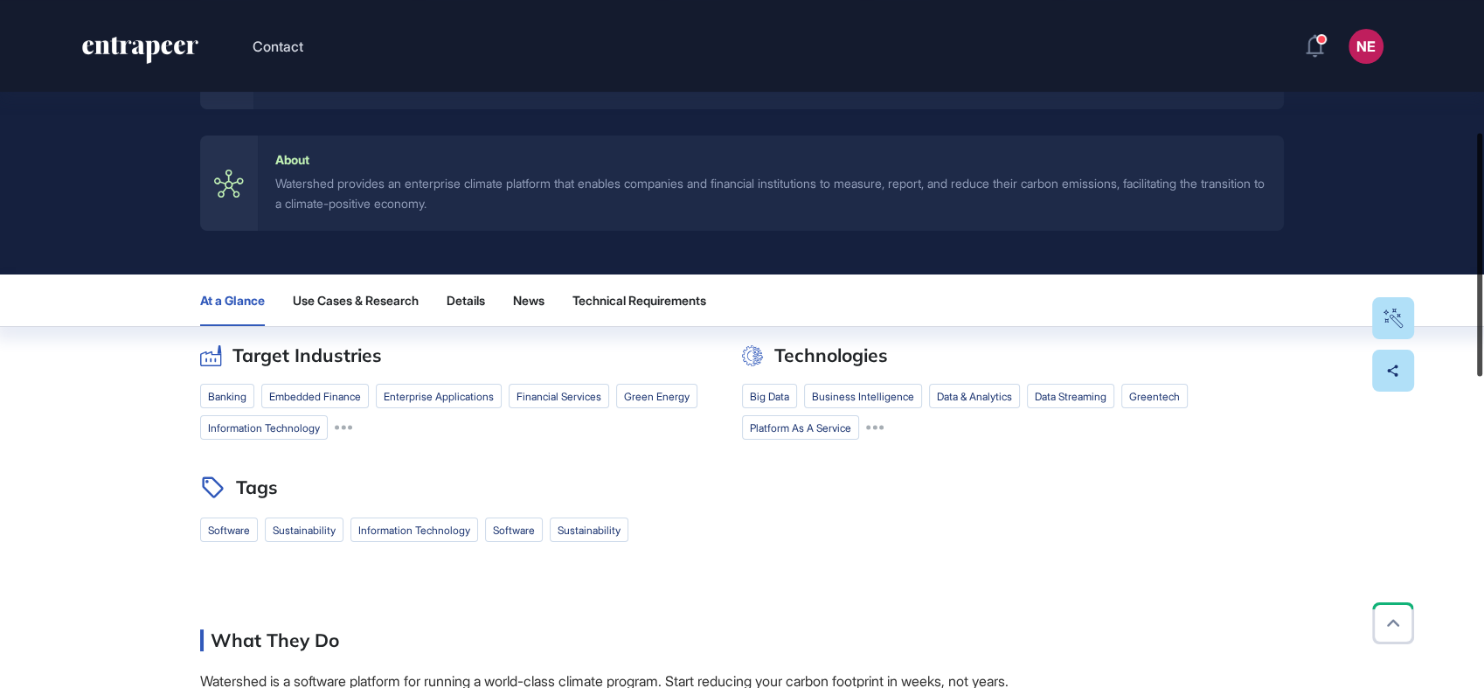
scroll to position [372, 0]
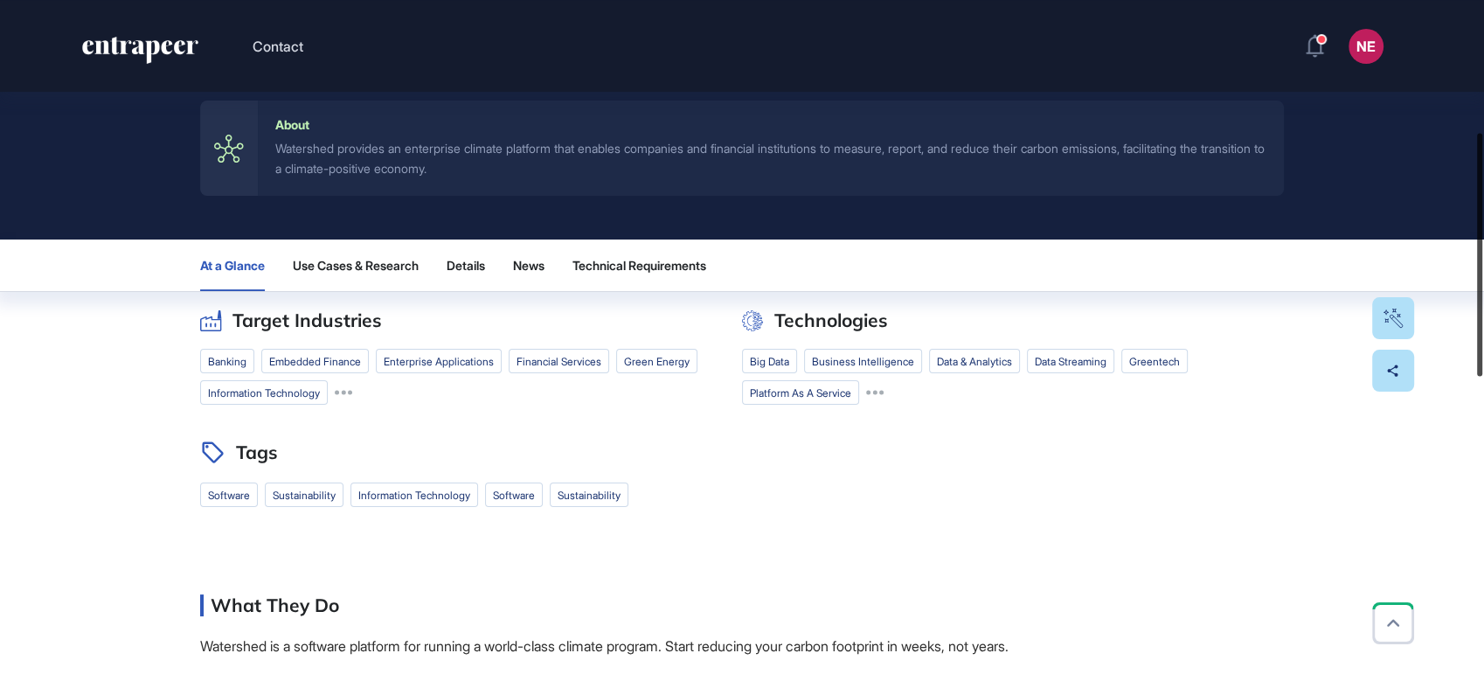
drag, startPoint x: 1487, startPoint y: 489, endPoint x: 1483, endPoint y: 280, distance: 209.0
click at [1483, 280] on div at bounding box center [1479, 255] width 5 height 243
drag, startPoint x: 440, startPoint y: 267, endPoint x: 406, endPoint y: 269, distance: 33.3
click at [437, 268] on div "At a Glance Use Cases & Research Details News Technical Requirements" at bounding box center [742, 266] width 1084 height 52
click at [372, 261] on span "Use Cases & Research" at bounding box center [356, 266] width 126 height 14
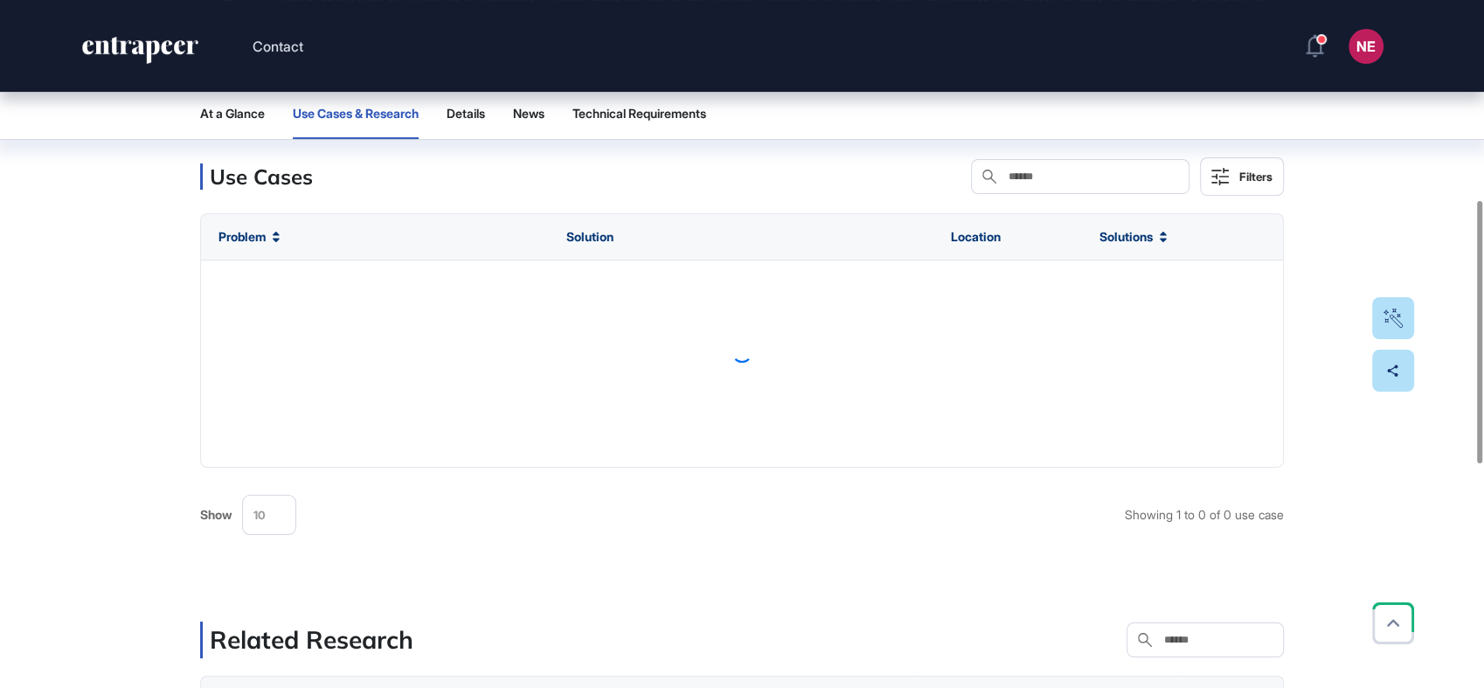
scroll to position [524, 0]
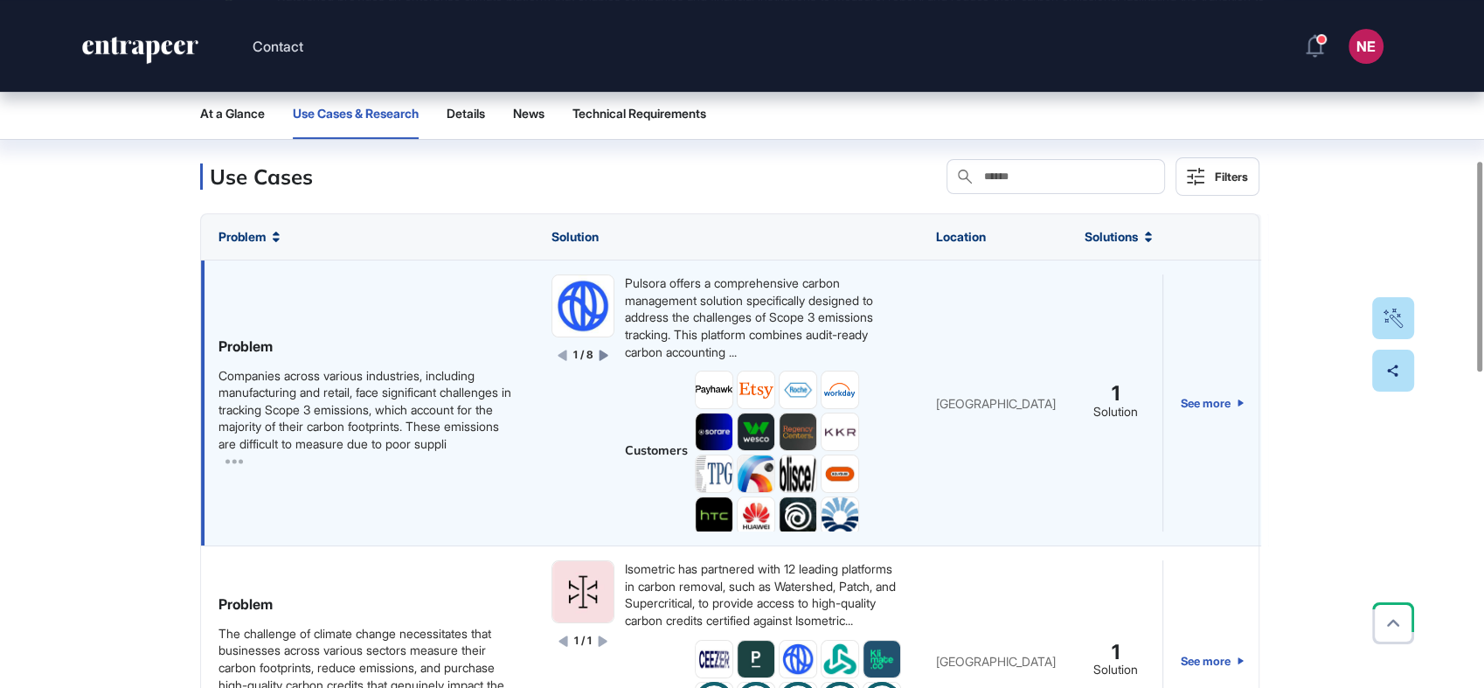
click at [600, 353] on icon at bounding box center [604, 355] width 9 height 10
click at [1181, 406] on link "See more" at bounding box center [1212, 402] width 63 height 257
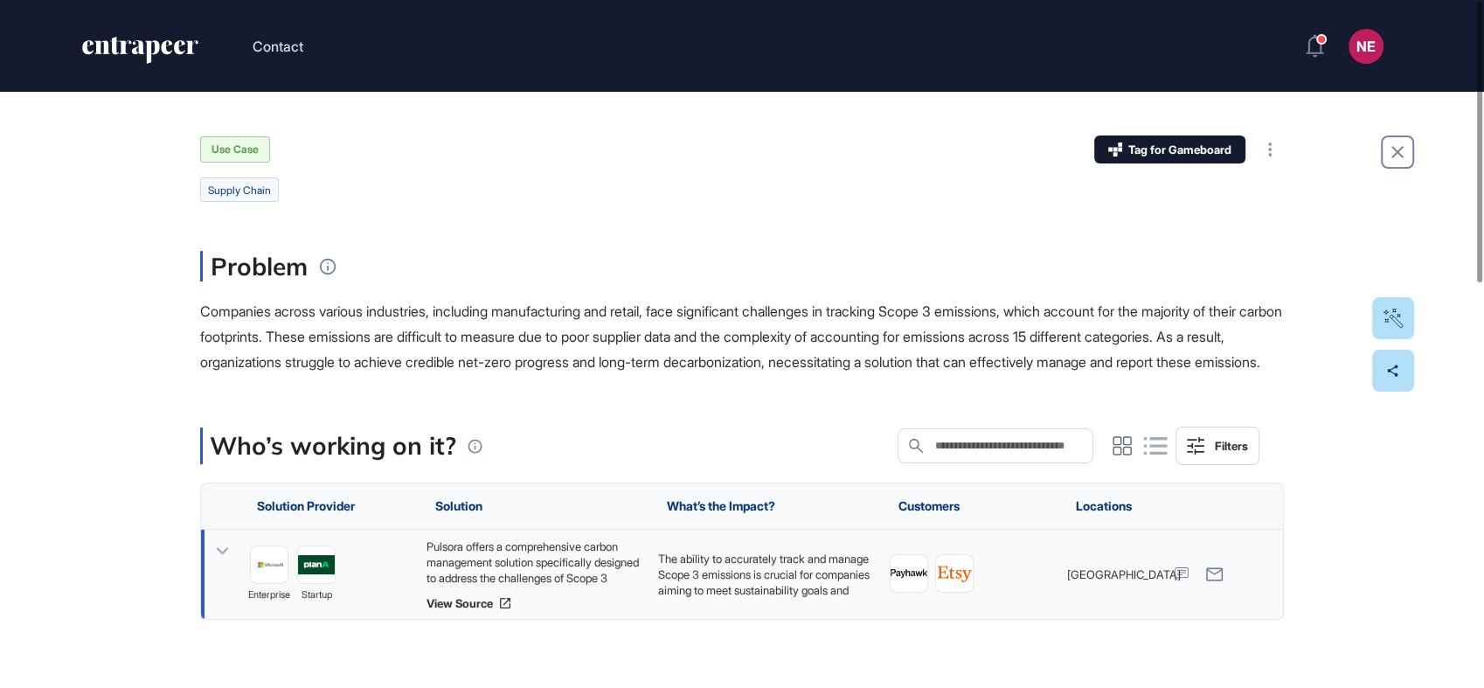
click at [217, 564] on icon at bounding box center [222, 550] width 25 height 25
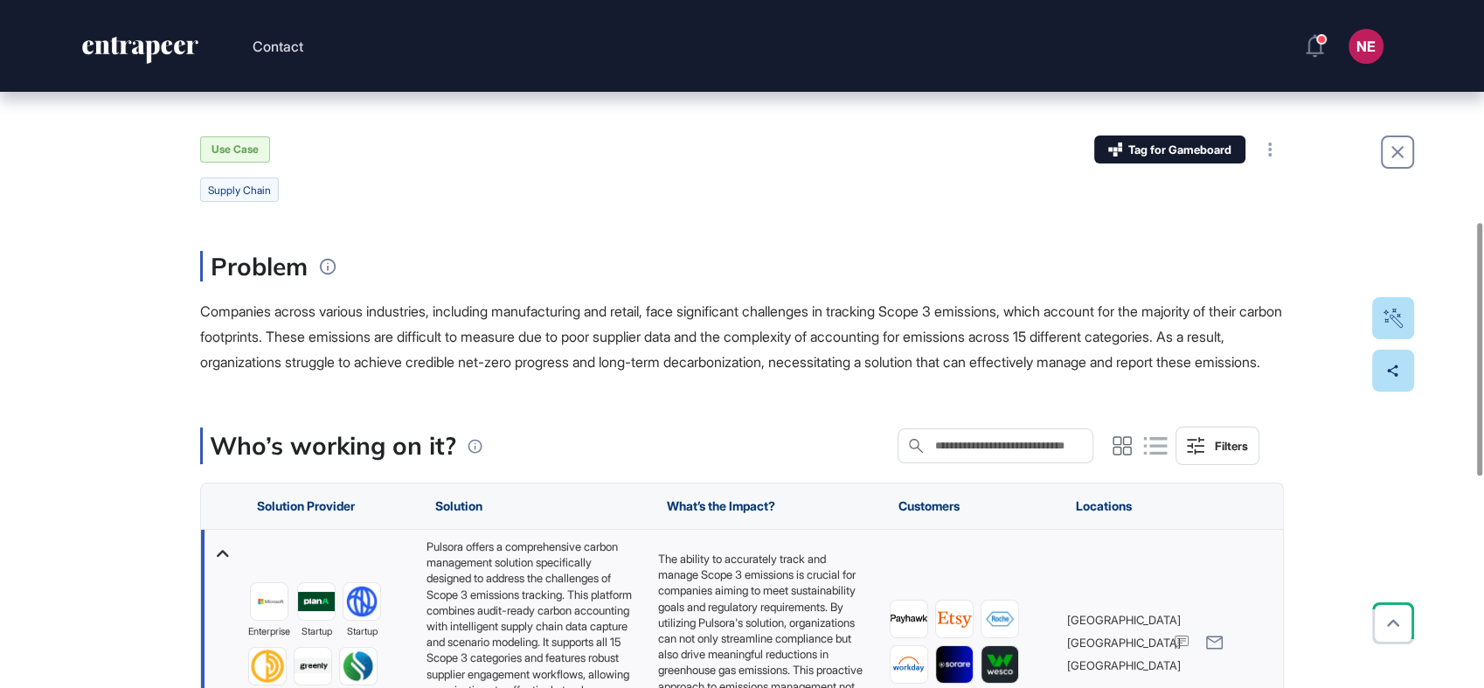
scroll to position [601, 0]
